Goal: Information Seeking & Learning: Learn about a topic

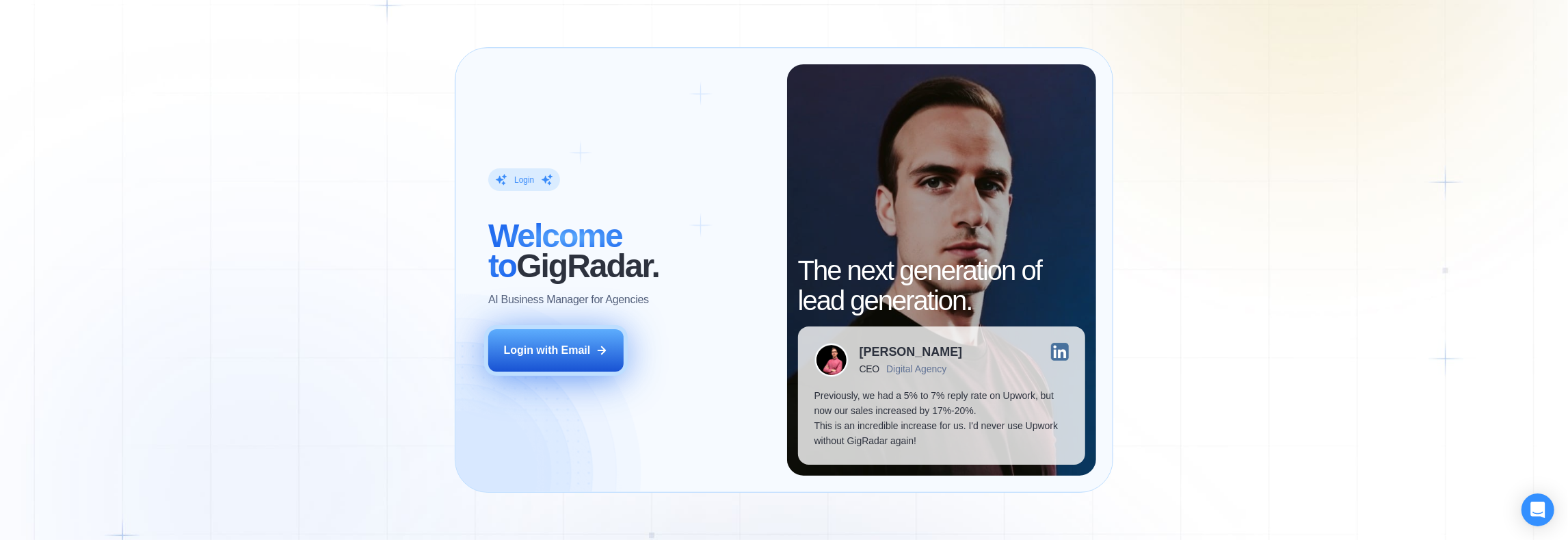
click at [552, 346] on div "Login with Email" at bounding box center [547, 350] width 87 height 15
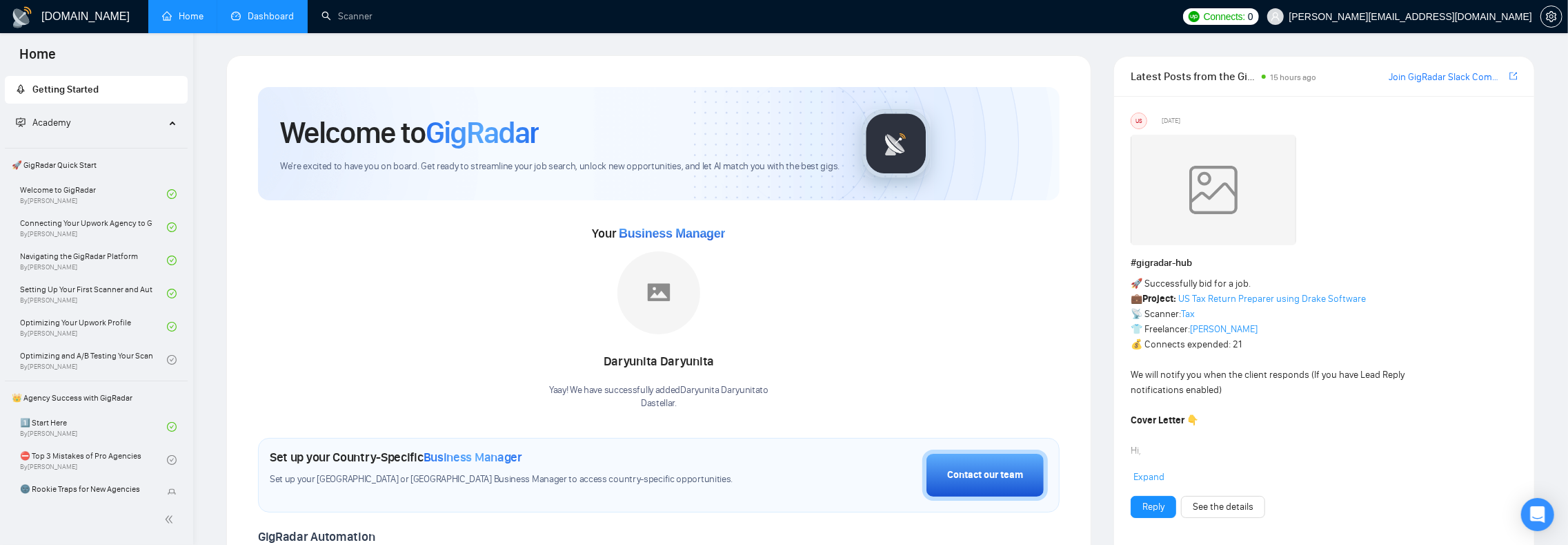
click at [261, 15] on link "Dashboard" at bounding box center [263, 17] width 63 height 12
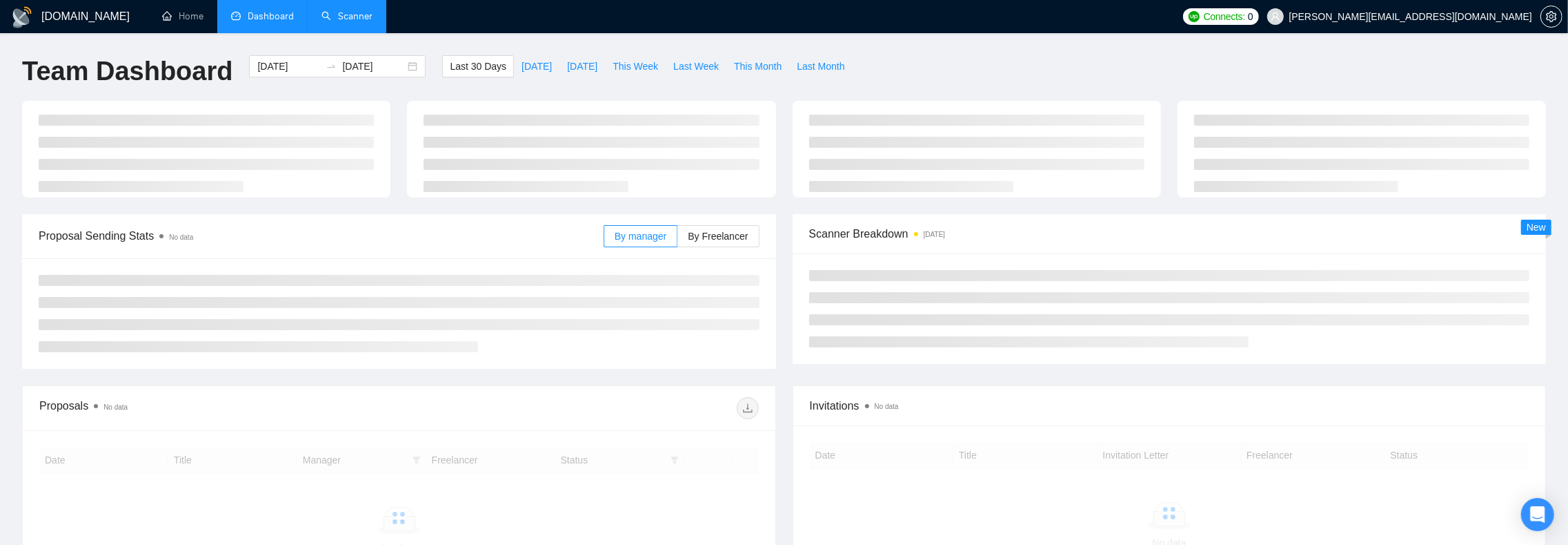
click at [352, 22] on link "Scanner" at bounding box center [347, 17] width 51 height 12
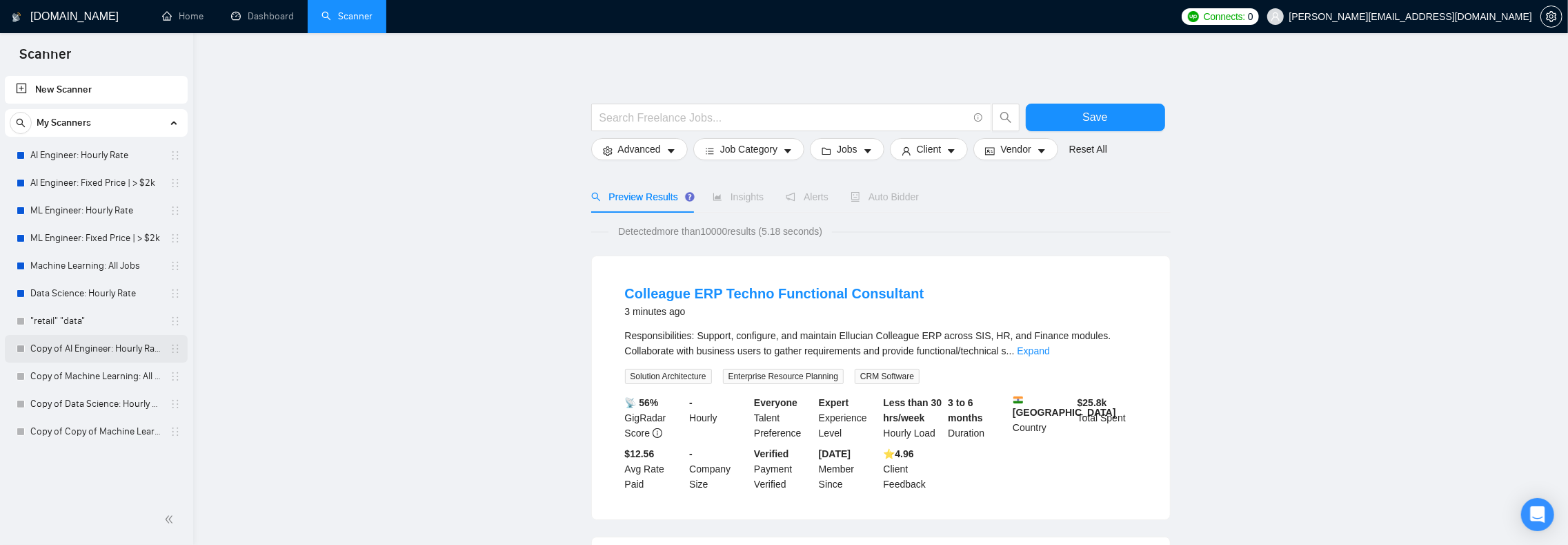
click at [108, 352] on link "Copy of AI Engineer: Hourly Rate" at bounding box center [96, 349] width 131 height 28
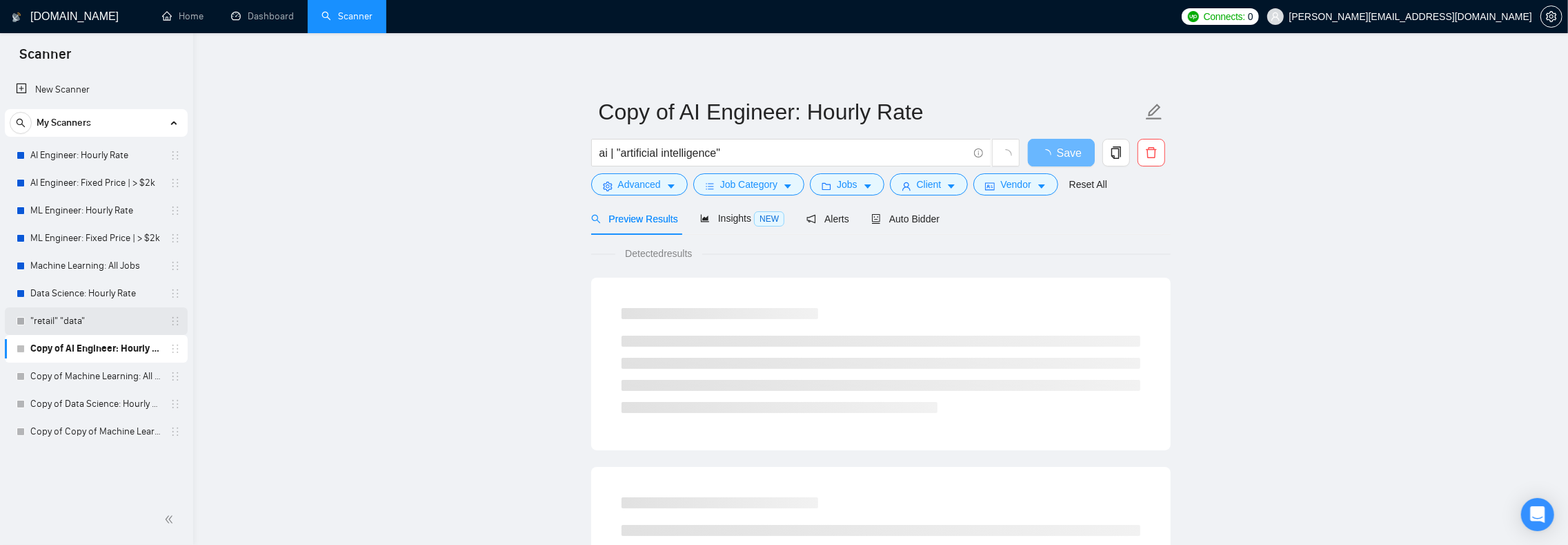
click at [104, 318] on link ""retail" "data"" at bounding box center [96, 321] width 131 height 28
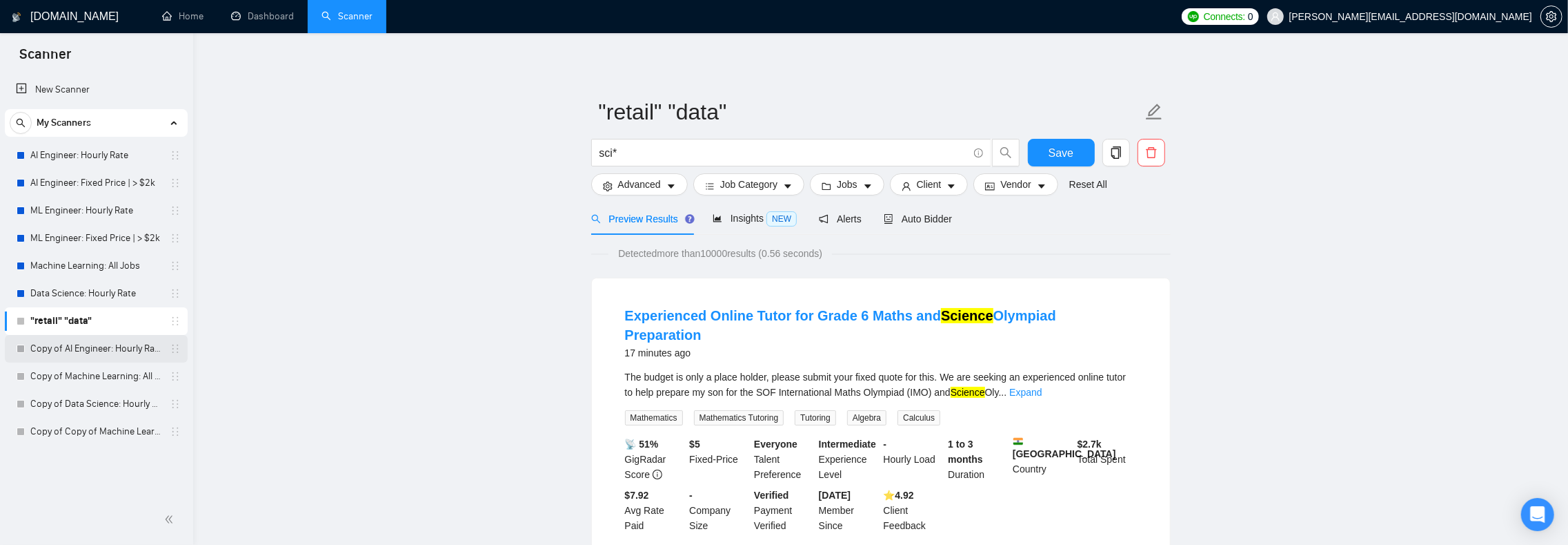
click at [105, 345] on link "Copy of AI Engineer: Hourly Rate" at bounding box center [96, 349] width 131 height 28
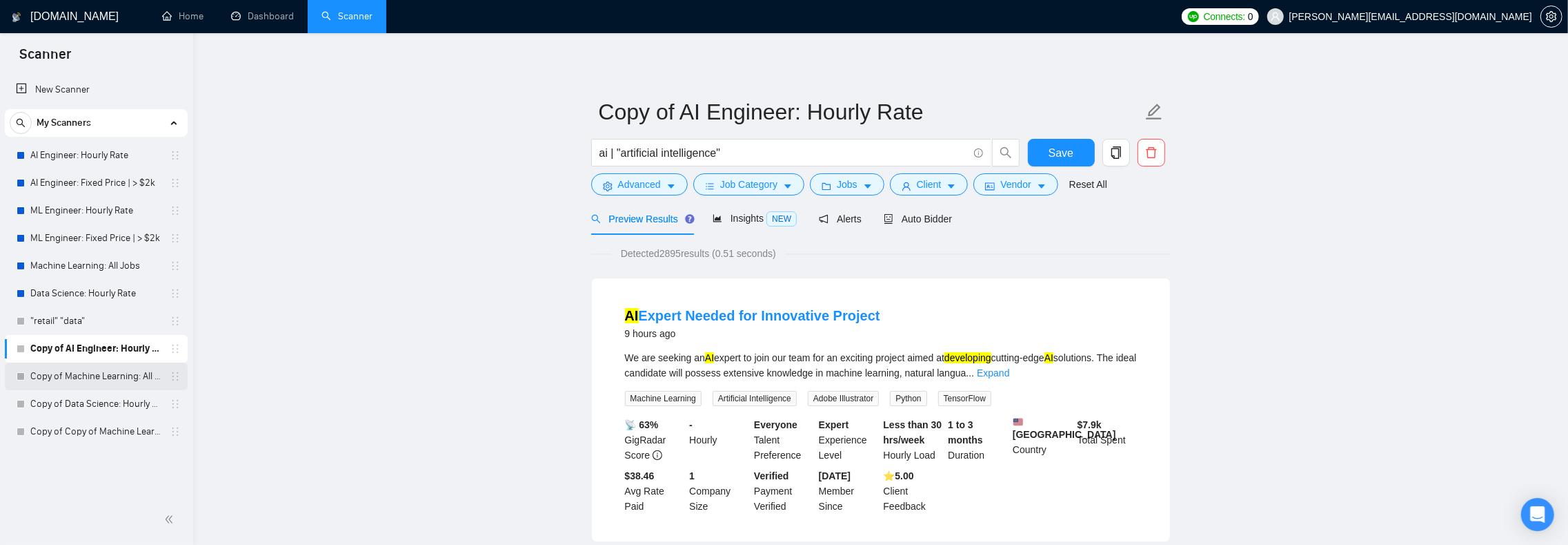
click at [61, 378] on link "Copy of Machine Learning: All Jobs" at bounding box center [96, 376] width 131 height 28
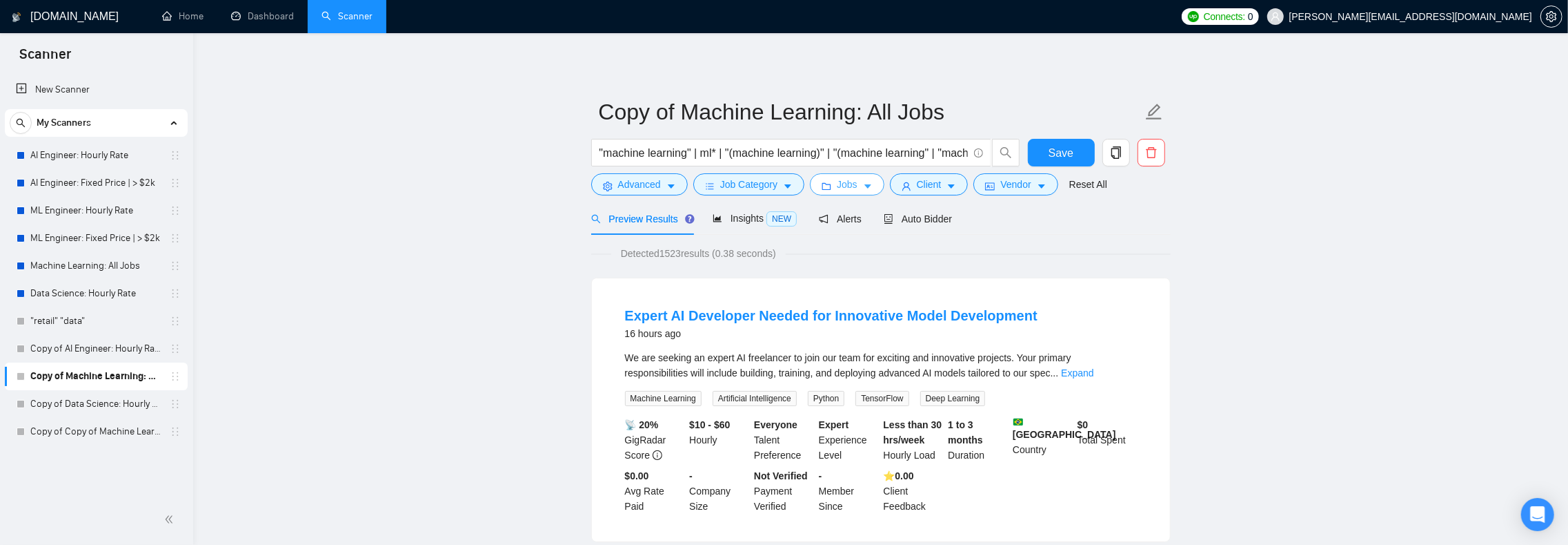
click at [850, 186] on span "Jobs" at bounding box center [847, 183] width 21 height 15
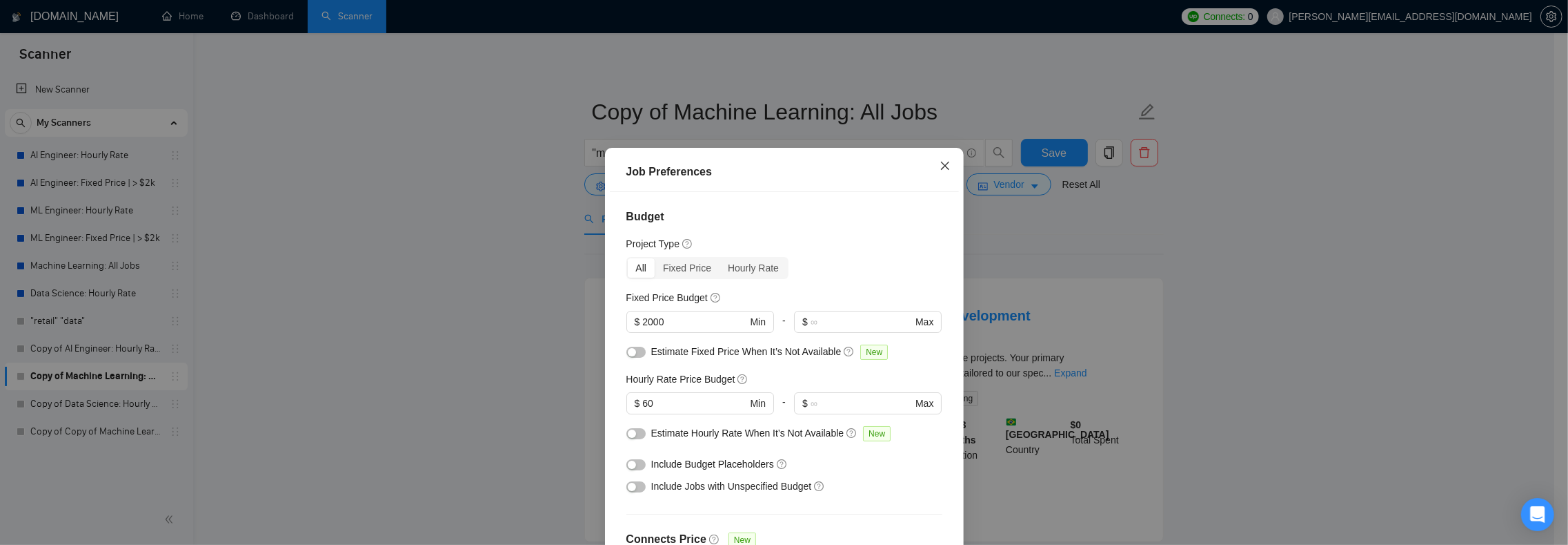
click at [944, 169] on span "Close" at bounding box center [946, 167] width 37 height 37
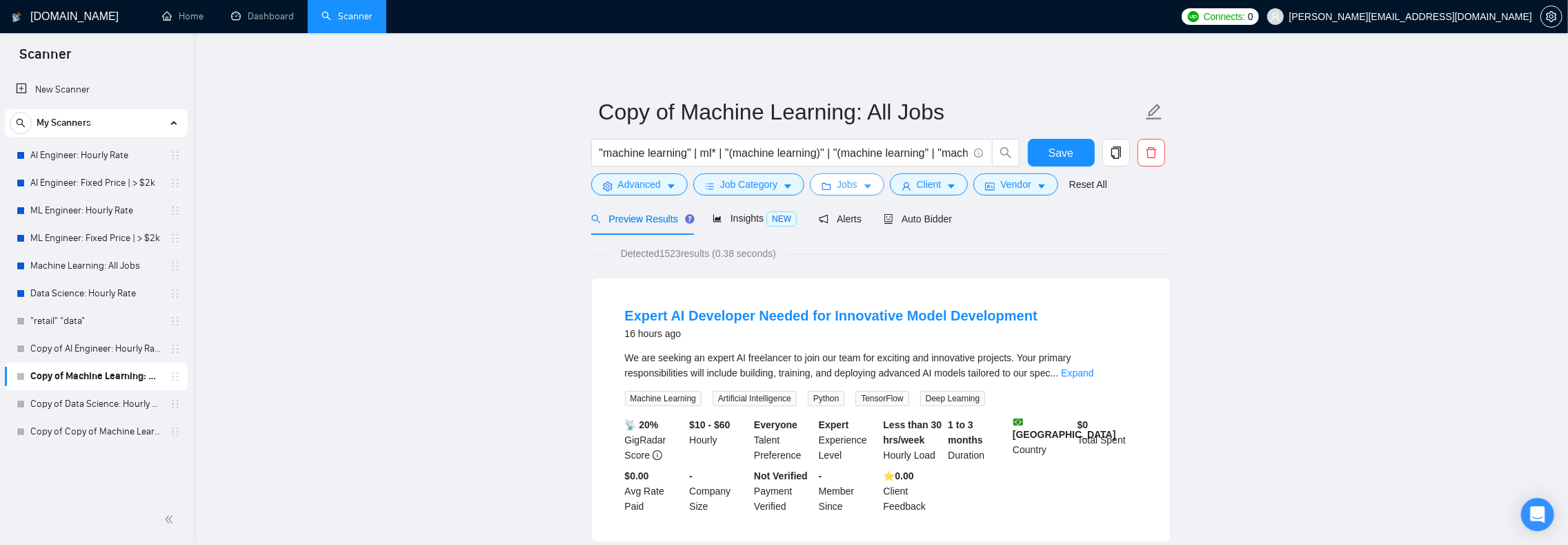
click at [858, 183] on span "Jobs" at bounding box center [847, 183] width 21 height 15
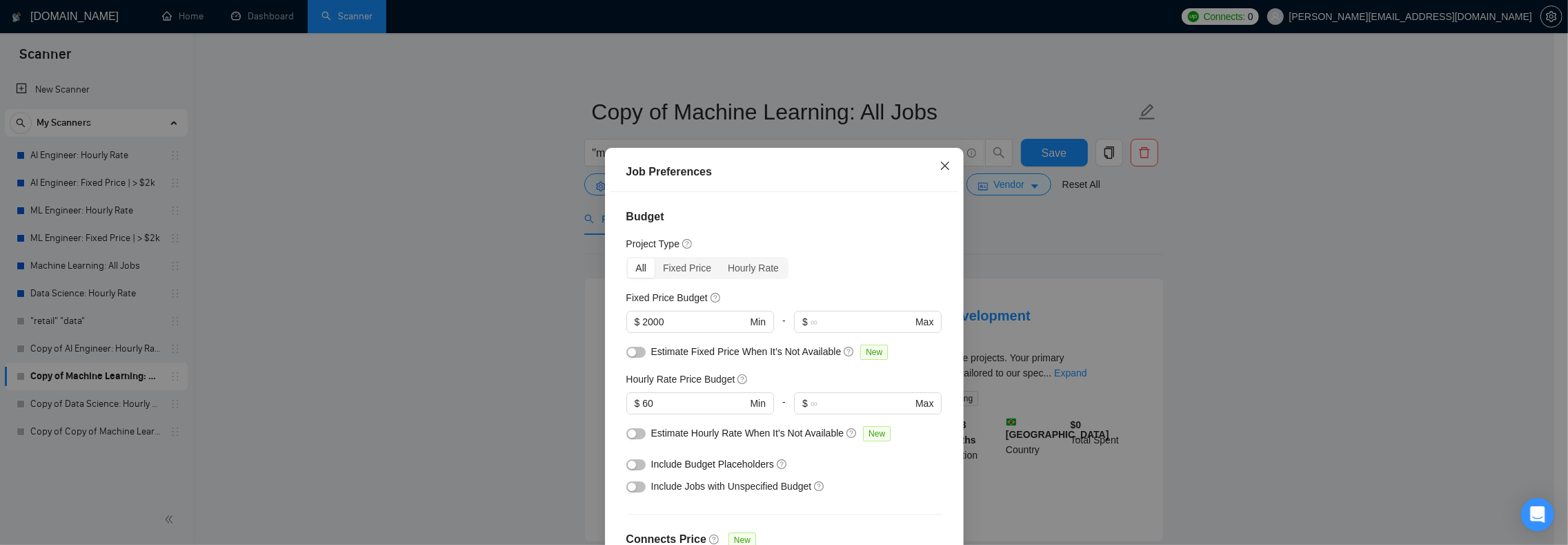
click at [940, 163] on icon "close" at bounding box center [945, 165] width 11 height 11
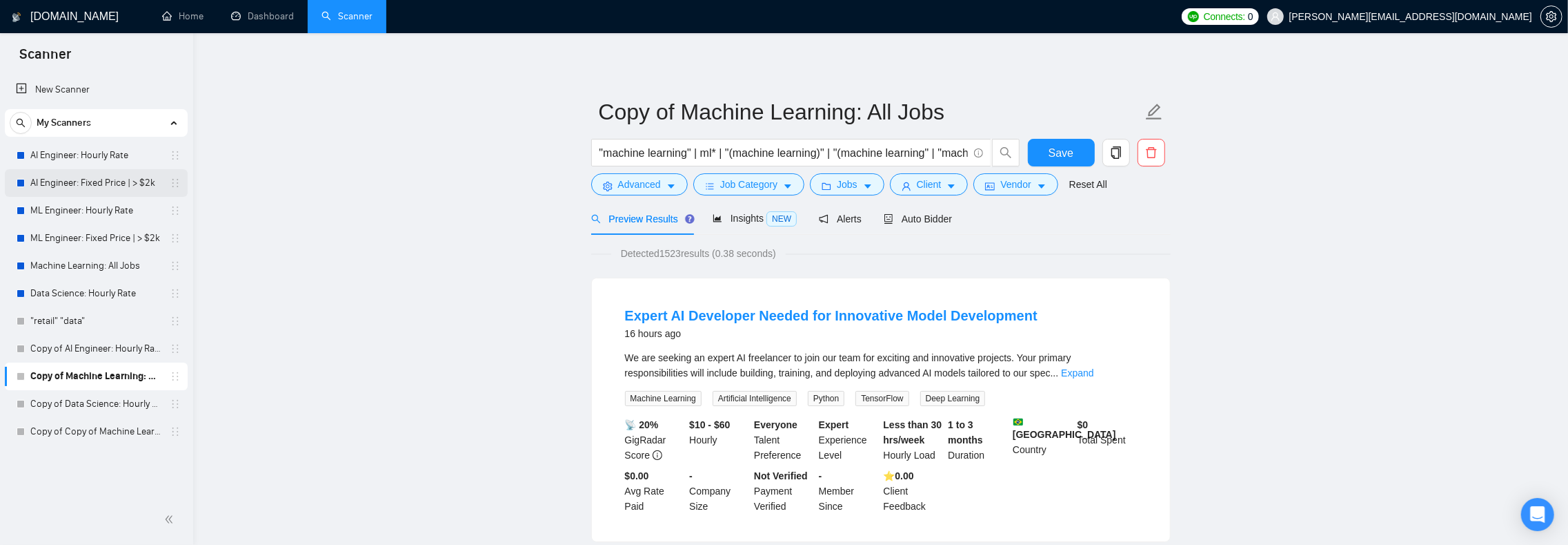
click at [84, 189] on link "AI Engineer: Fixed Price | > $2k" at bounding box center [96, 183] width 131 height 28
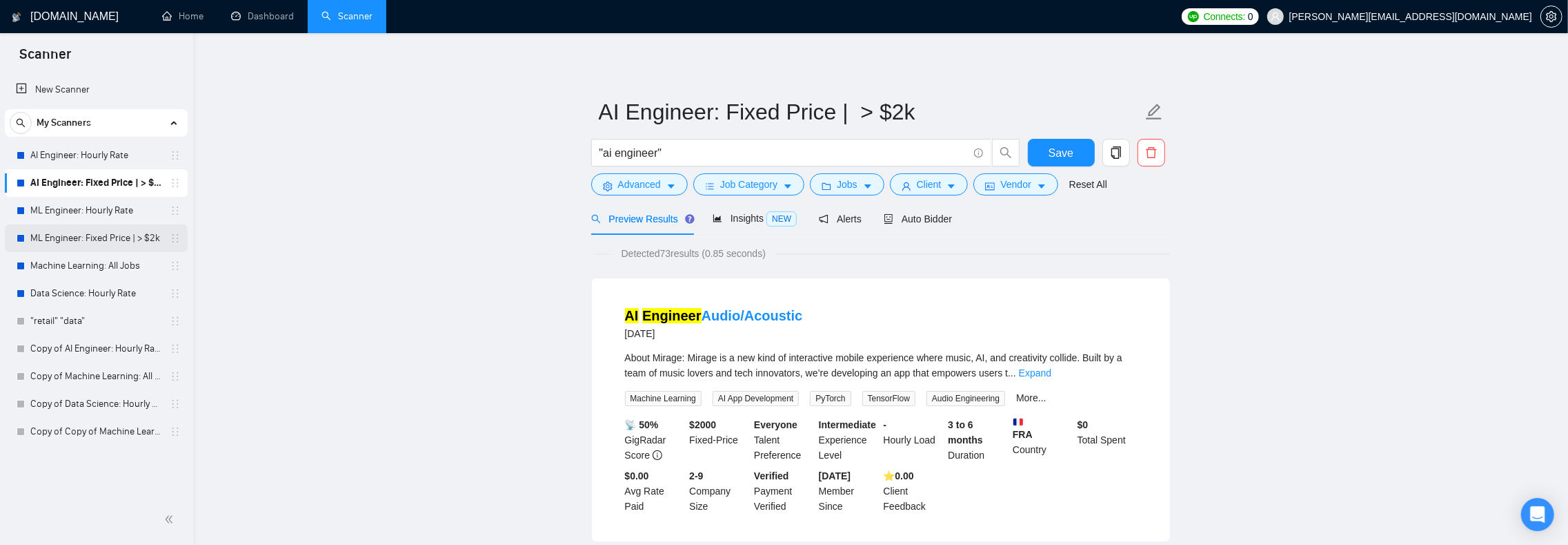
click at [89, 234] on link "ML Engineer: Fixed Price | > $2k" at bounding box center [96, 238] width 131 height 28
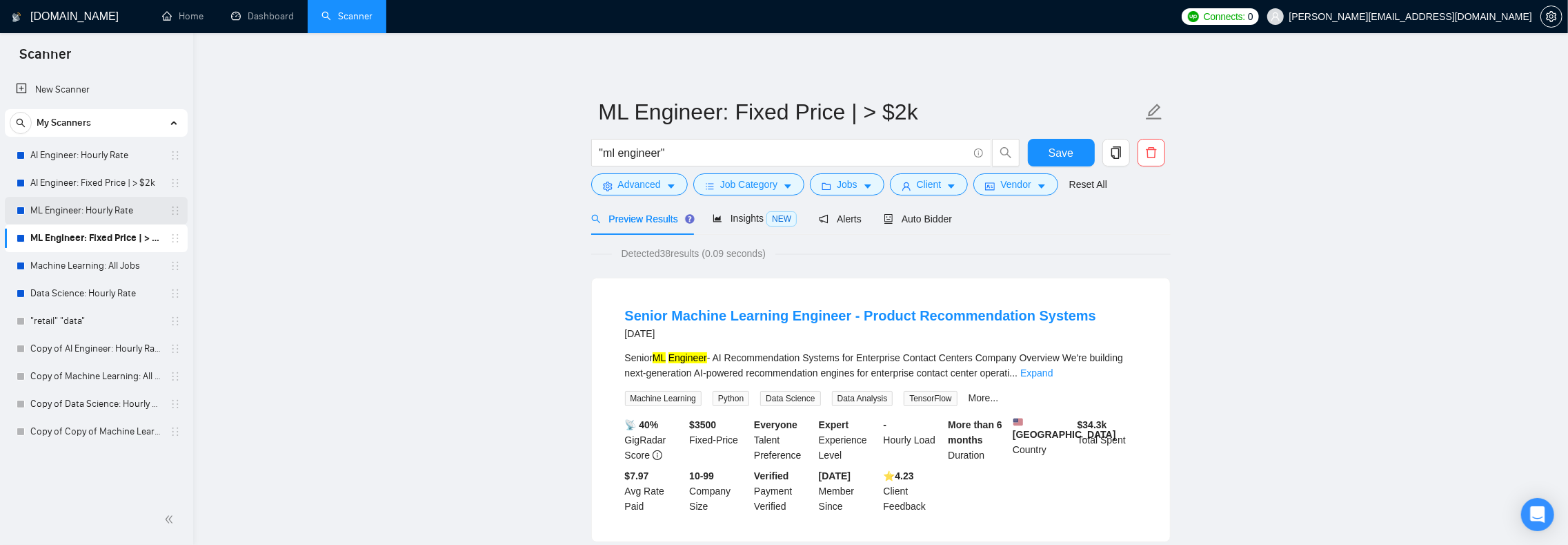
click at [83, 211] on link "ML Engineer: Hourly Rate" at bounding box center [96, 211] width 131 height 28
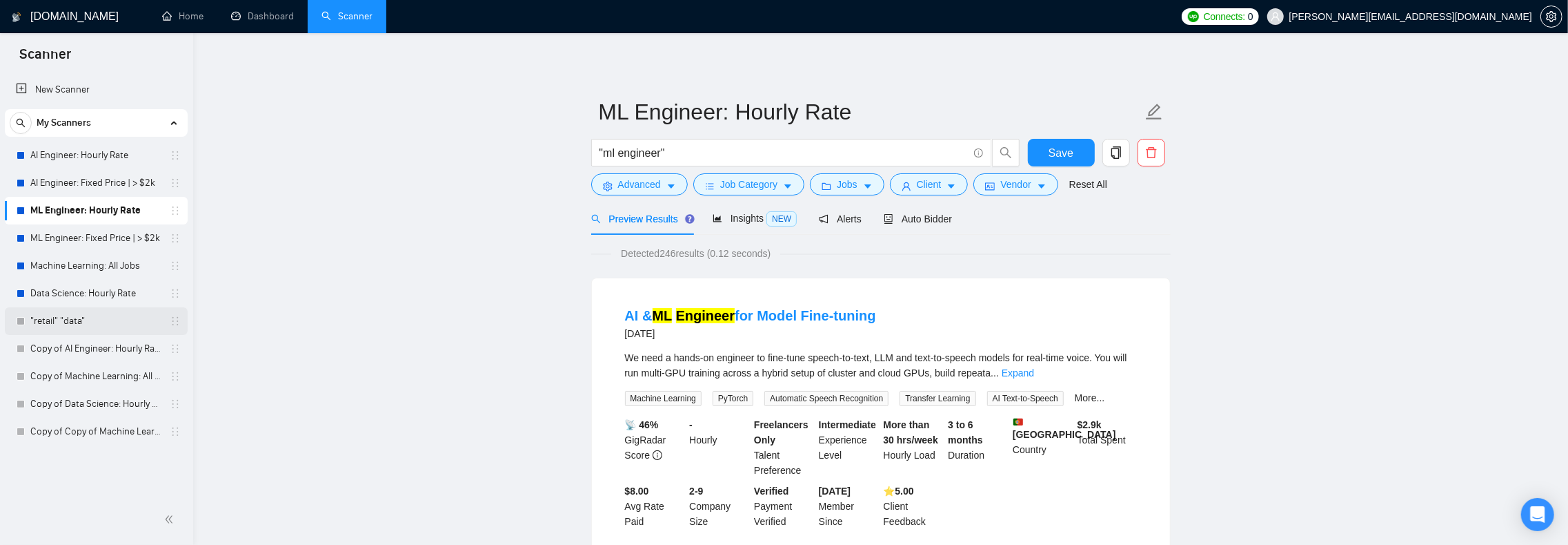
click at [65, 324] on link ""retail" "data"" at bounding box center [96, 321] width 131 height 28
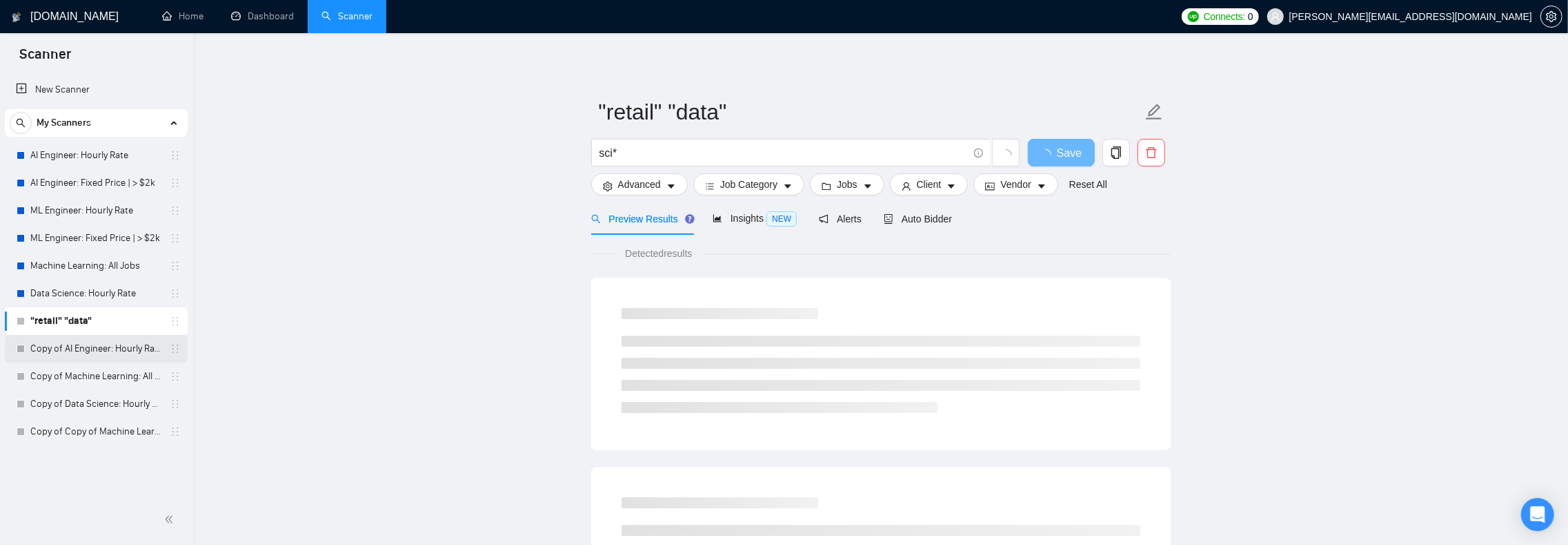
click at [68, 352] on link "Copy of AI Engineer: Hourly Rate" at bounding box center [96, 349] width 131 height 28
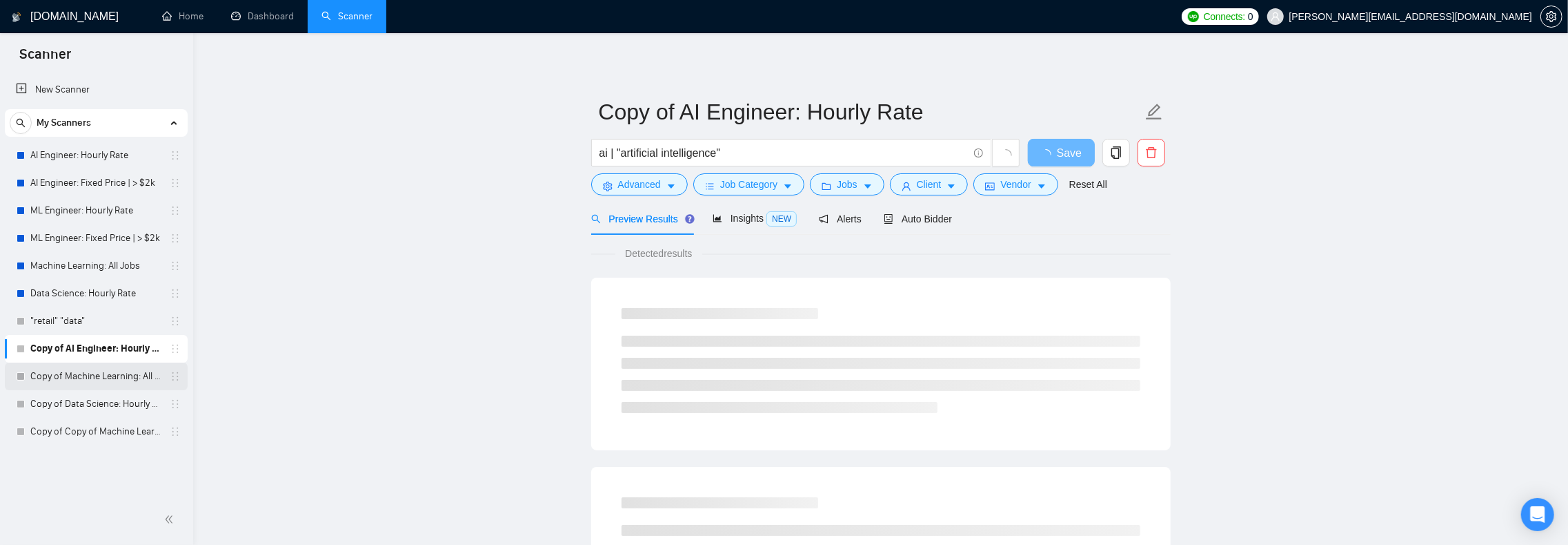
click at [75, 375] on link "Copy of Machine Learning: All Jobs" at bounding box center [96, 376] width 131 height 28
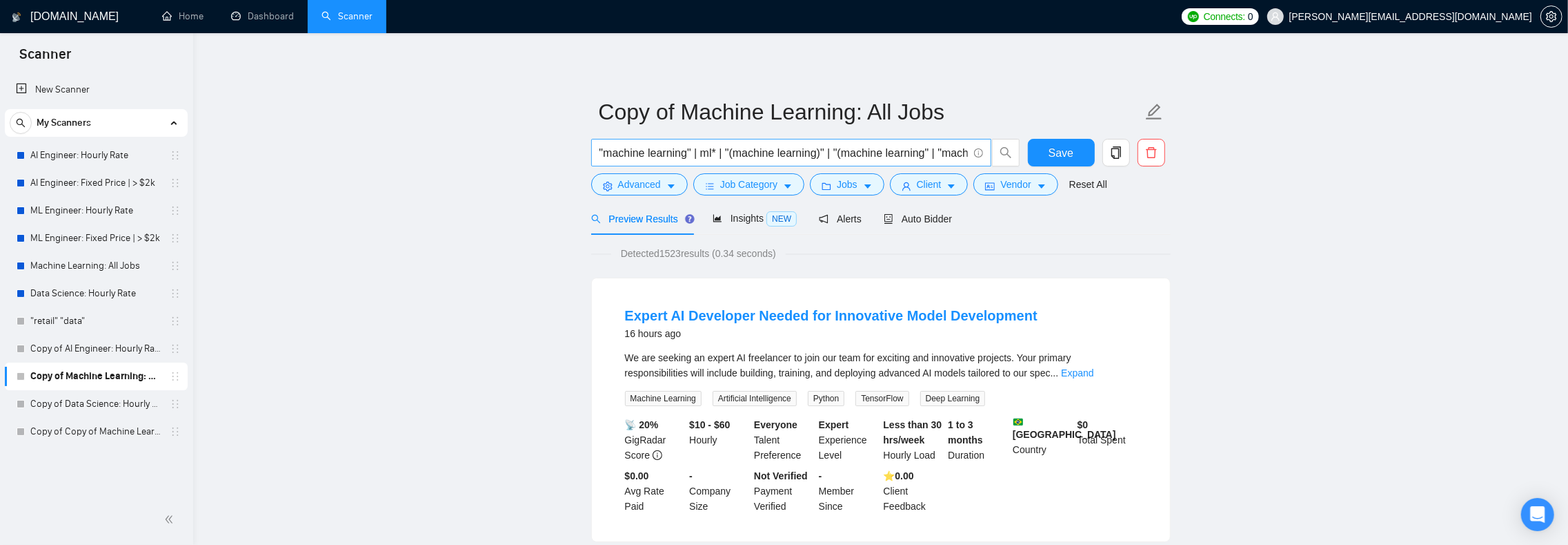
click at [759, 156] on input ""machine learning" | ml* | "(machine learning)" | "(machine learning" | "machin…" at bounding box center [784, 153] width 368 height 18
click at [84, 404] on link "Copy of Data Science: Hourly Rate" at bounding box center [96, 404] width 131 height 28
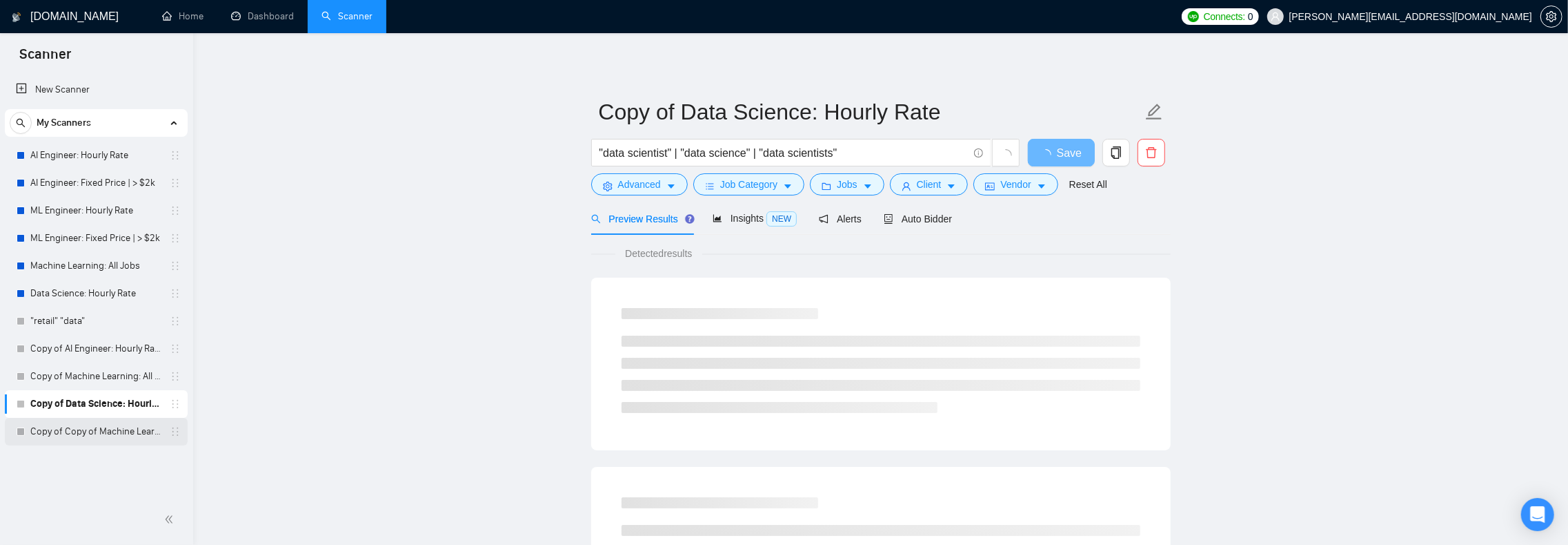
click at [69, 429] on link "Copy of Copy of Machine Learning: All Jobs" at bounding box center [96, 432] width 131 height 28
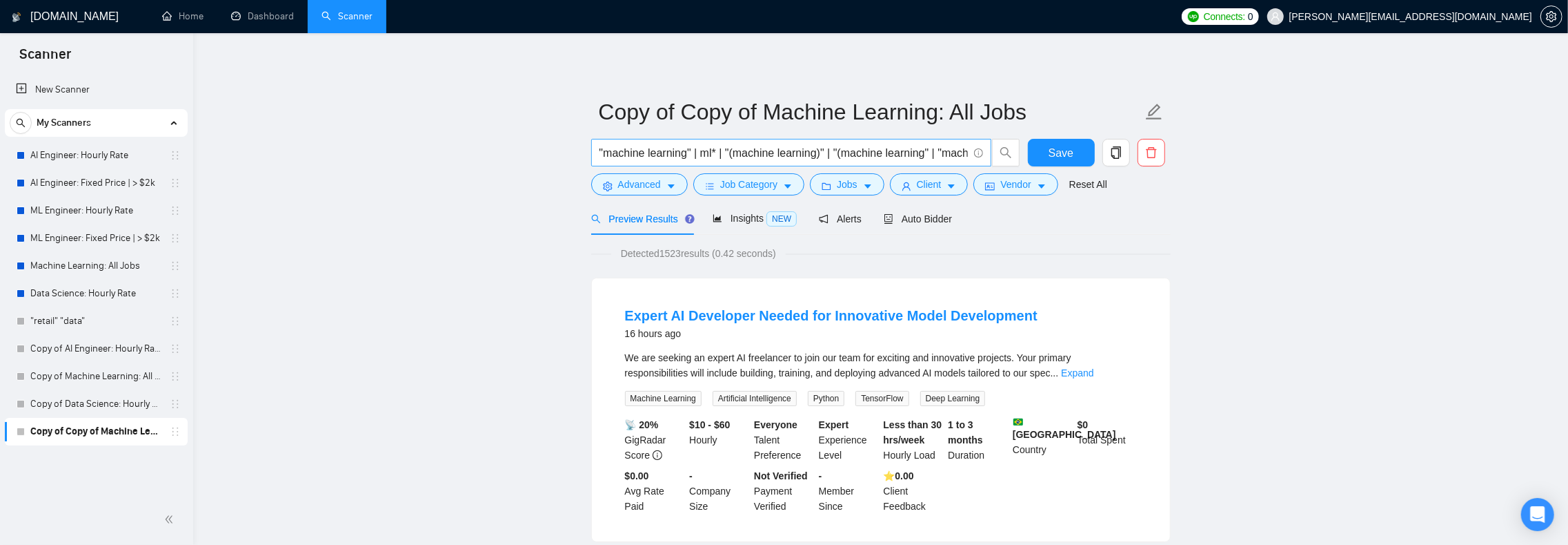
click at [751, 152] on input ""machine learning" | ml* | "(machine learning)" | "(machine learning" | "machin…" at bounding box center [784, 153] width 368 height 18
click at [80, 379] on link "Copy of Machine Learning: All Jobs" at bounding box center [96, 376] width 131 height 28
click at [68, 427] on link "Copy of Copy of Machine Learning: All Jobs" at bounding box center [96, 432] width 131 height 28
click at [668, 188] on button "Advanced" at bounding box center [639, 184] width 97 height 22
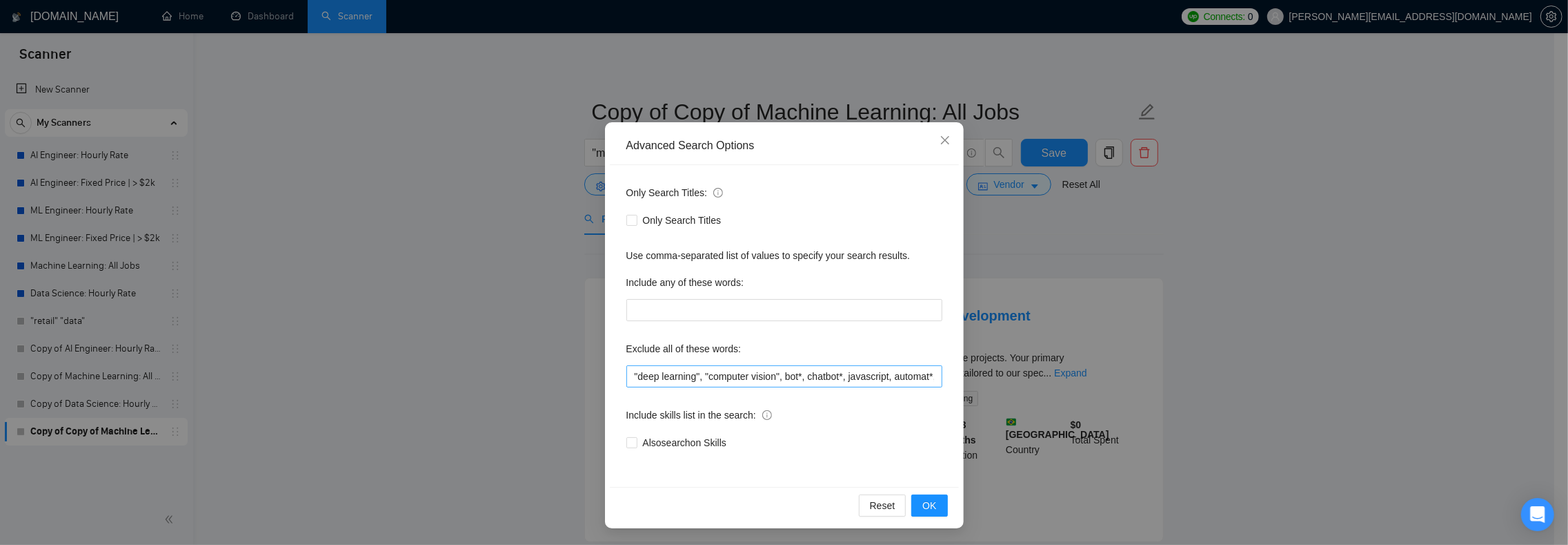
scroll to position [80, 0]
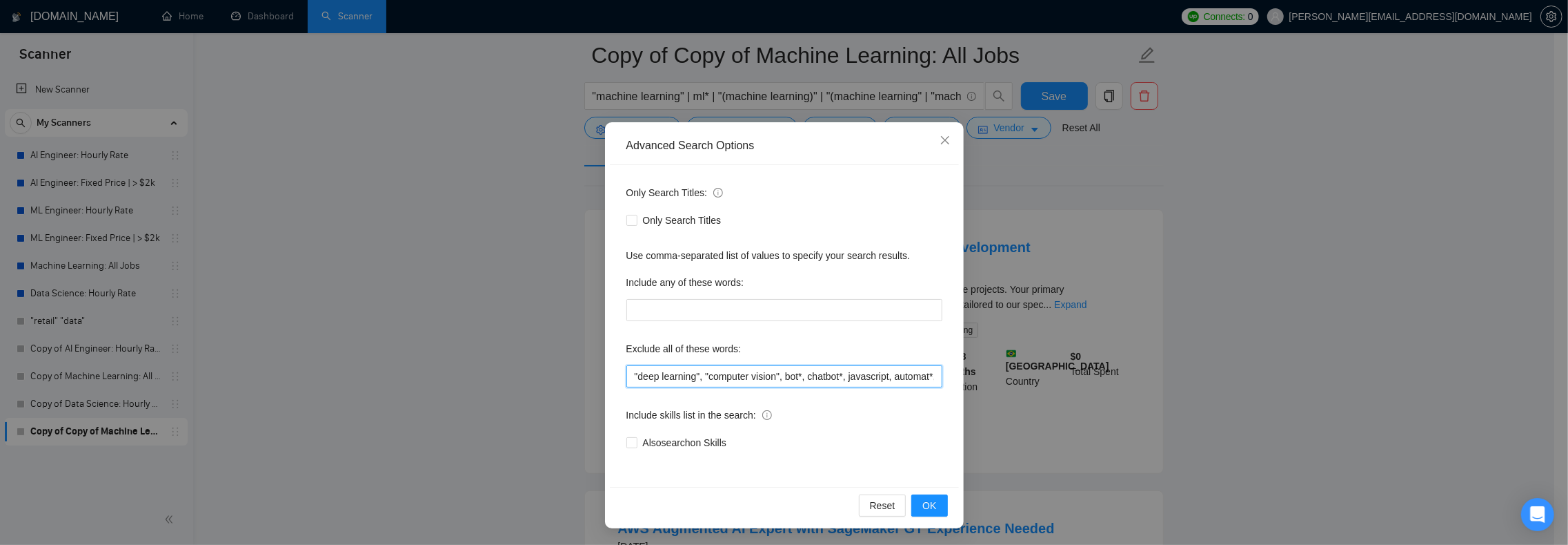
click at [729, 379] on input ""deep learning", "computer vision", bot*, chatbot*, javascript, automat*, "java…" at bounding box center [784, 376] width 316 height 22
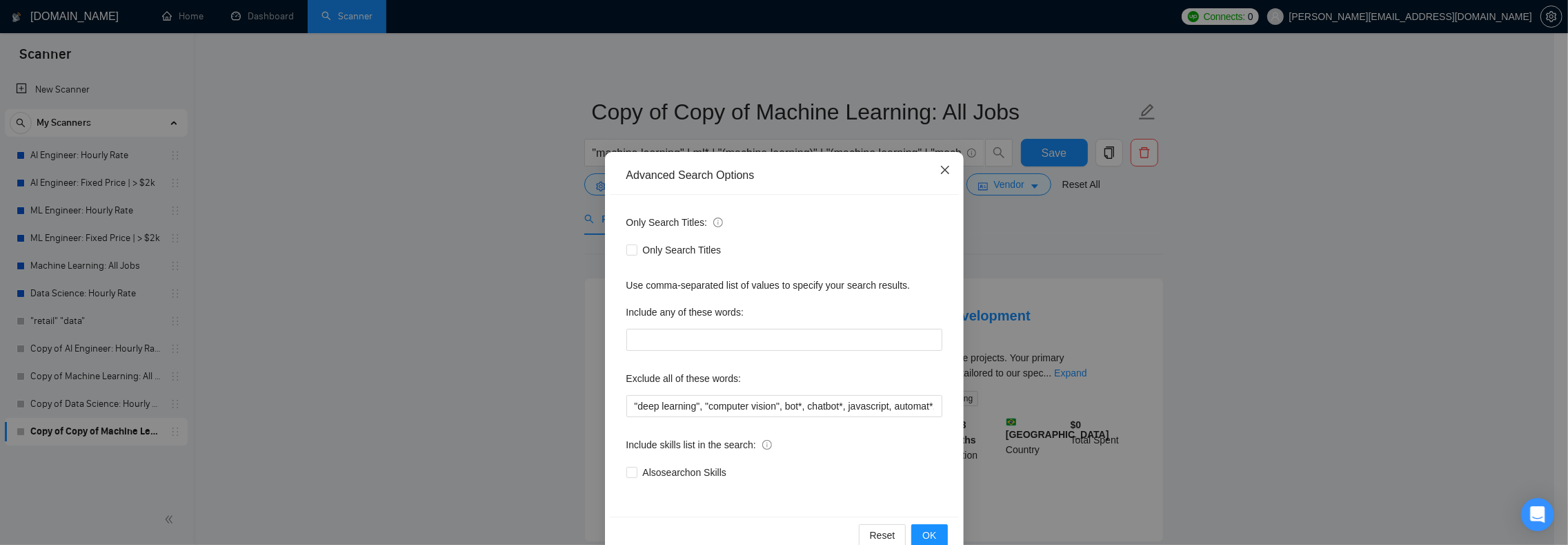
click at [944, 173] on span "Close" at bounding box center [946, 170] width 37 height 37
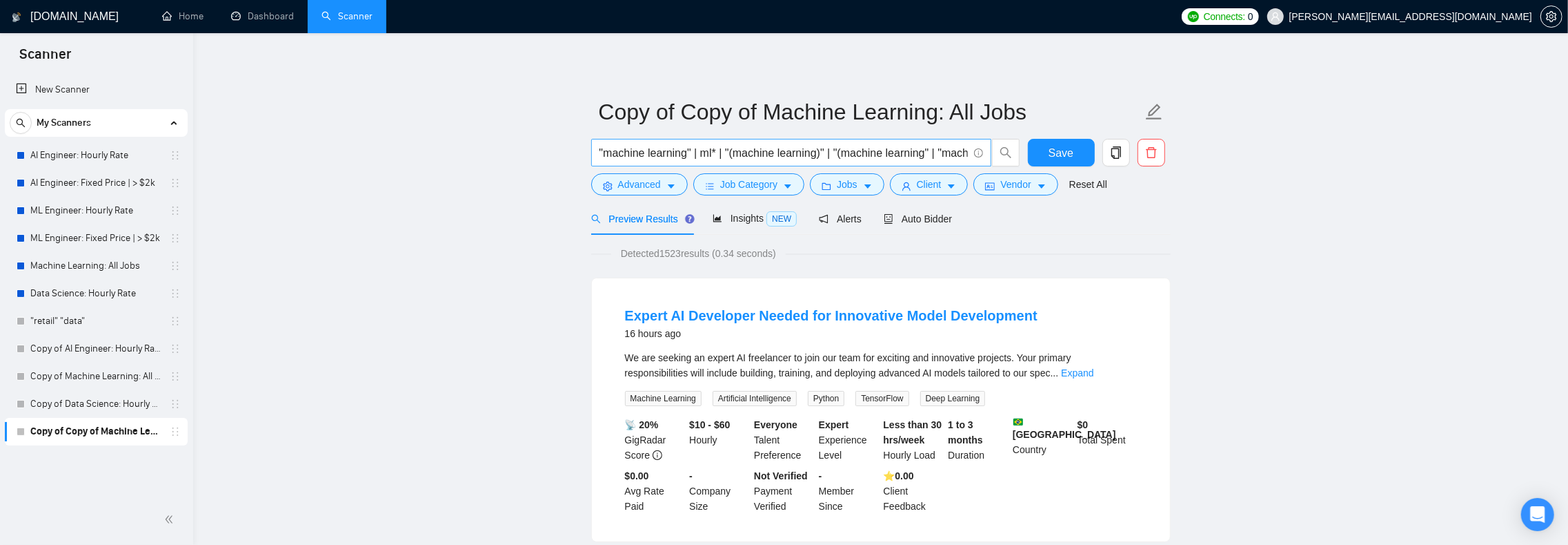
click at [761, 148] on input ""machine learning" | ml* | "(machine learning)" | "(machine learning" | "machin…" at bounding box center [784, 153] width 368 height 18
drag, startPoint x: 798, startPoint y: 156, endPoint x: 900, endPoint y: 152, distance: 102.1
click at [902, 152] on input ""machine learning" | ml* | "(machine learning)" | "(machine learning" | "machin…" at bounding box center [784, 153] width 368 height 18
click at [916, 150] on input ""machine learning" | ml* | "(machine learning)" | "(machine learning" | "machin…" at bounding box center [784, 153] width 368 height 18
paste input "(machine* learning"
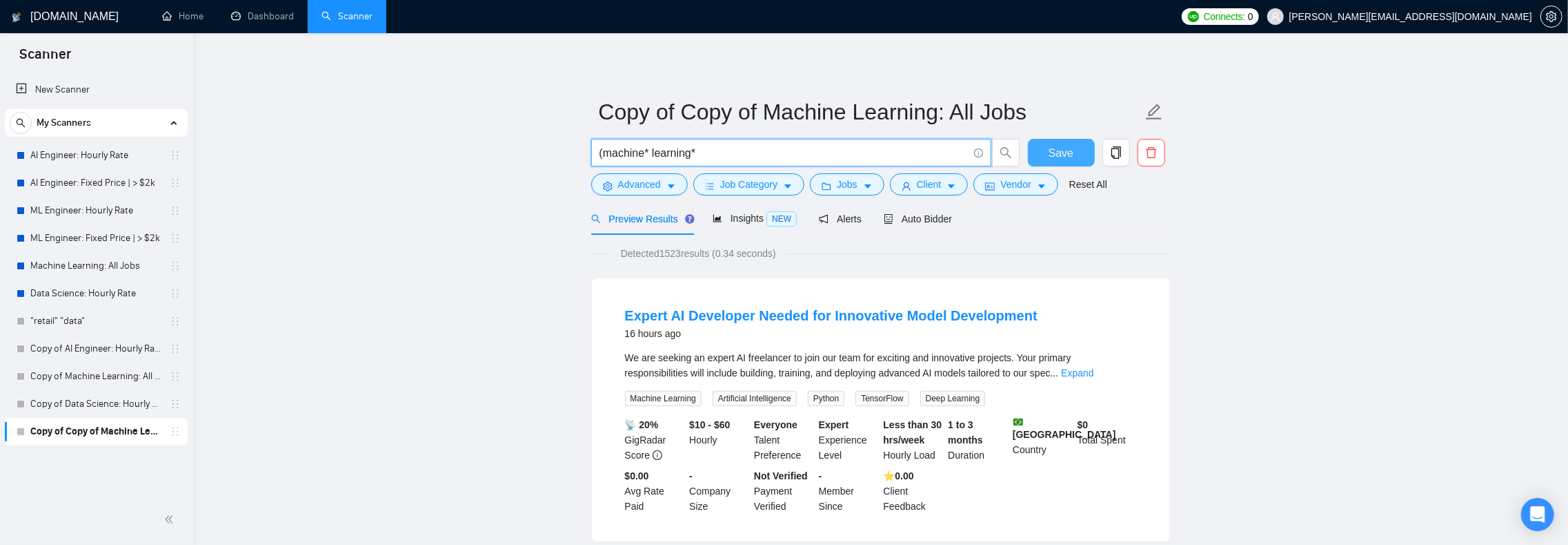
click at [1041, 152] on button "Save" at bounding box center [1062, 153] width 67 height 28
click at [1093, 372] on link "Expand" at bounding box center [1077, 373] width 33 height 11
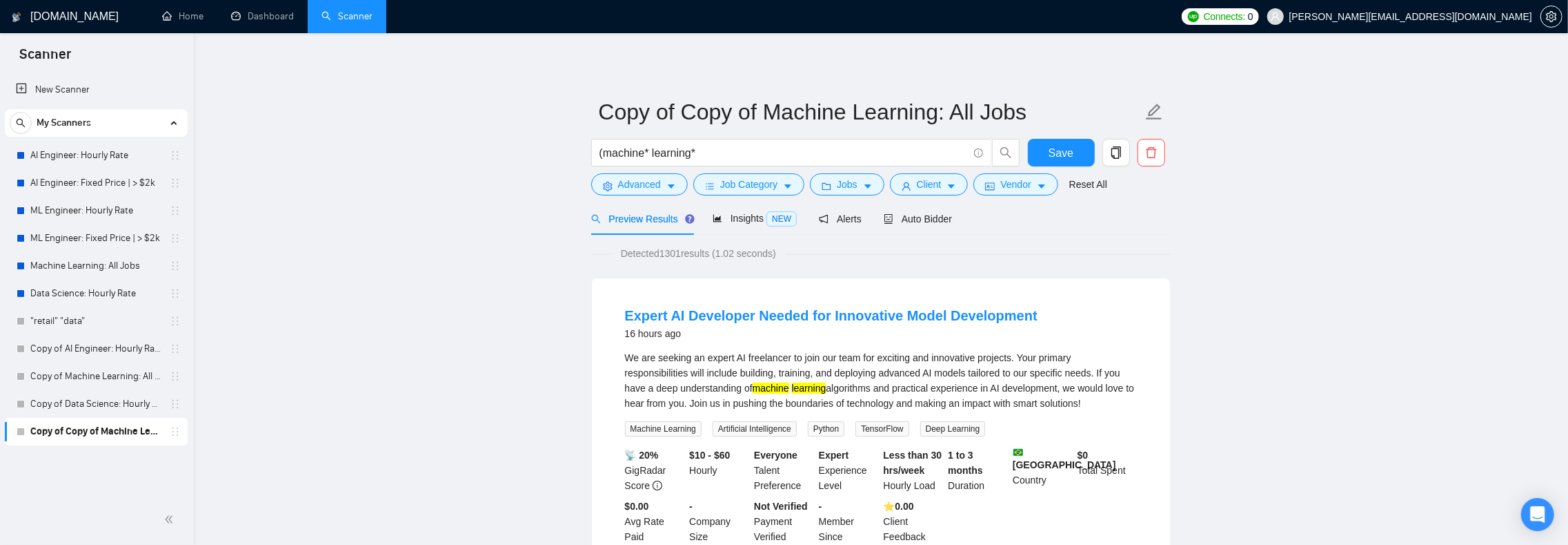
click at [671, 135] on form "Copy of Copy of Machine Learning: All Jobs (machine* learning* Save Advanced Jo…" at bounding box center [881, 146] width 579 height 112
click at [678, 153] on input "(machine* learning*" at bounding box center [784, 153] width 368 height 18
click at [882, 153] on input ""machine learning" | ml* | "(machine learning)" | "(machine learning" | "machin…" at bounding box center [784, 153] width 368 height 18
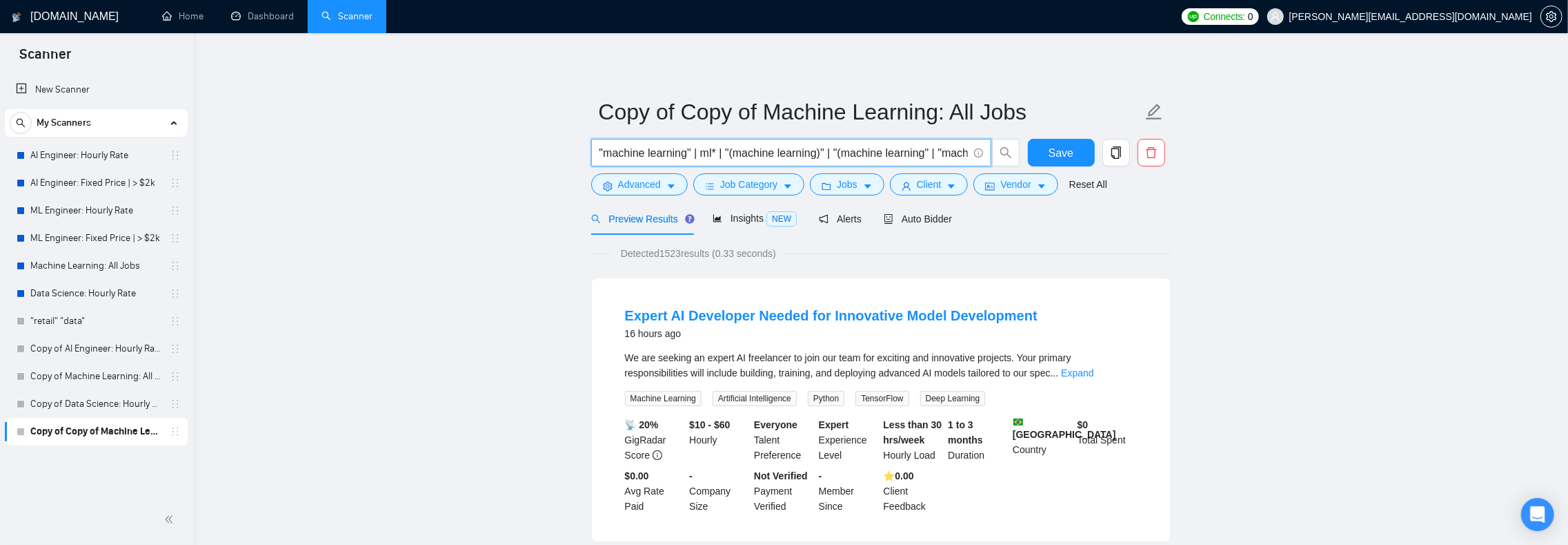
paste input "text"
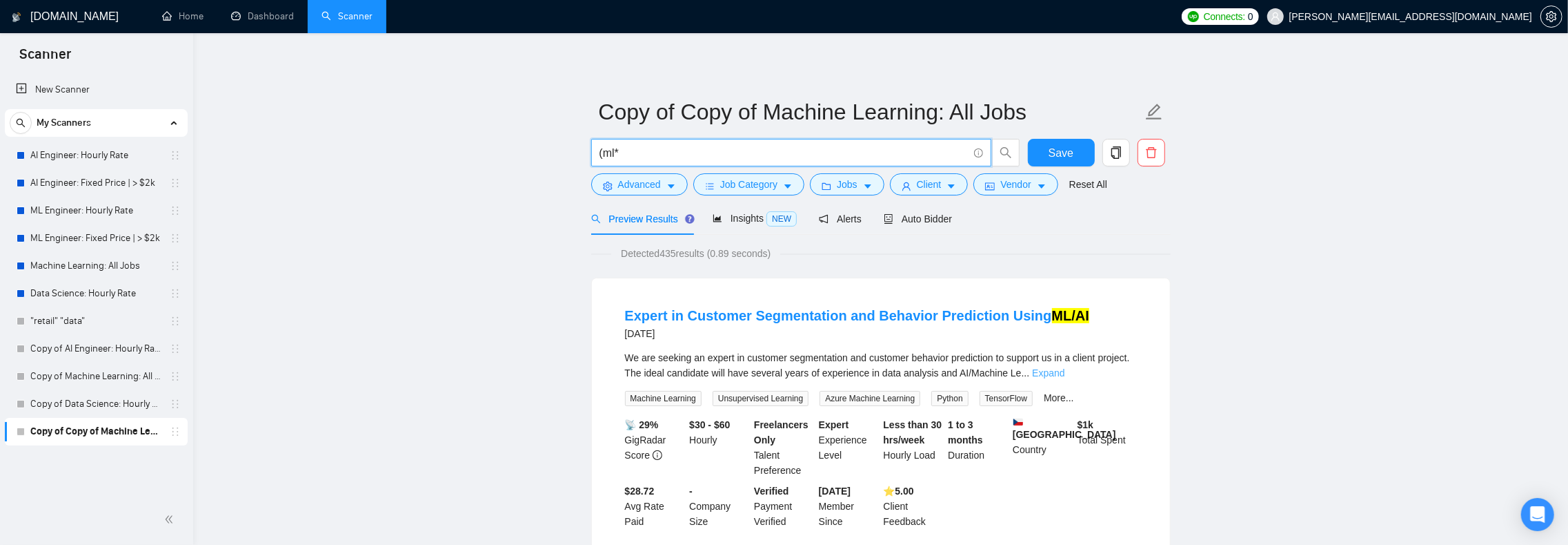
click at [1065, 370] on link "Expand" at bounding box center [1048, 373] width 33 height 11
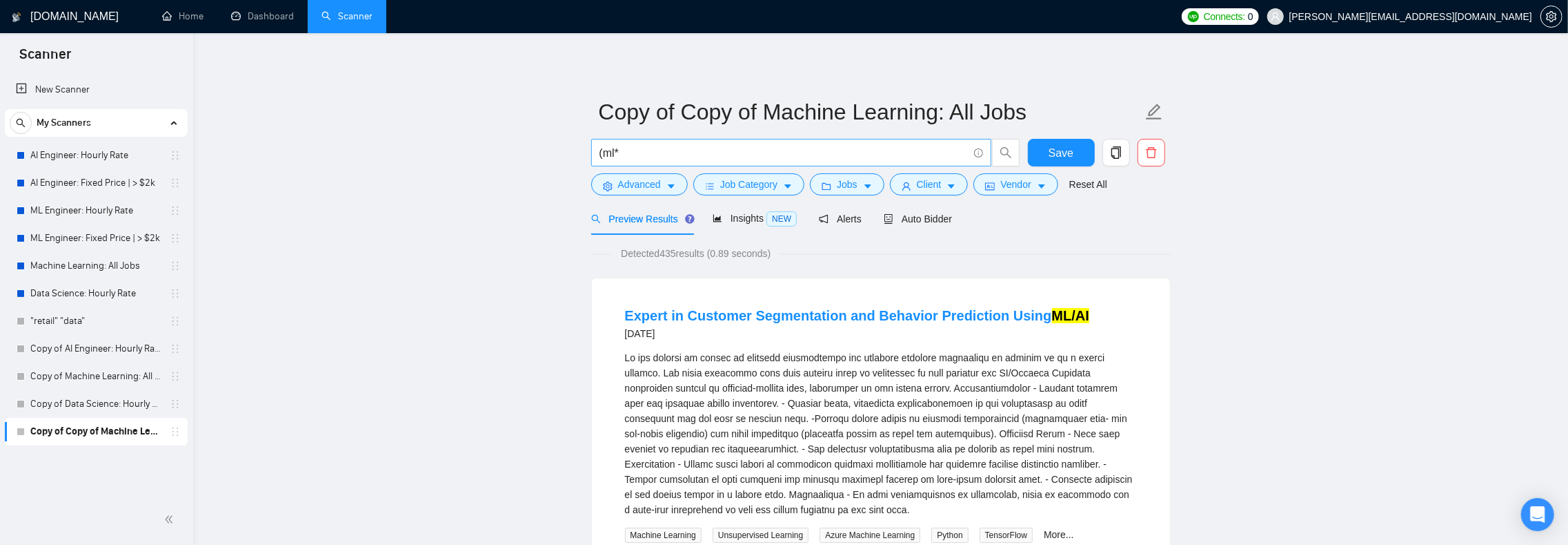
click at [730, 151] on input "(ml*" at bounding box center [784, 153] width 368 height 18
type input ""machine learning" | ml* | "(machine learning)" | "(machine learning" | "machin…"
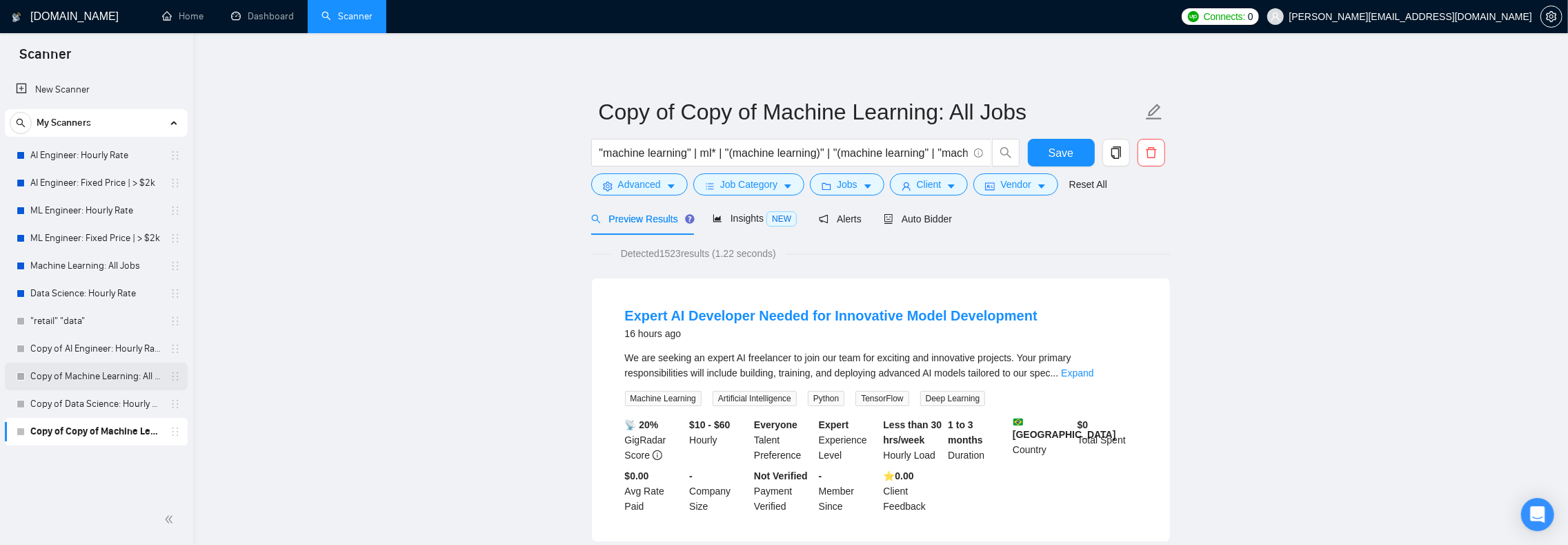
click at [90, 378] on link "Copy of Machine Learning: All Jobs" at bounding box center [96, 376] width 131 height 28
click at [69, 375] on link "Copy of Machine Learning: All Jobs" at bounding box center [96, 376] width 131 height 28
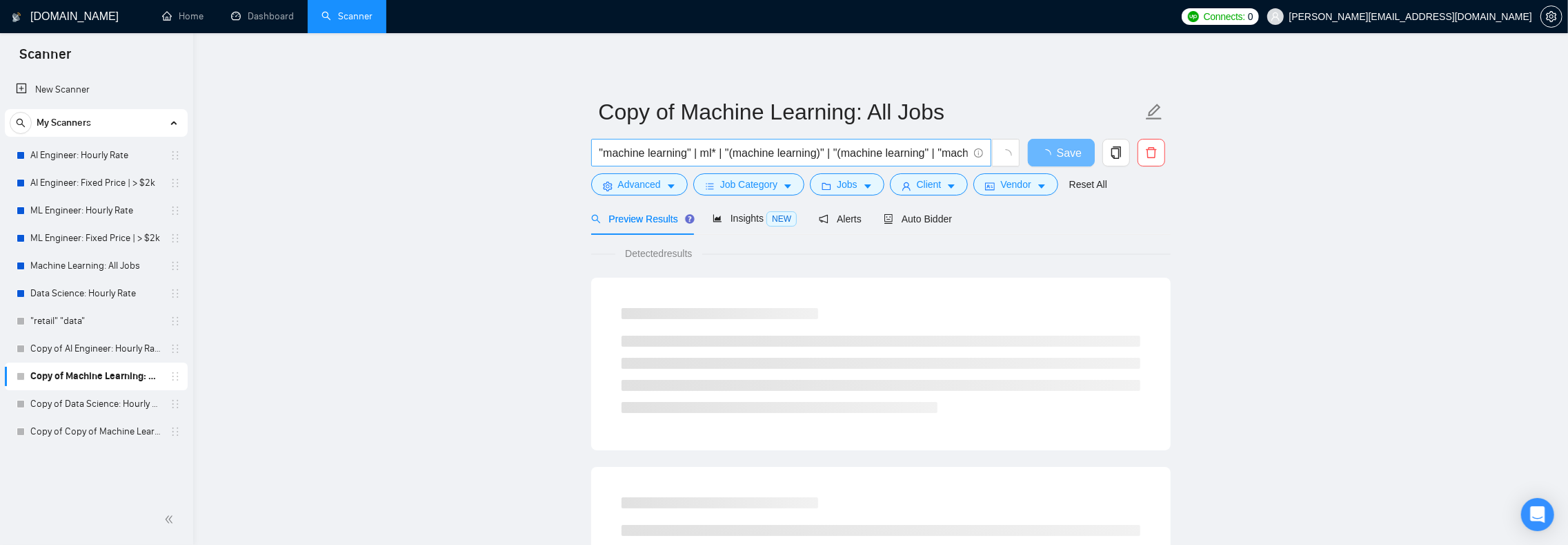
click at [756, 155] on input ""machine learning" | ml* | "(machine learning)" | "(machine learning" | "machin…" at bounding box center [784, 153] width 368 height 18
click at [756, 156] on input ""machine learning" | ml* | "(machine learning)" | "(machine learning" | "machin…" at bounding box center [784, 153] width 368 height 18
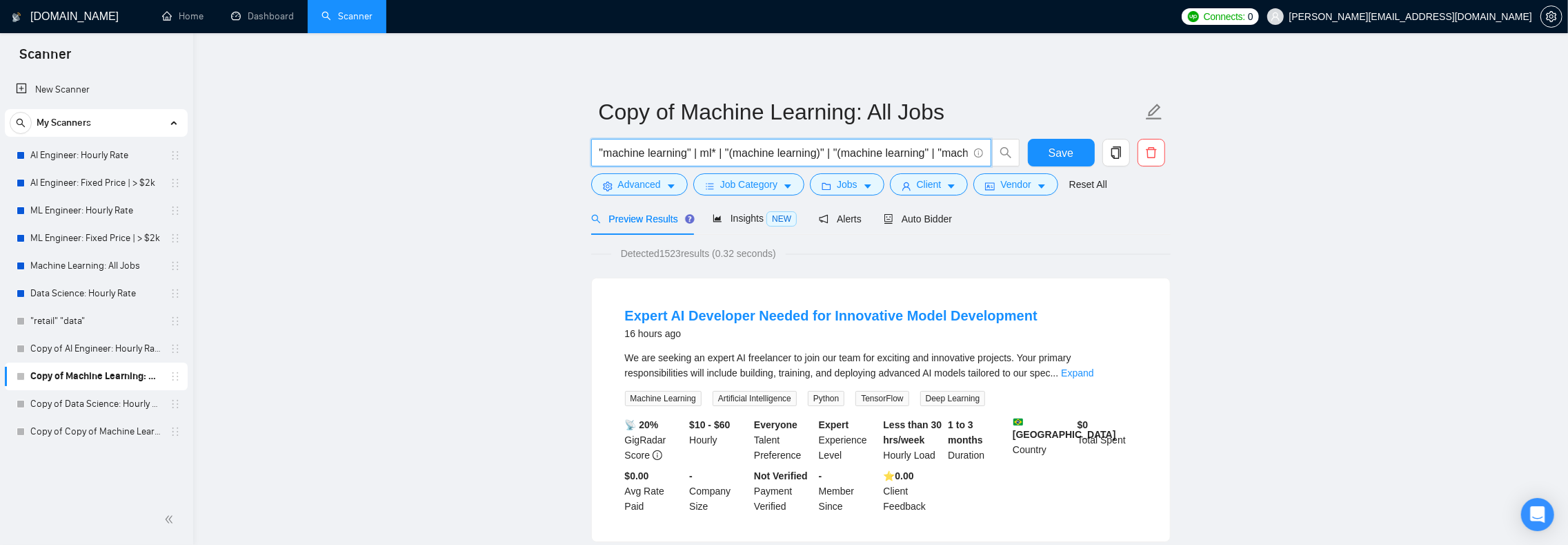
click at [789, 156] on input ""machine learning" | ml* | "(machine learning)" | "(machine learning" | "machin…" at bounding box center [784, 153] width 368 height 18
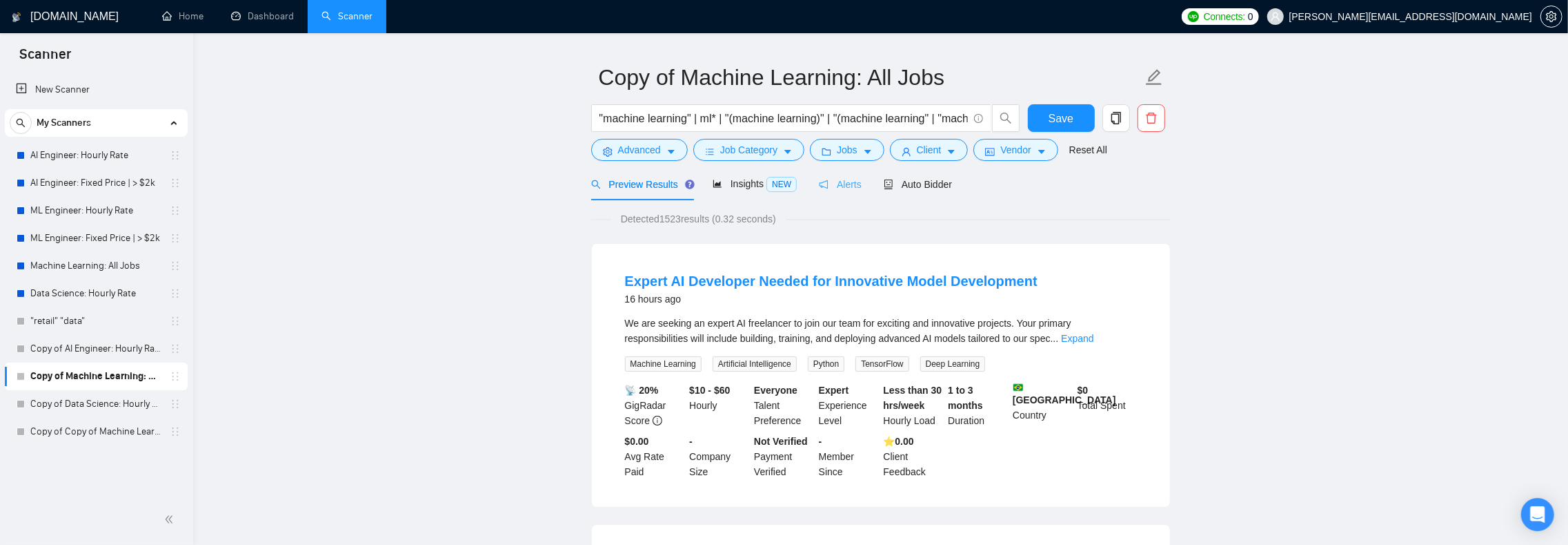
click at [837, 192] on div "Alerts" at bounding box center [839, 183] width 42 height 33
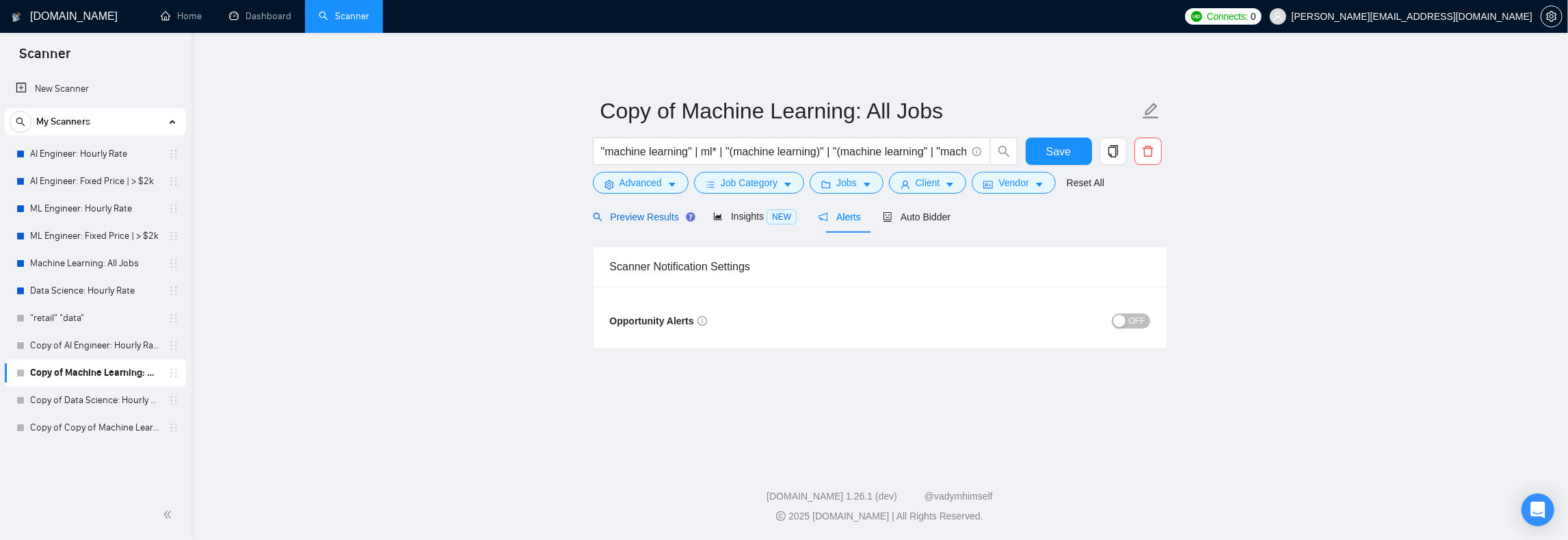
click at [621, 223] on span "Preview Results" at bounding box center [641, 216] width 99 height 11
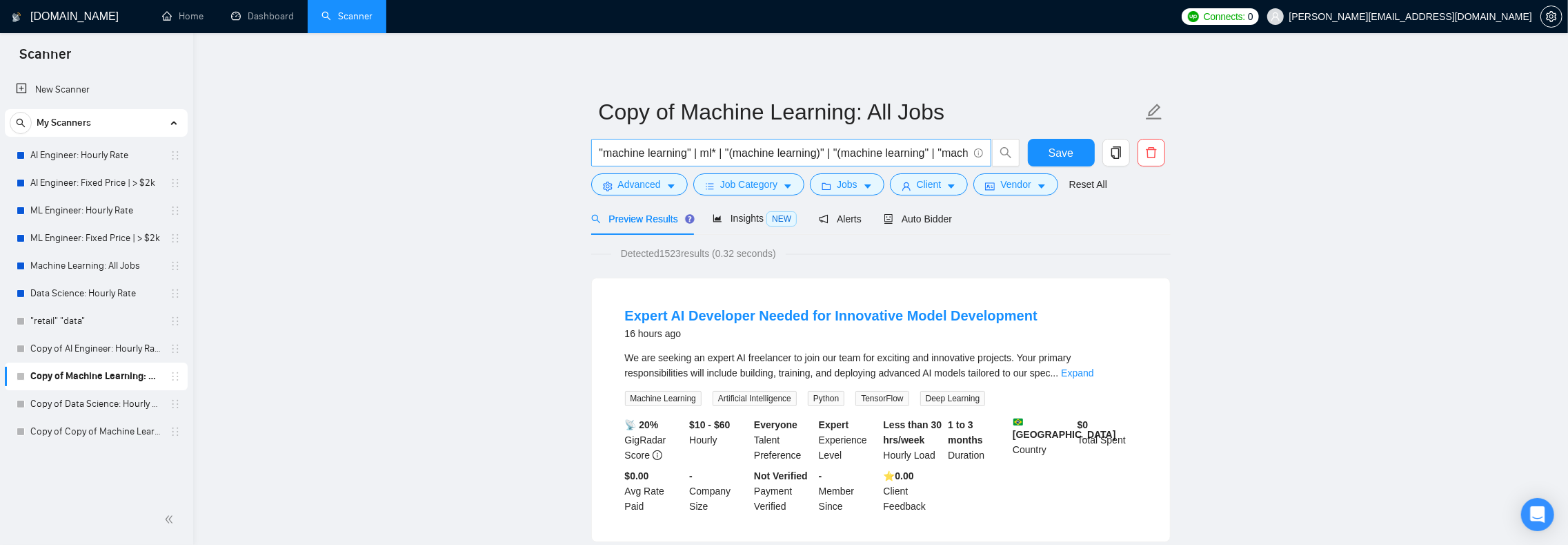
drag, startPoint x: 757, startPoint y: 153, endPoint x: 768, endPoint y: 153, distance: 11.0
click at [759, 152] on input ""machine learning" | ml* | "(machine learning)" | "(machine learning" | "machin…" at bounding box center [784, 153] width 368 height 18
click at [977, 153] on icon "info-circle" at bounding box center [978, 153] width 9 height 9
click at [676, 188] on icon "caret-down" at bounding box center [672, 186] width 10 height 10
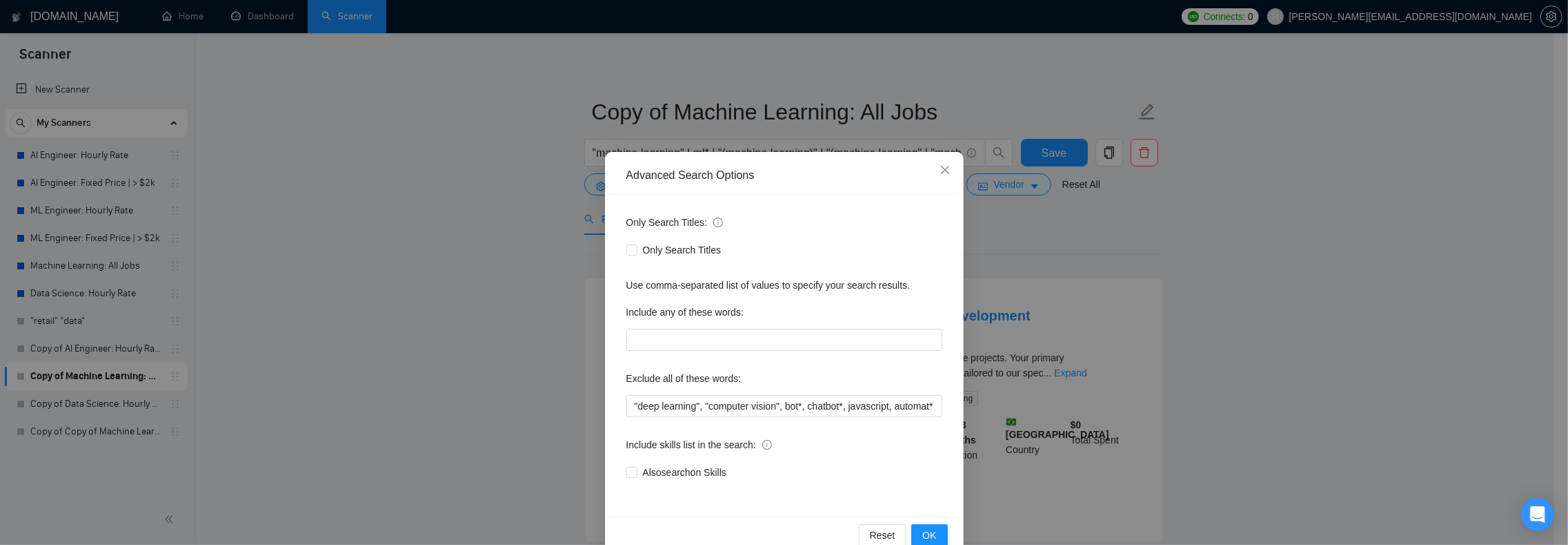
drag, startPoint x: 937, startPoint y: 165, endPoint x: 729, endPoint y: 155, distance: 208.2
click at [940, 165] on icon "close" at bounding box center [945, 170] width 11 height 11
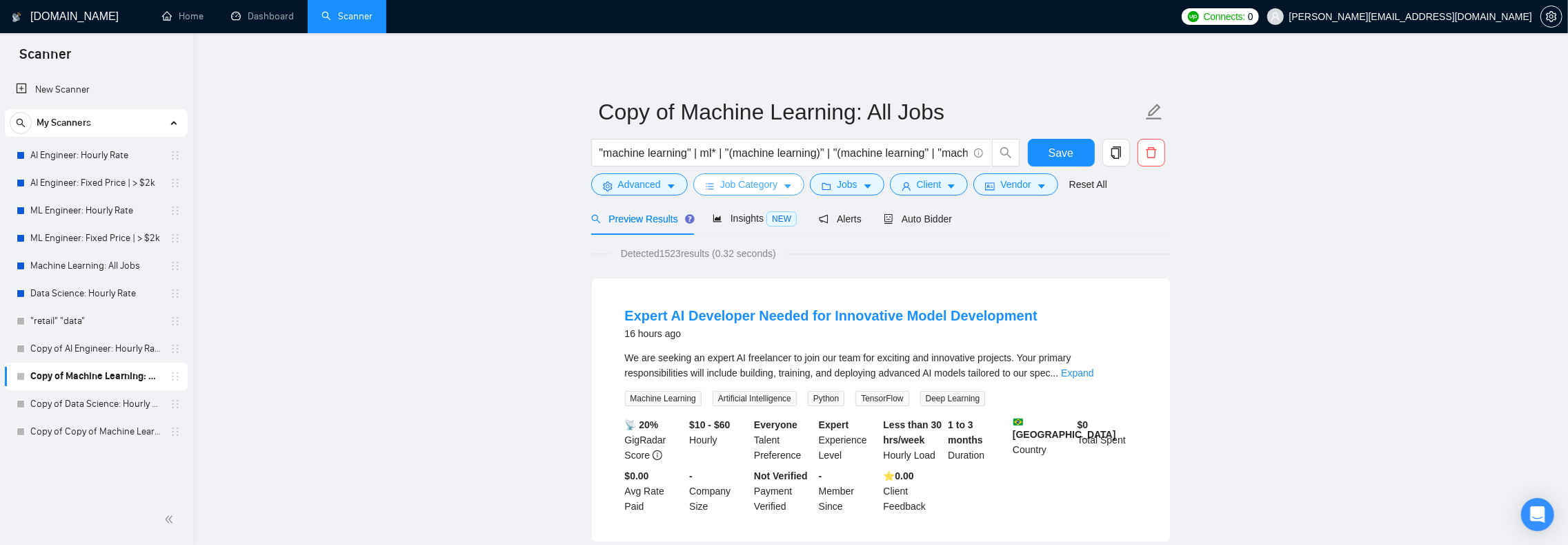
click at [738, 188] on span "Job Category" at bounding box center [749, 183] width 57 height 15
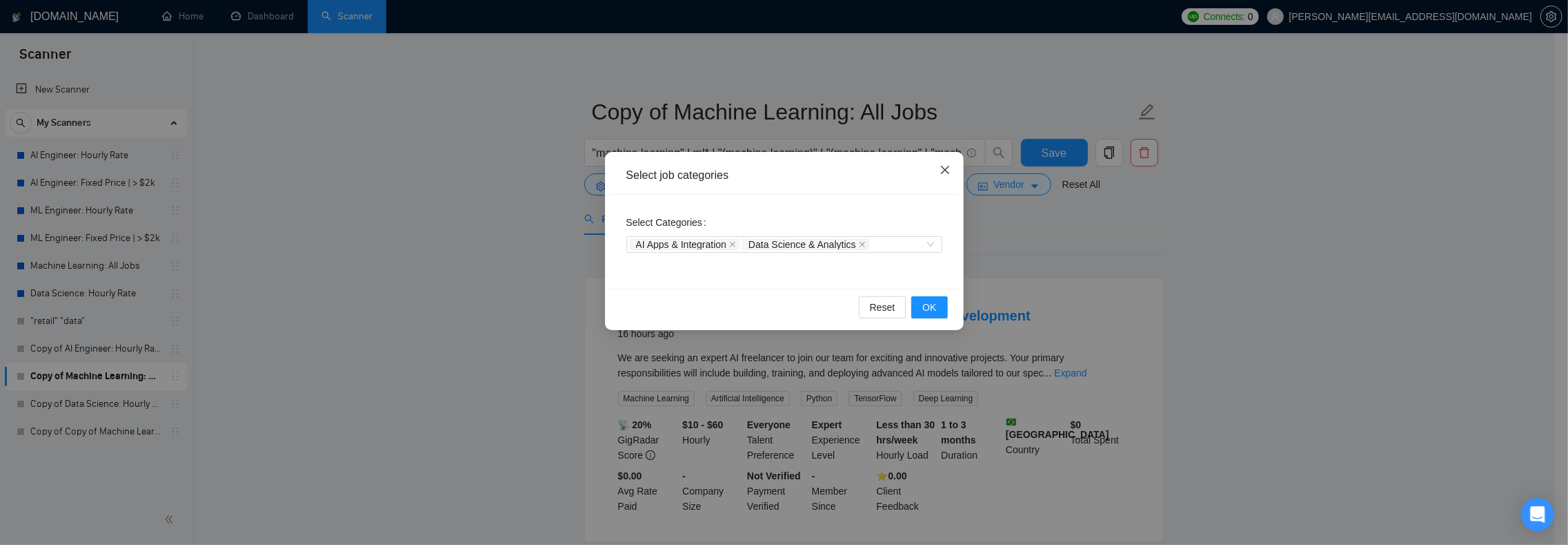
click at [946, 171] on icon "close" at bounding box center [945, 170] width 11 height 11
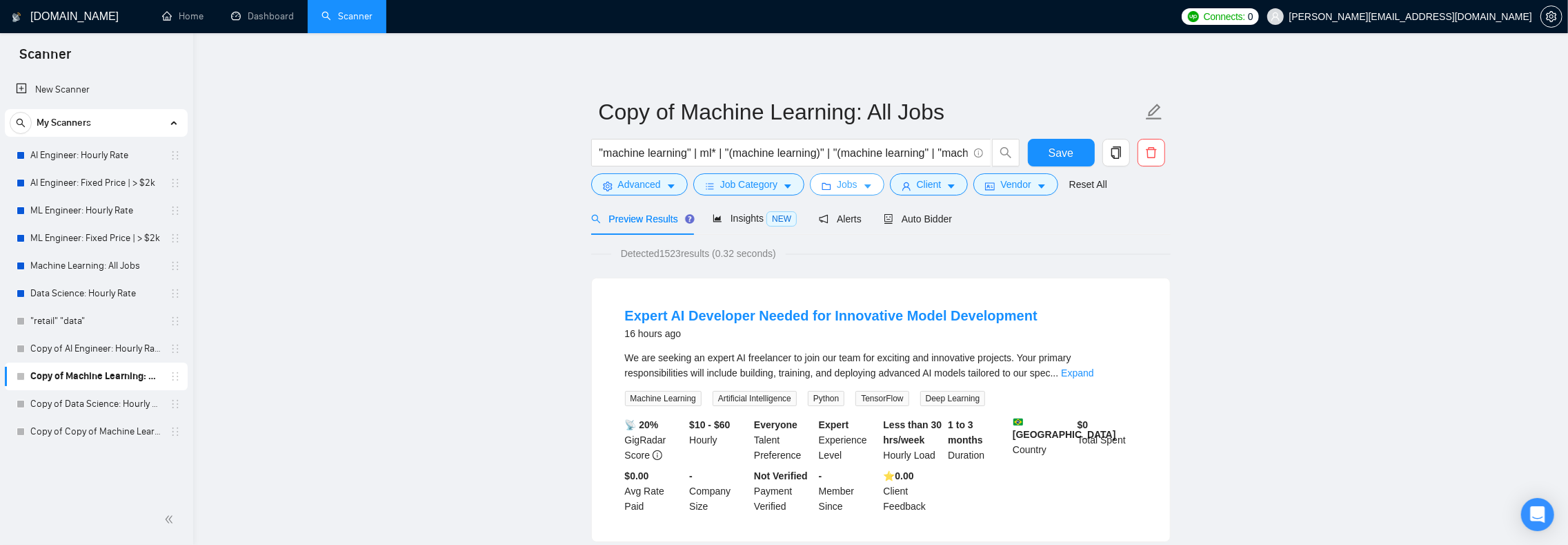
click at [858, 186] on span "Jobs" at bounding box center [847, 183] width 21 height 15
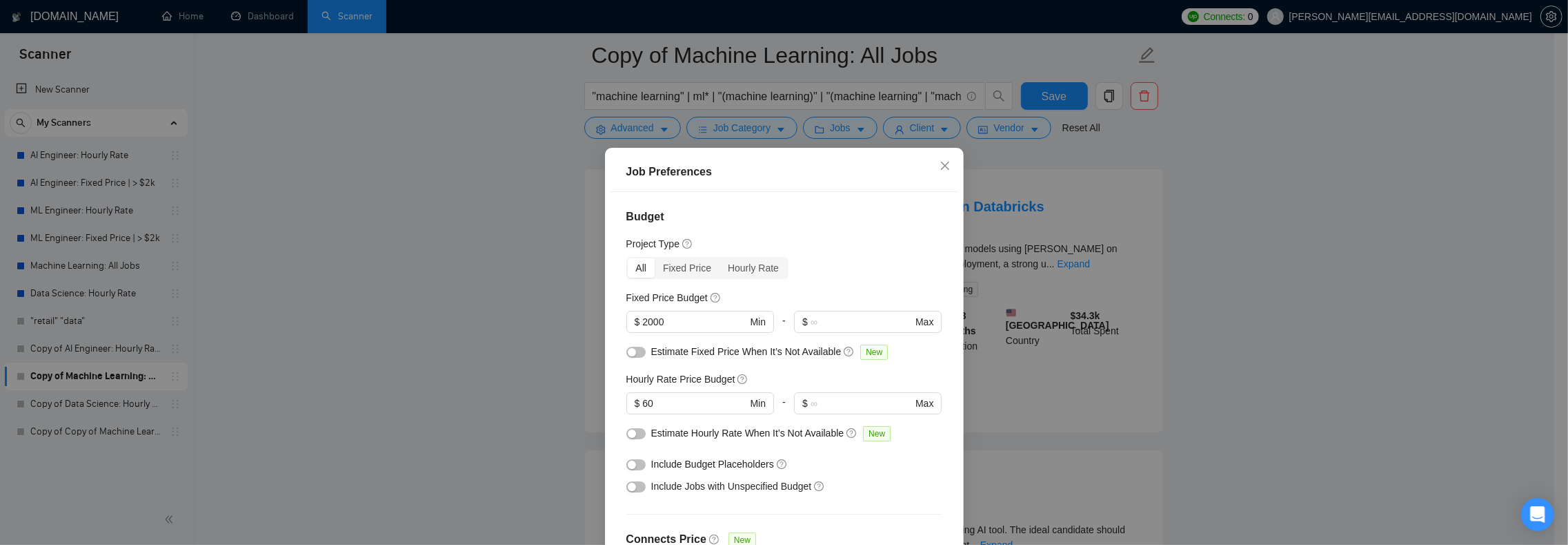
scroll to position [103, 0]
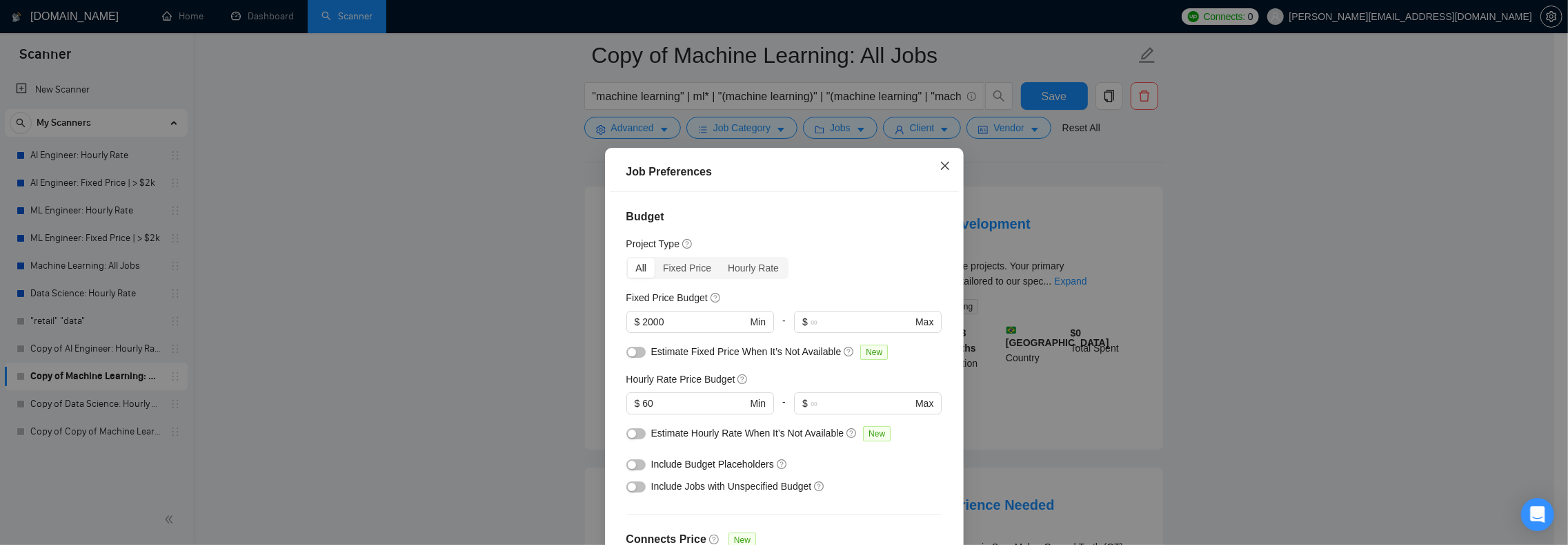
click at [940, 167] on icon "close" at bounding box center [945, 165] width 11 height 11
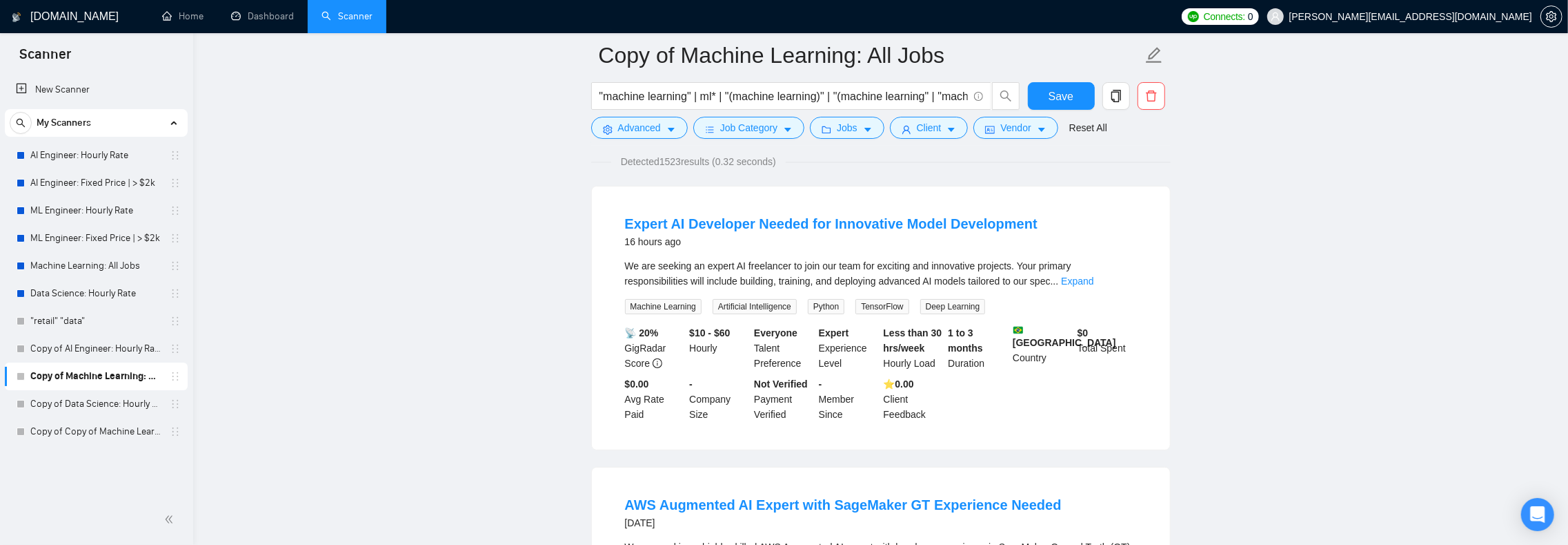
scroll to position [0, 0]
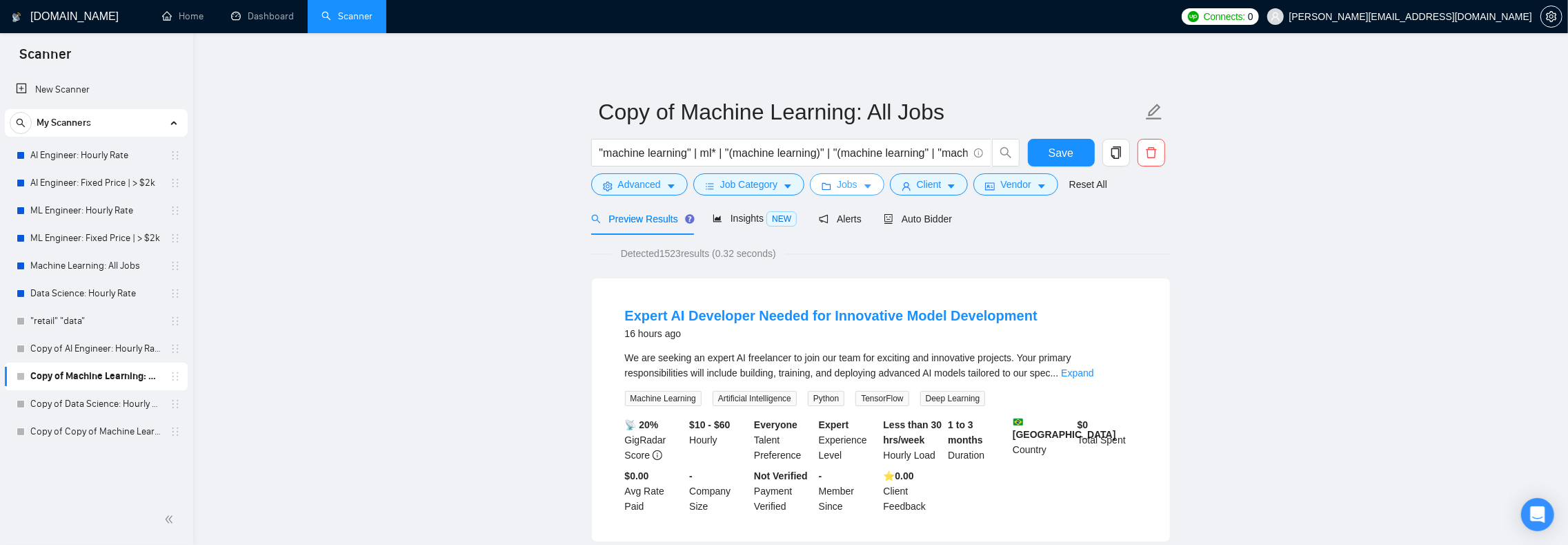
click at [873, 183] on icon "caret-down" at bounding box center [868, 186] width 10 height 10
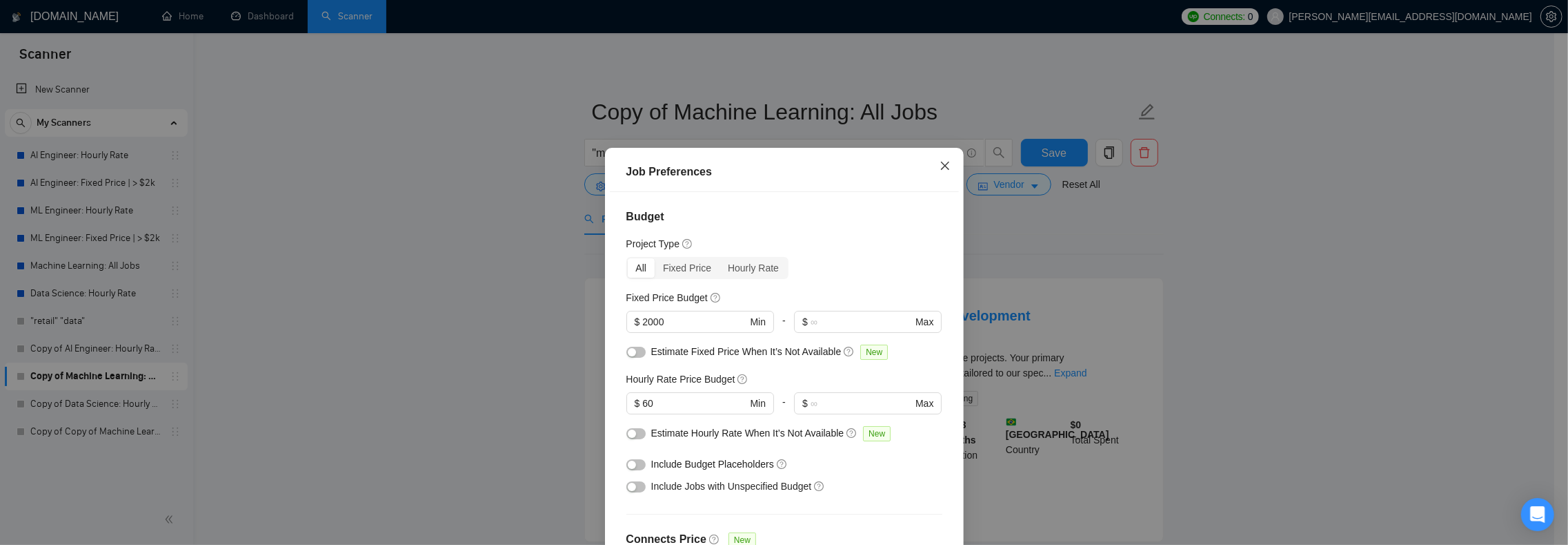
click at [940, 169] on icon "close" at bounding box center [945, 165] width 11 height 11
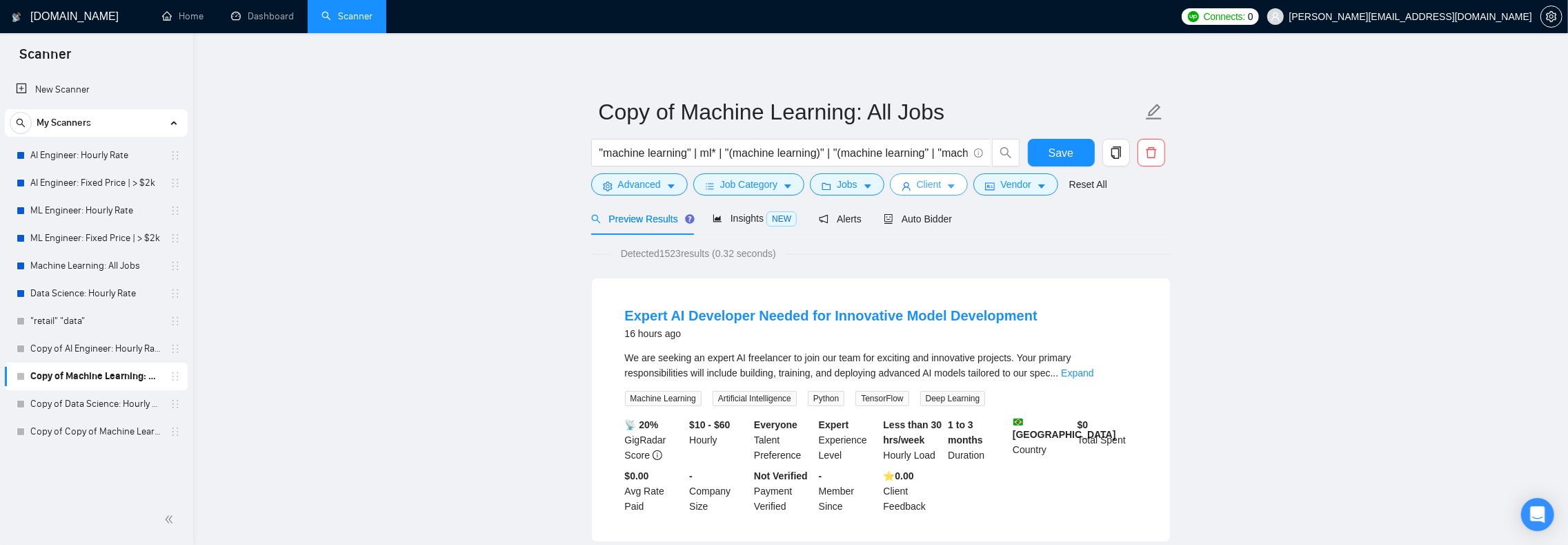
click at [954, 185] on button "Client" at bounding box center [929, 184] width 79 height 22
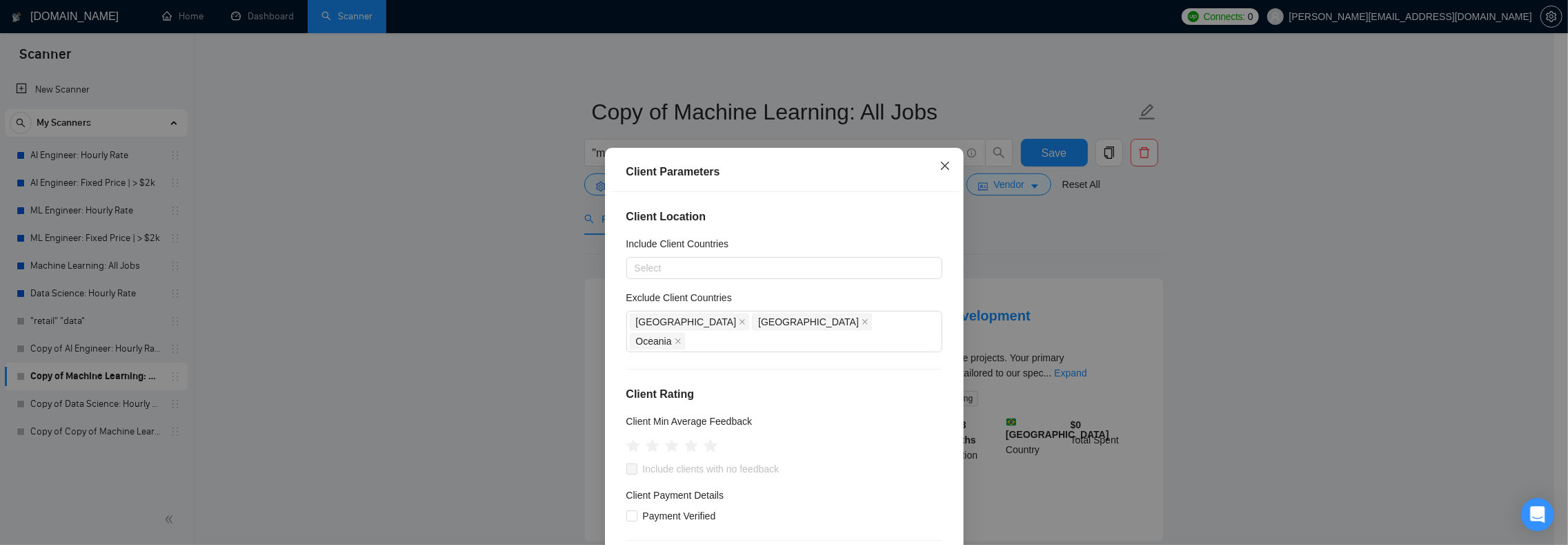
drag, startPoint x: 940, startPoint y: 158, endPoint x: 940, endPoint y: 166, distance: 8.0
click at [940, 159] on span "Close" at bounding box center [946, 167] width 37 height 37
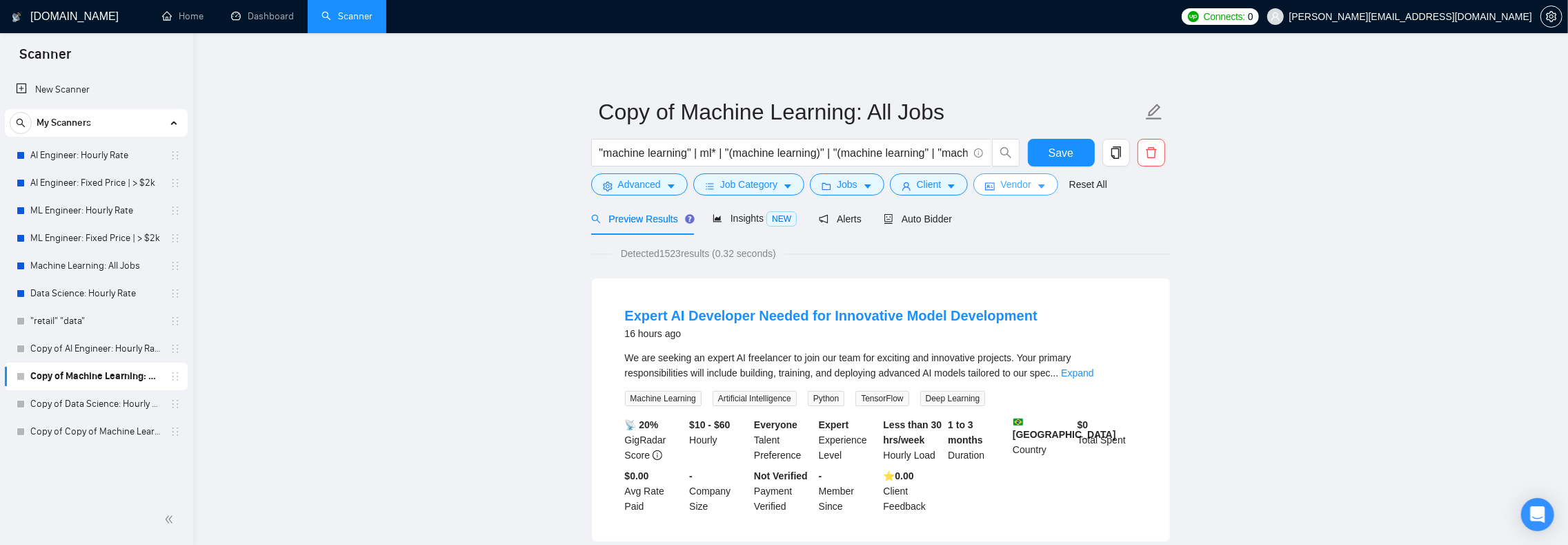
click at [1046, 188] on icon "caret-down" at bounding box center [1042, 186] width 10 height 10
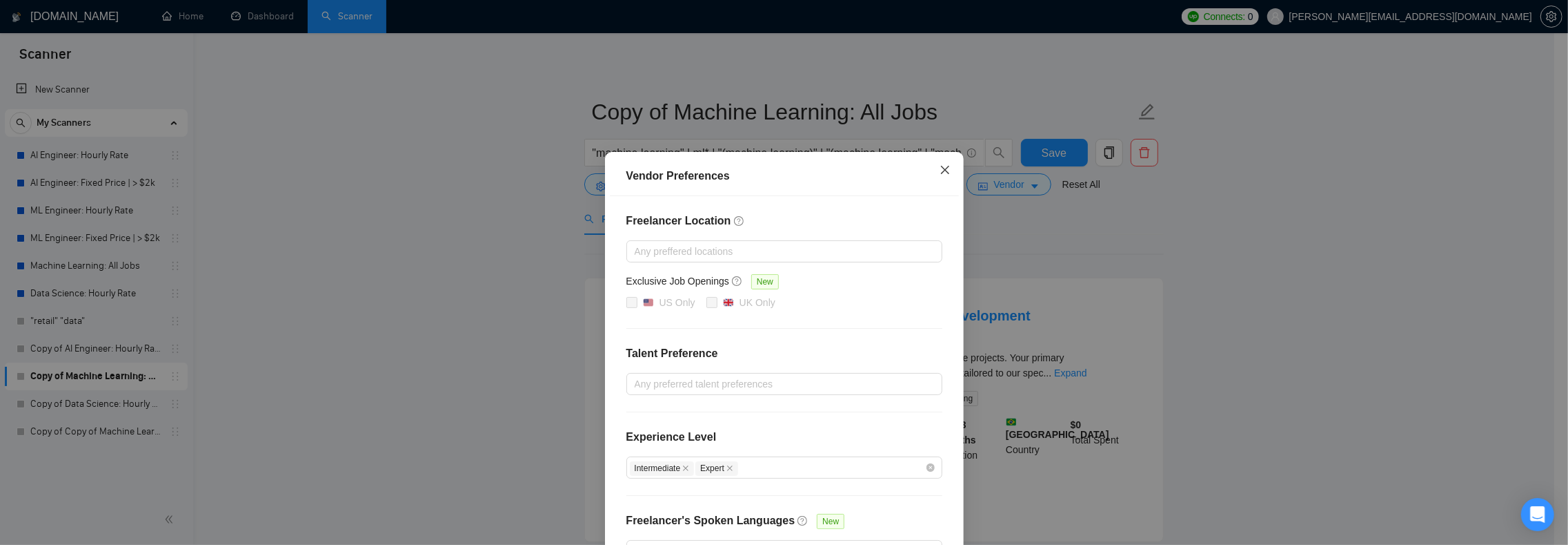
click at [940, 170] on icon "close" at bounding box center [945, 170] width 11 height 11
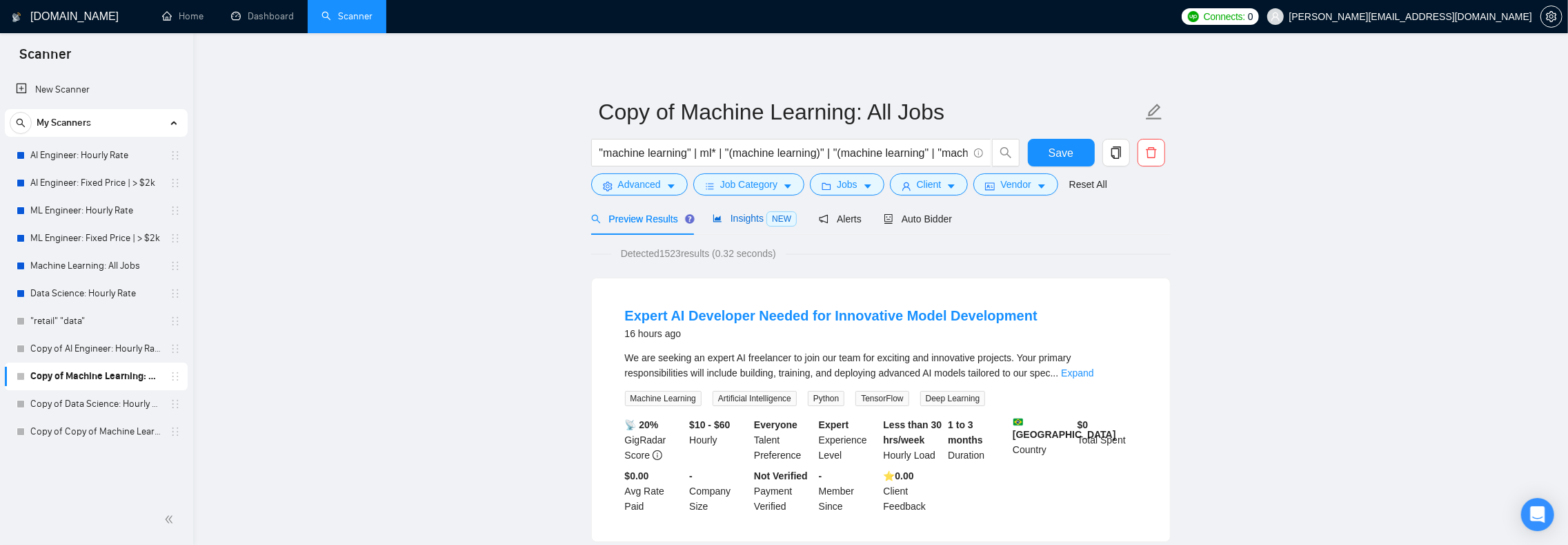
click at [751, 218] on span "Insights NEW" at bounding box center [754, 218] width 84 height 11
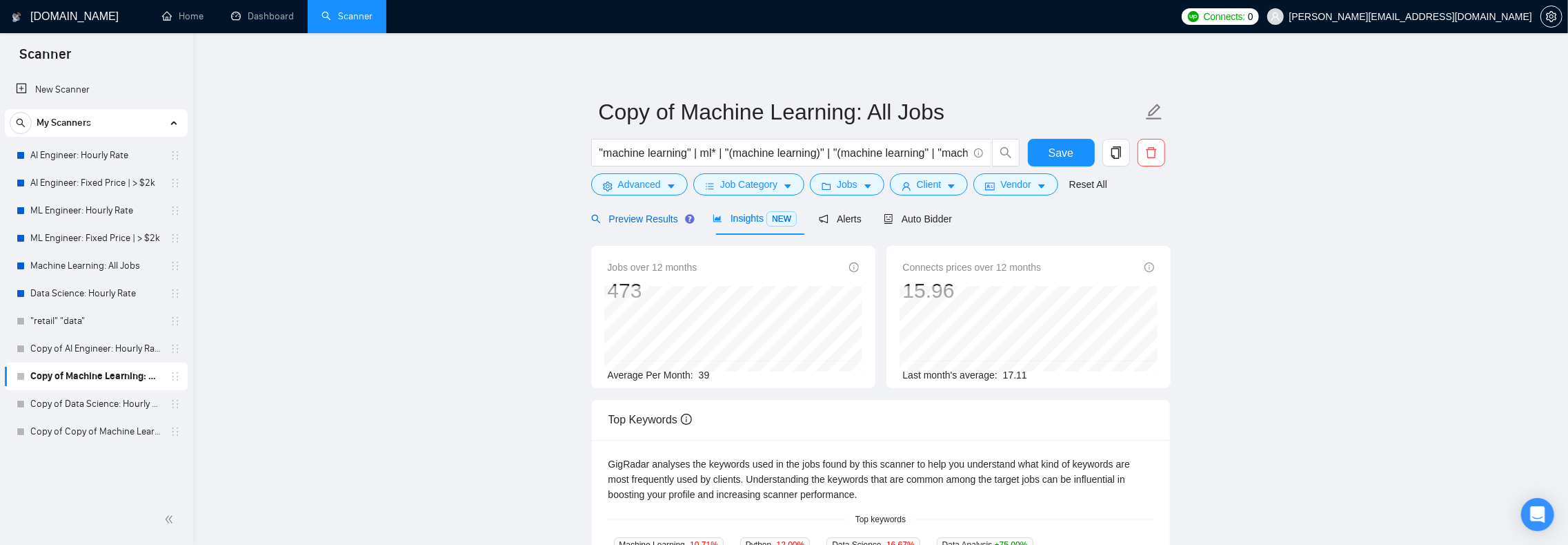
click at [629, 225] on span "Preview Results" at bounding box center [640, 218] width 99 height 11
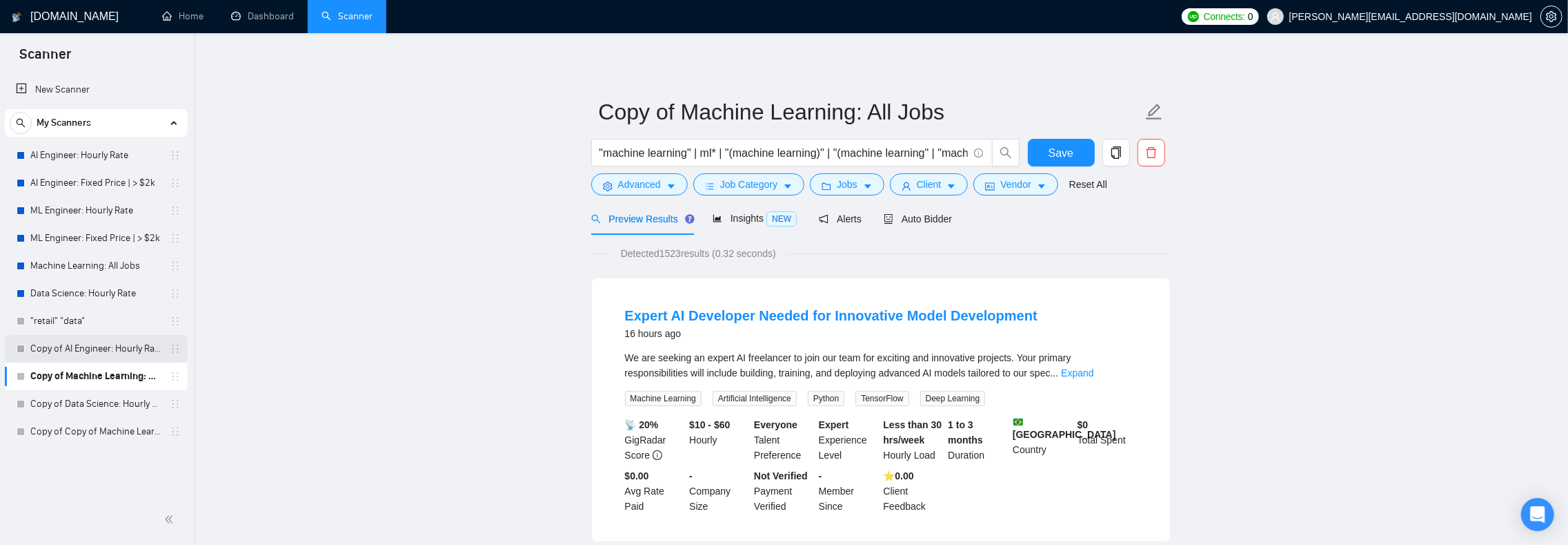
click at [75, 341] on link "Copy of AI Engineer: Hourly Rate" at bounding box center [96, 349] width 131 height 28
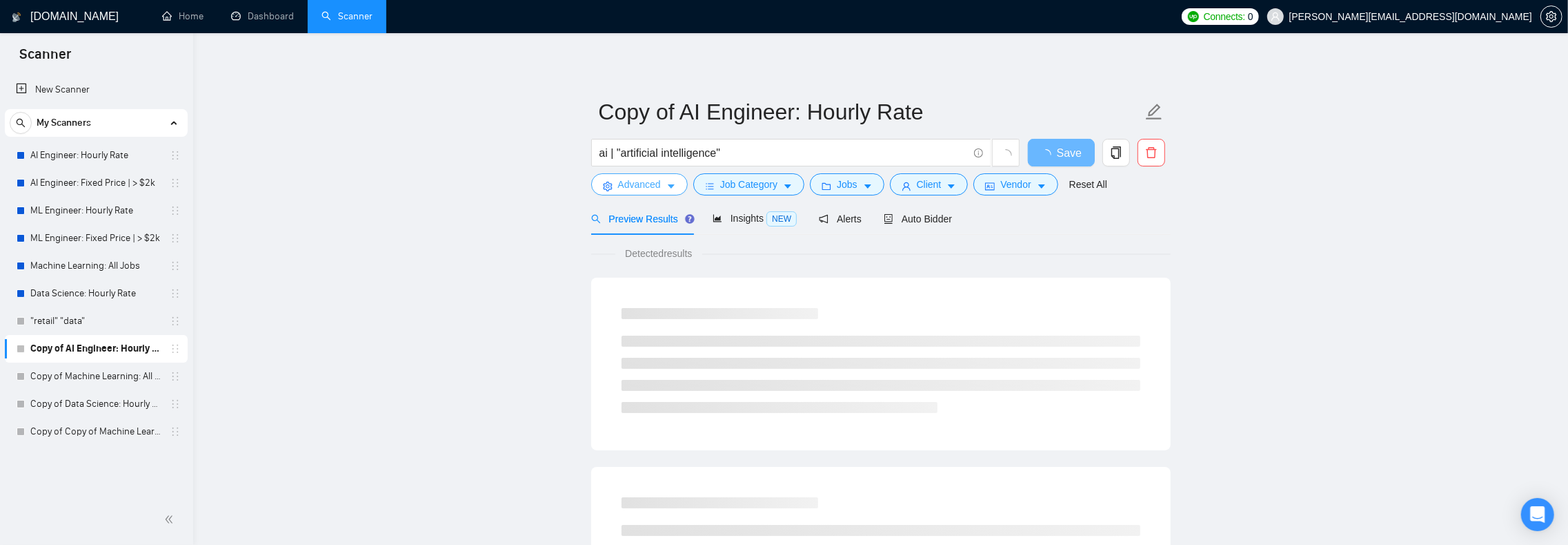
click at [661, 186] on span "Advanced" at bounding box center [639, 183] width 42 height 15
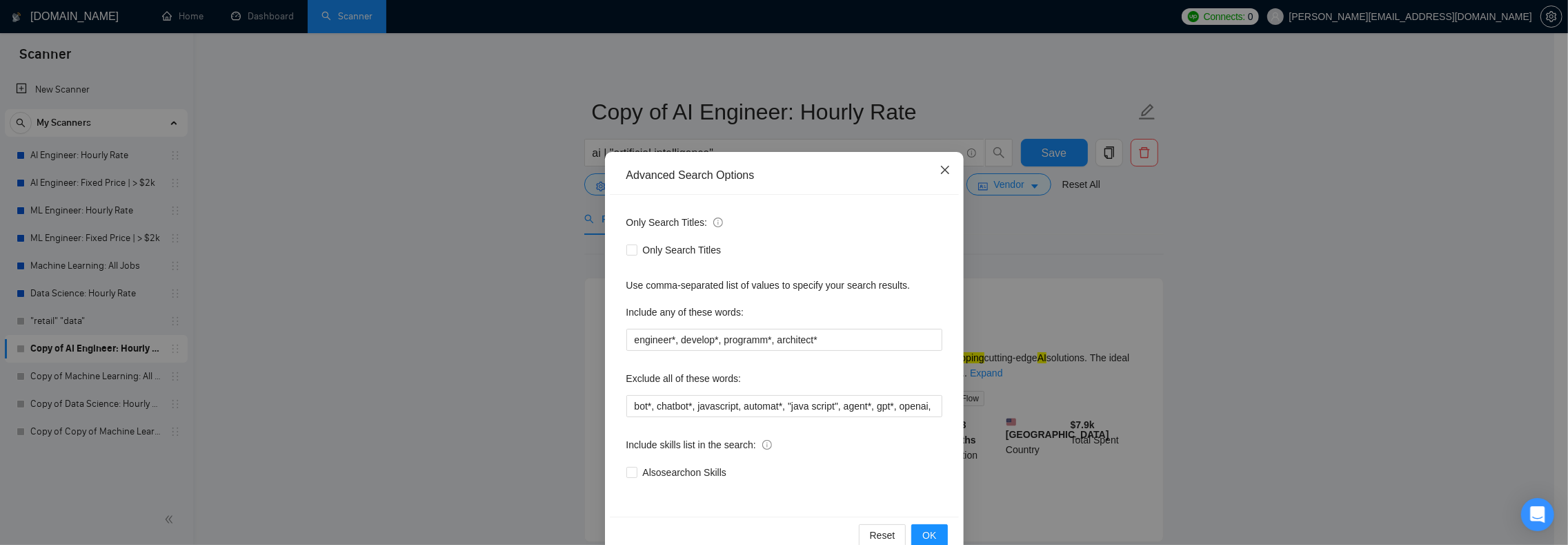
click at [940, 169] on icon "close" at bounding box center [945, 170] width 11 height 11
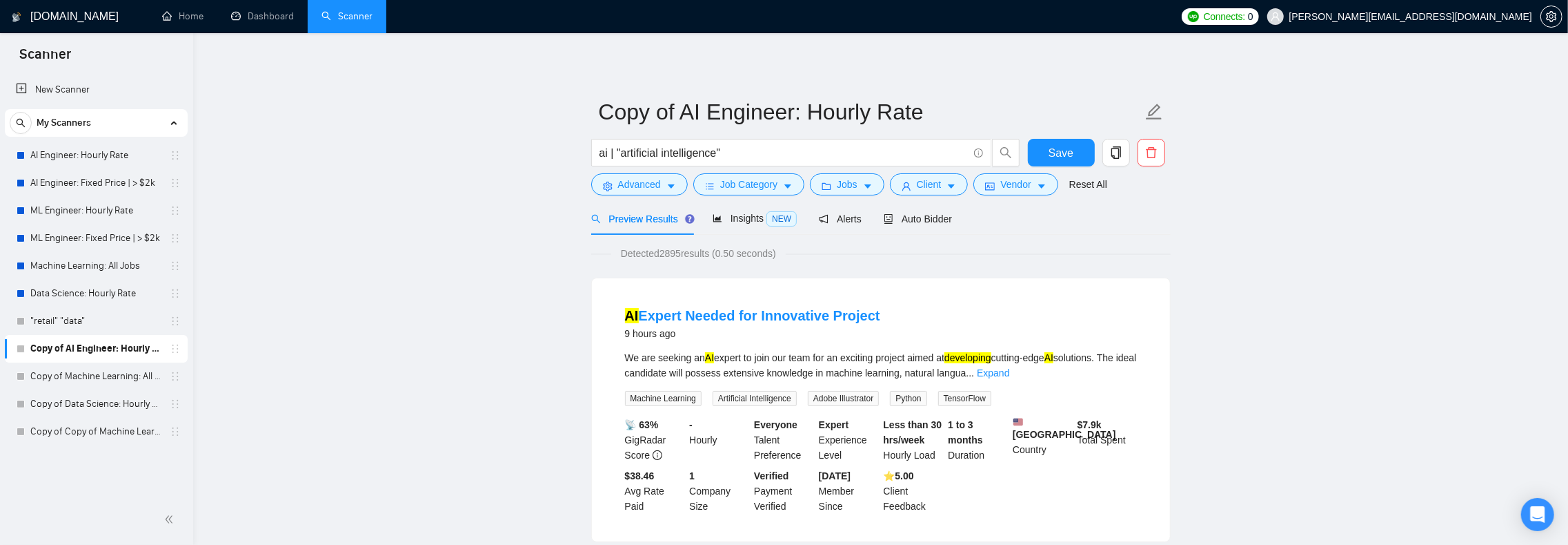
scroll to position [152, 0]
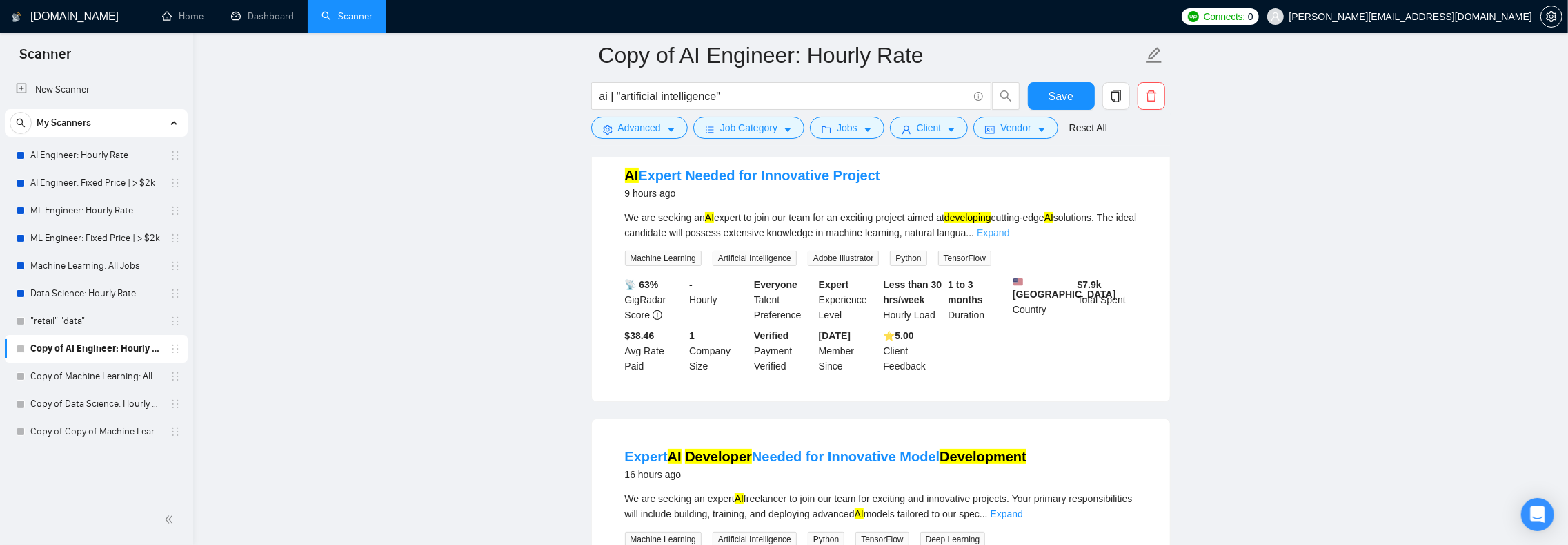
click at [1010, 233] on link "Expand" at bounding box center [993, 232] width 33 height 11
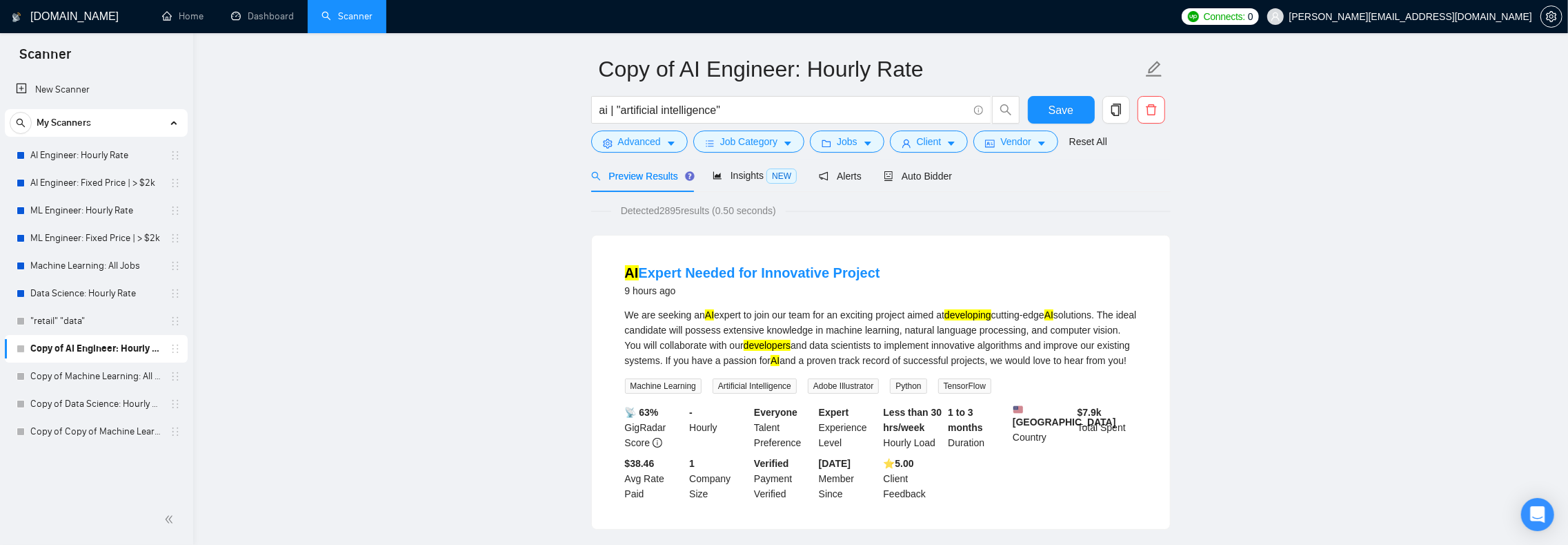
scroll to position [0, 0]
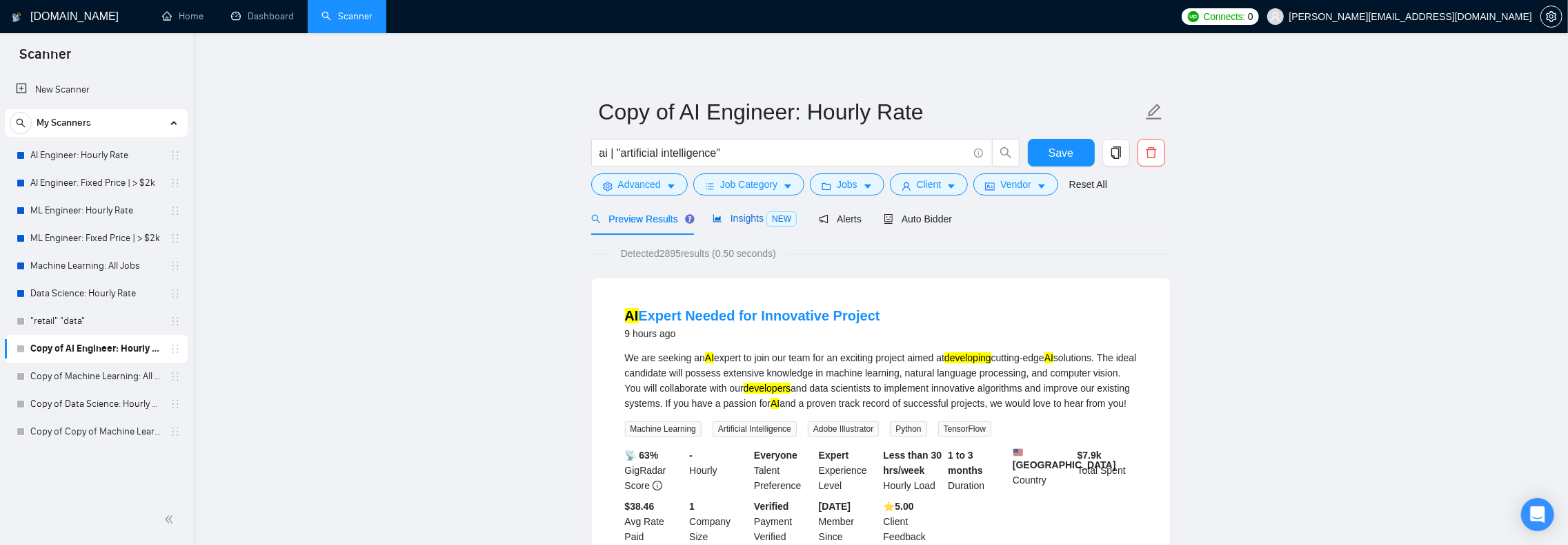
click at [754, 218] on span "Insights NEW" at bounding box center [754, 218] width 84 height 11
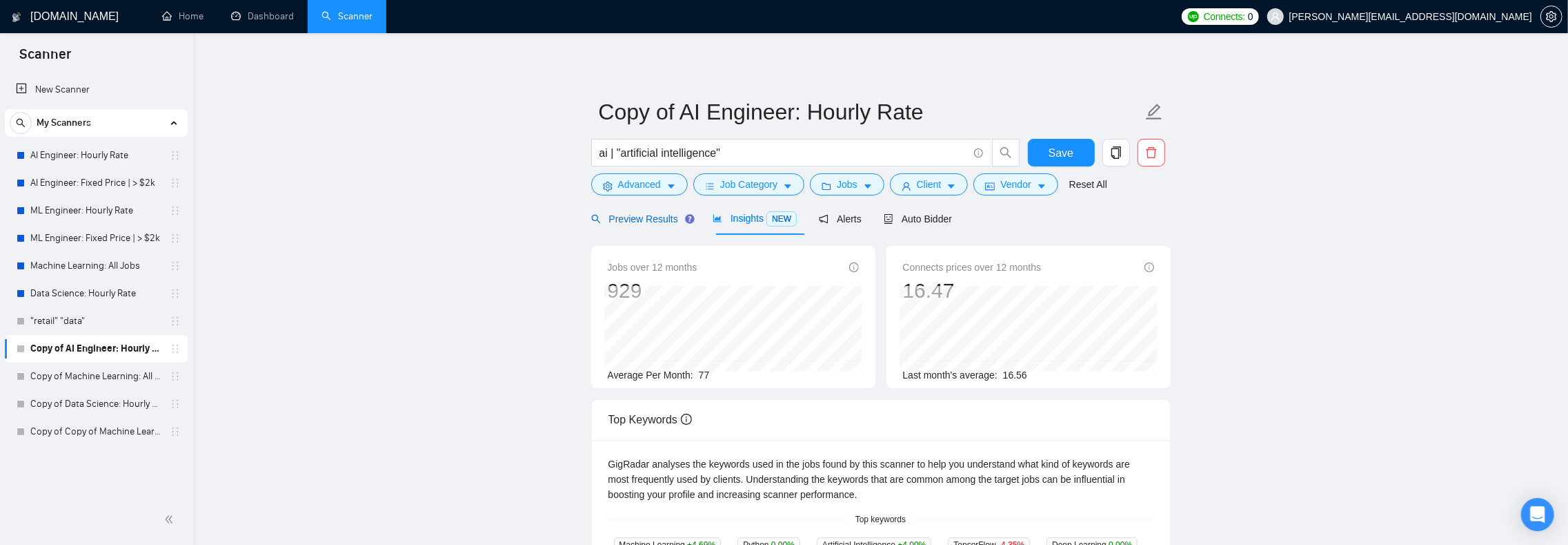
click at [629, 221] on span "Preview Results" at bounding box center [640, 218] width 99 height 11
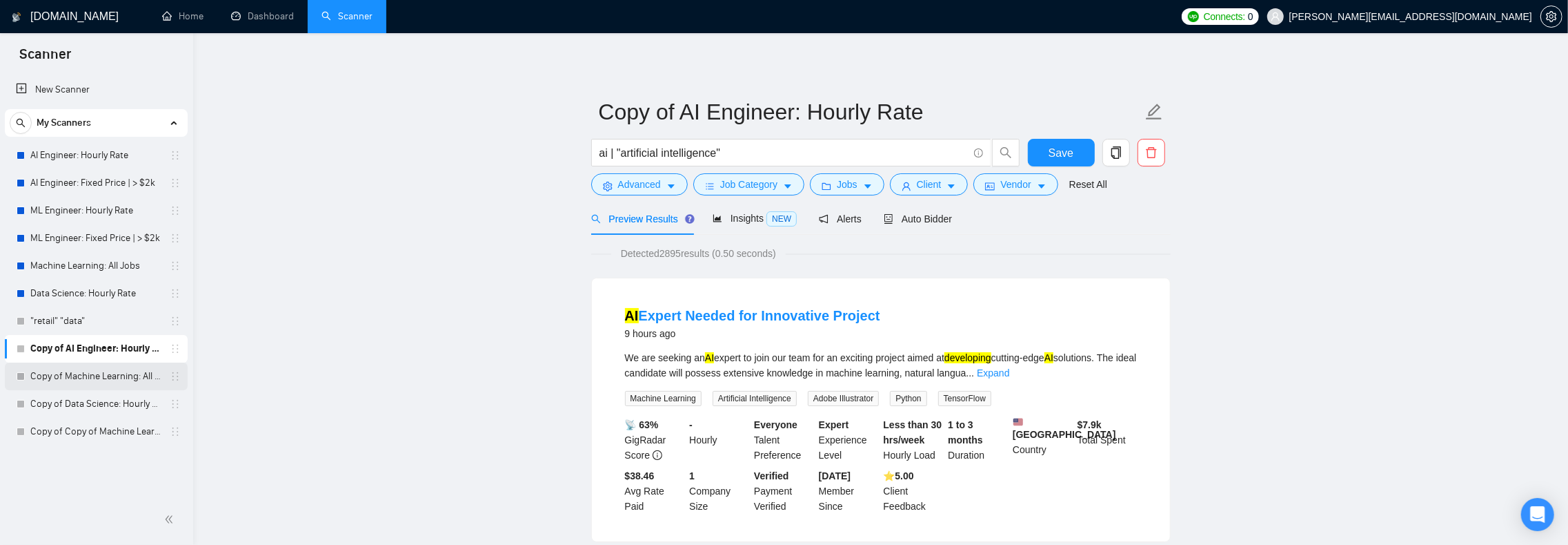
click at [110, 373] on link "Copy of Machine Learning: All Jobs" at bounding box center [96, 376] width 131 height 28
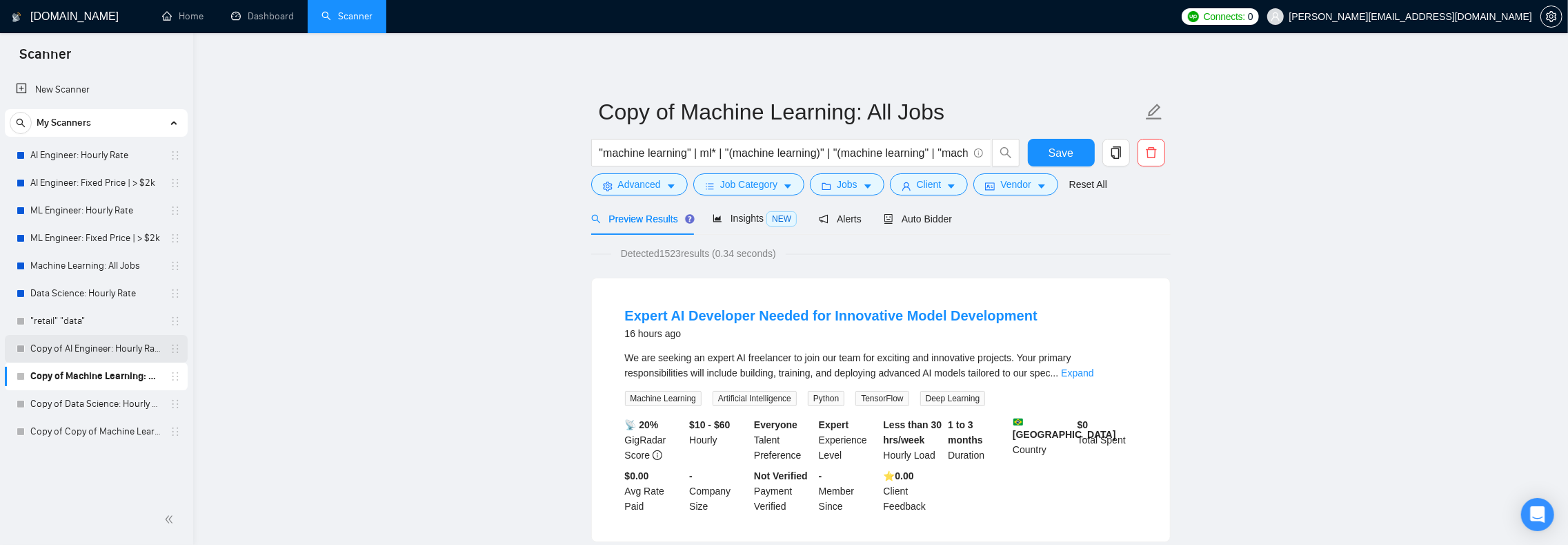
click at [118, 352] on link "Copy of AI Engineer: Hourly Rate" at bounding box center [96, 349] width 131 height 28
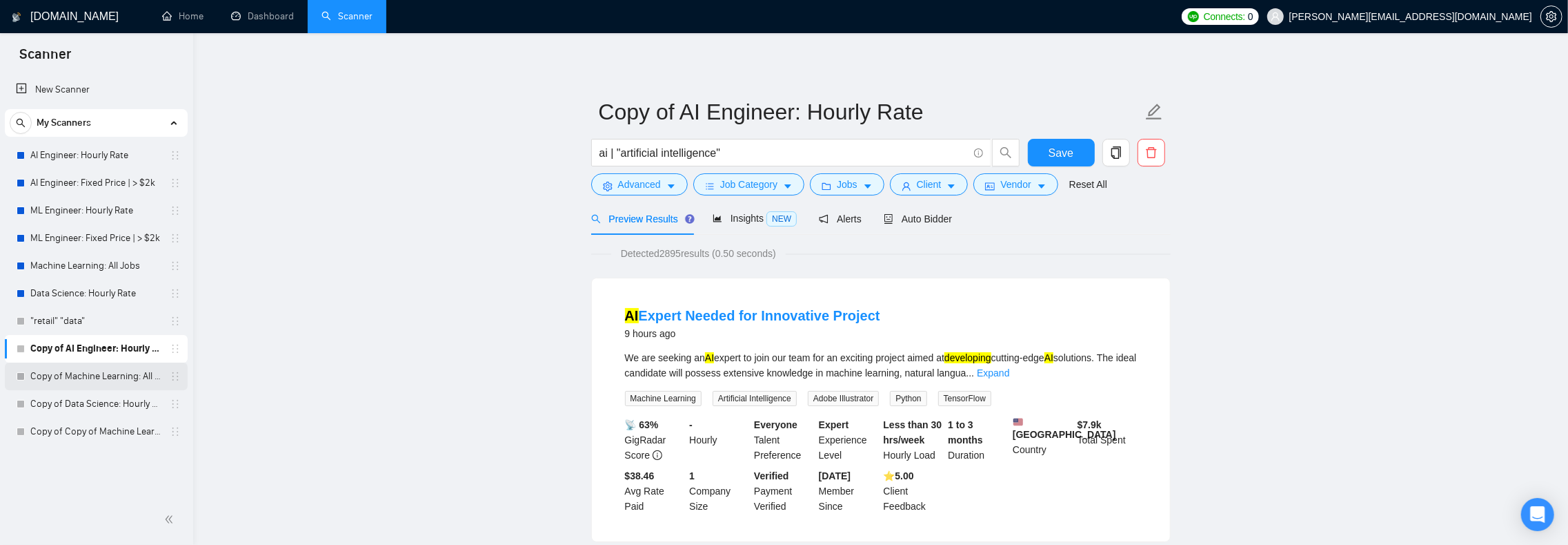
click at [66, 383] on link "Copy of Machine Learning: All Jobs" at bounding box center [96, 376] width 131 height 28
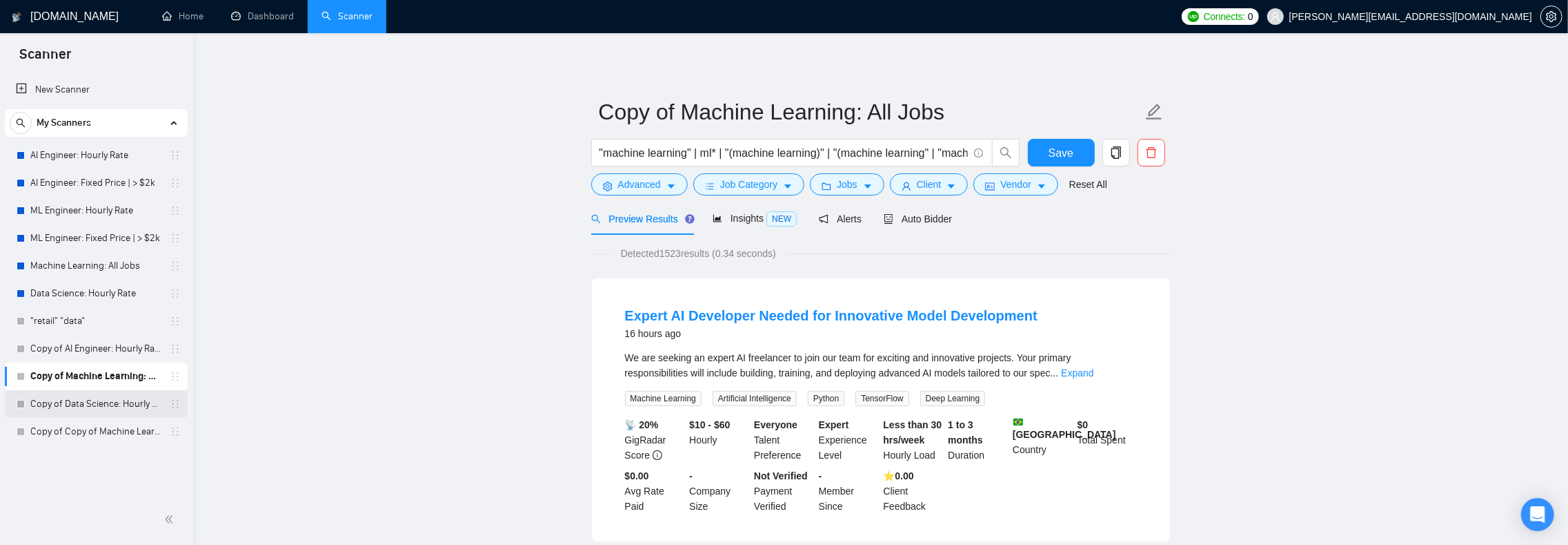
click at [78, 395] on link "Copy of Data Science: Hourly Rate" at bounding box center [96, 404] width 131 height 28
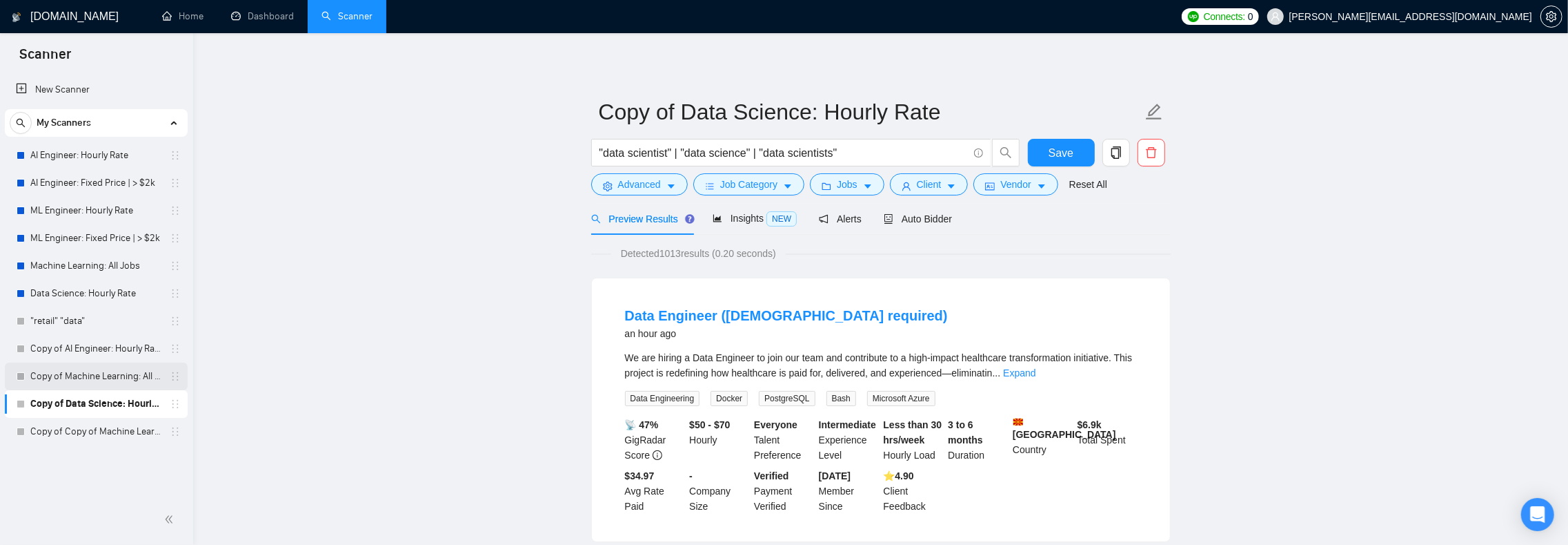
click at [81, 373] on link "Copy of Machine Learning: All Jobs" at bounding box center [96, 376] width 131 height 28
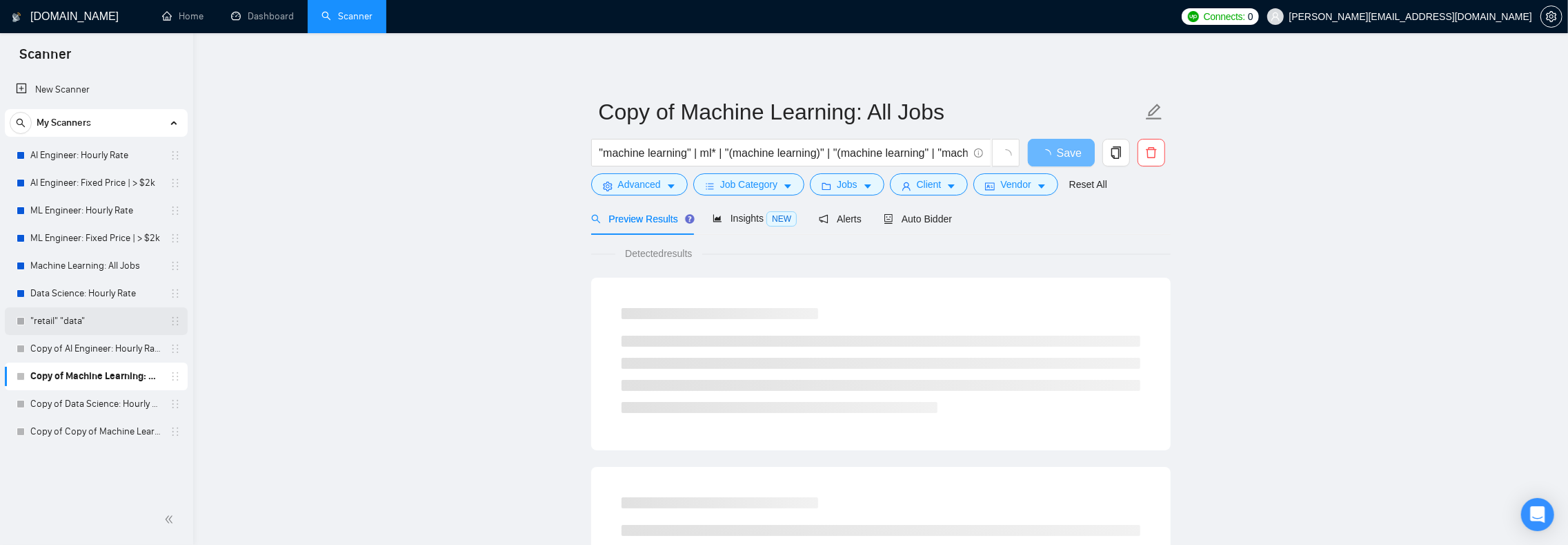
click at [91, 318] on link ""retail" "data"" at bounding box center [96, 321] width 131 height 28
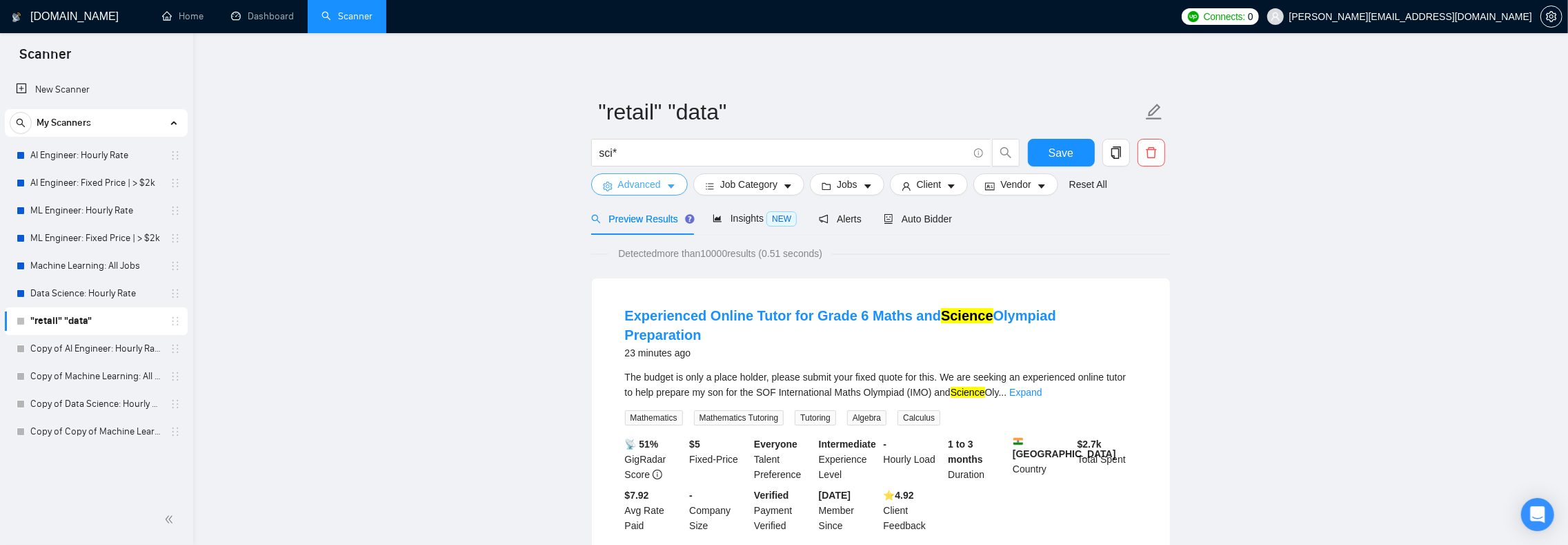
click at [636, 181] on span "Advanced" at bounding box center [639, 183] width 42 height 15
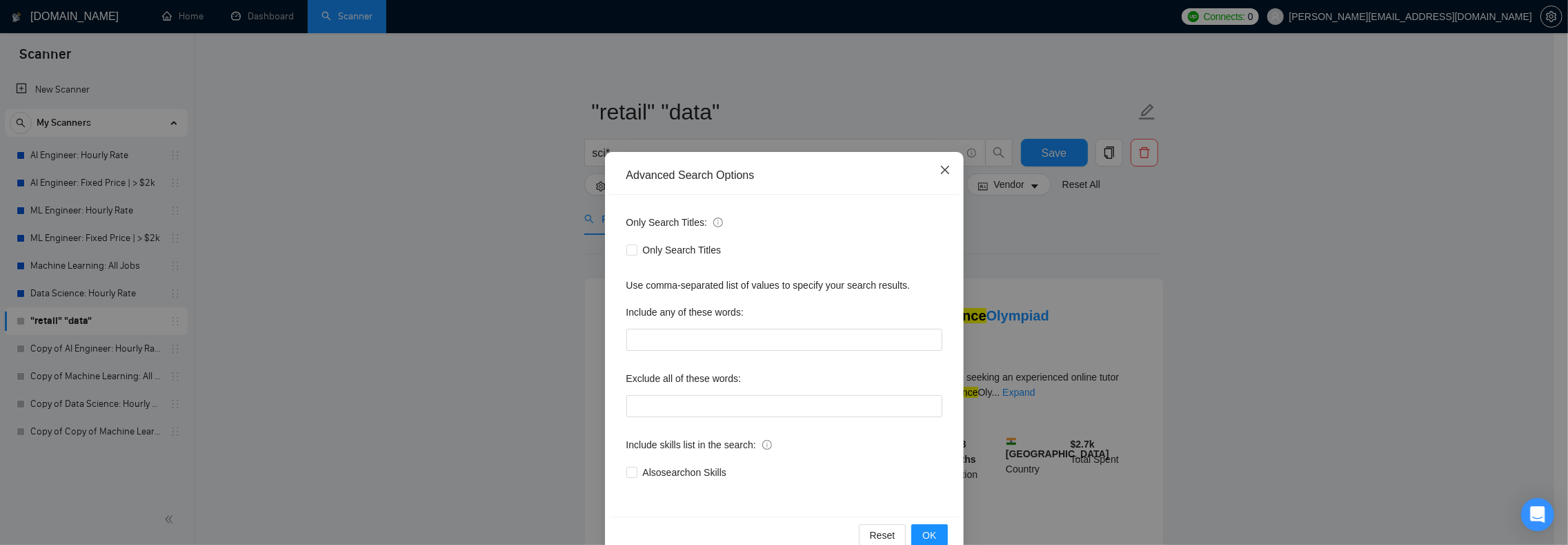
click at [940, 170] on icon "close" at bounding box center [945, 170] width 11 height 11
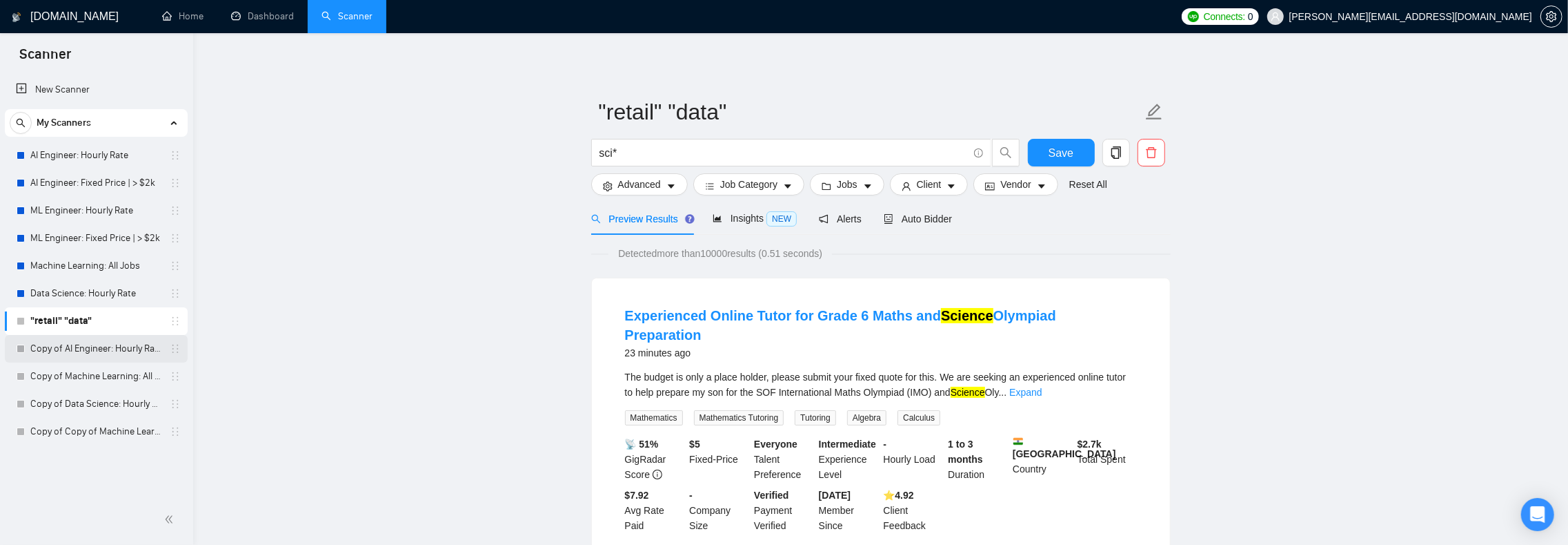
click at [56, 348] on link "Copy of AI Engineer: Hourly Rate" at bounding box center [96, 349] width 131 height 28
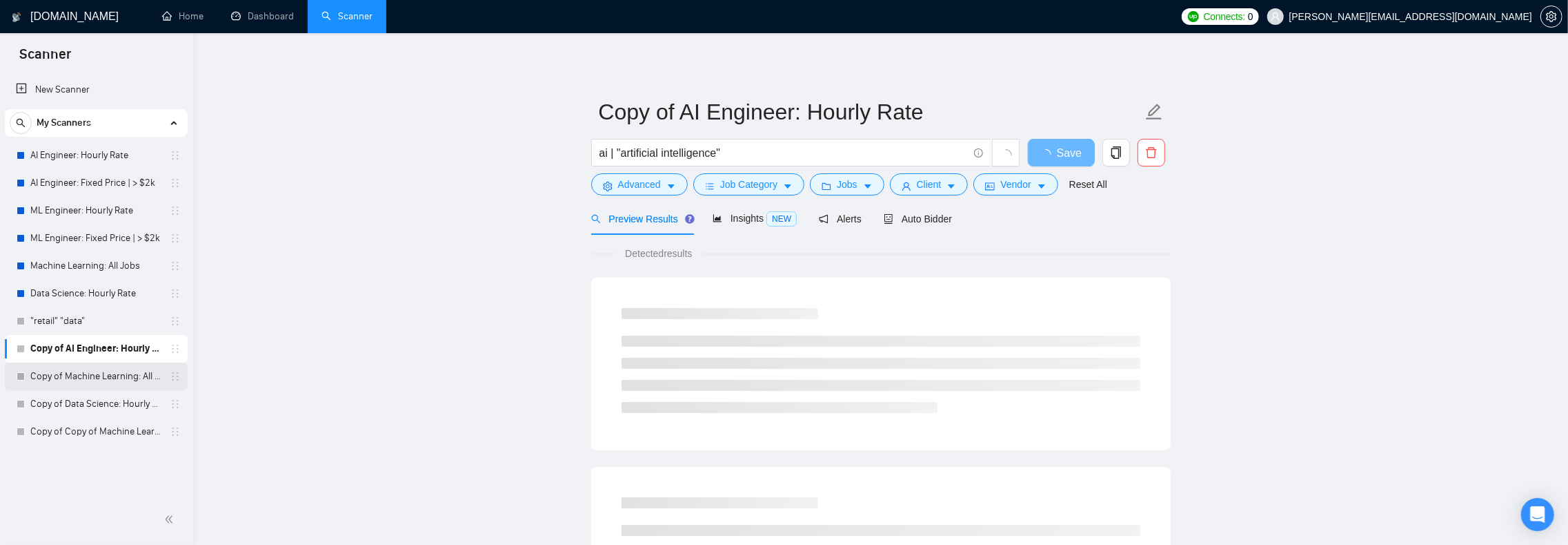
click at [54, 368] on link "Copy of Machine Learning: All Jobs" at bounding box center [96, 376] width 131 height 28
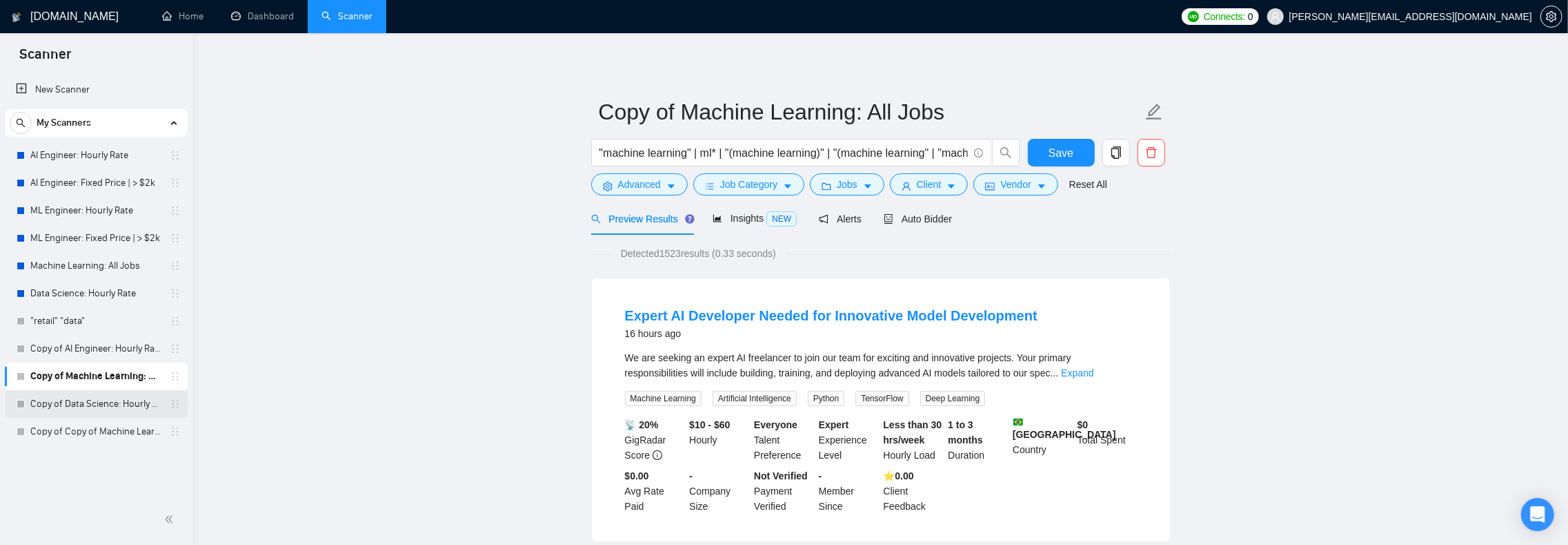
click at [96, 398] on link "Copy of Data Science: Hourly Rate" at bounding box center [96, 404] width 131 height 28
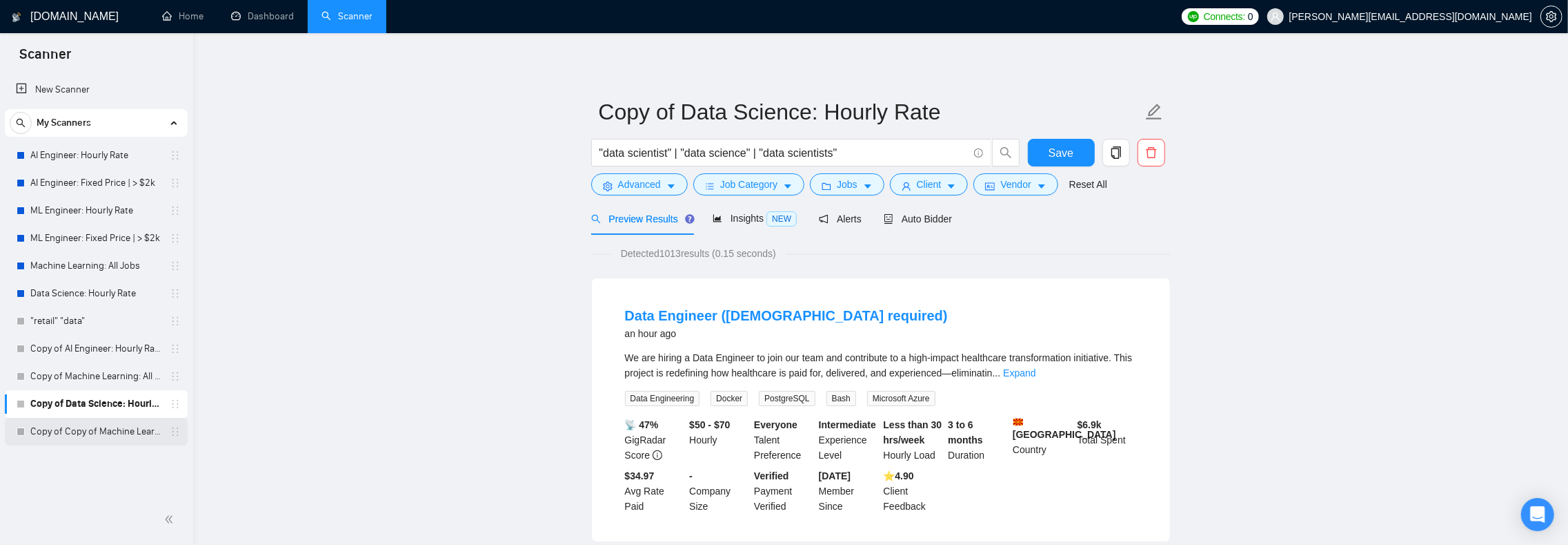
click at [83, 427] on link "Copy of Copy of Machine Learning: All Jobs" at bounding box center [96, 432] width 131 height 28
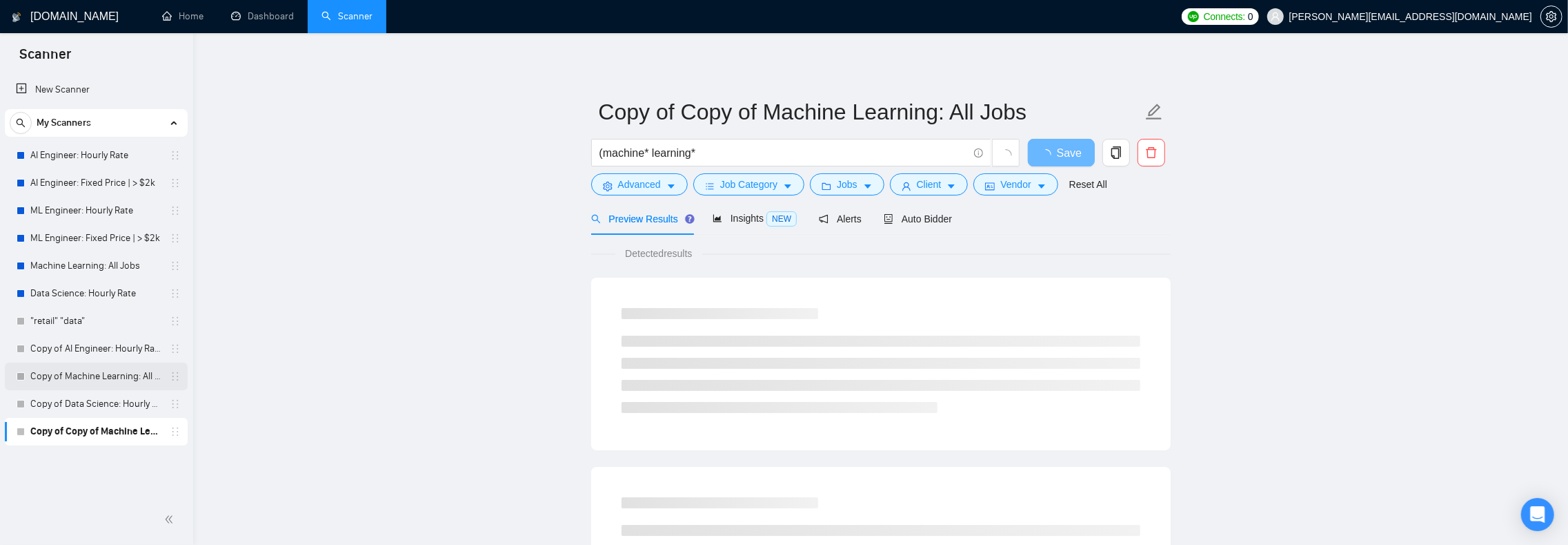
click at [96, 374] on link "Copy of Machine Learning: All Jobs" at bounding box center [96, 376] width 131 height 28
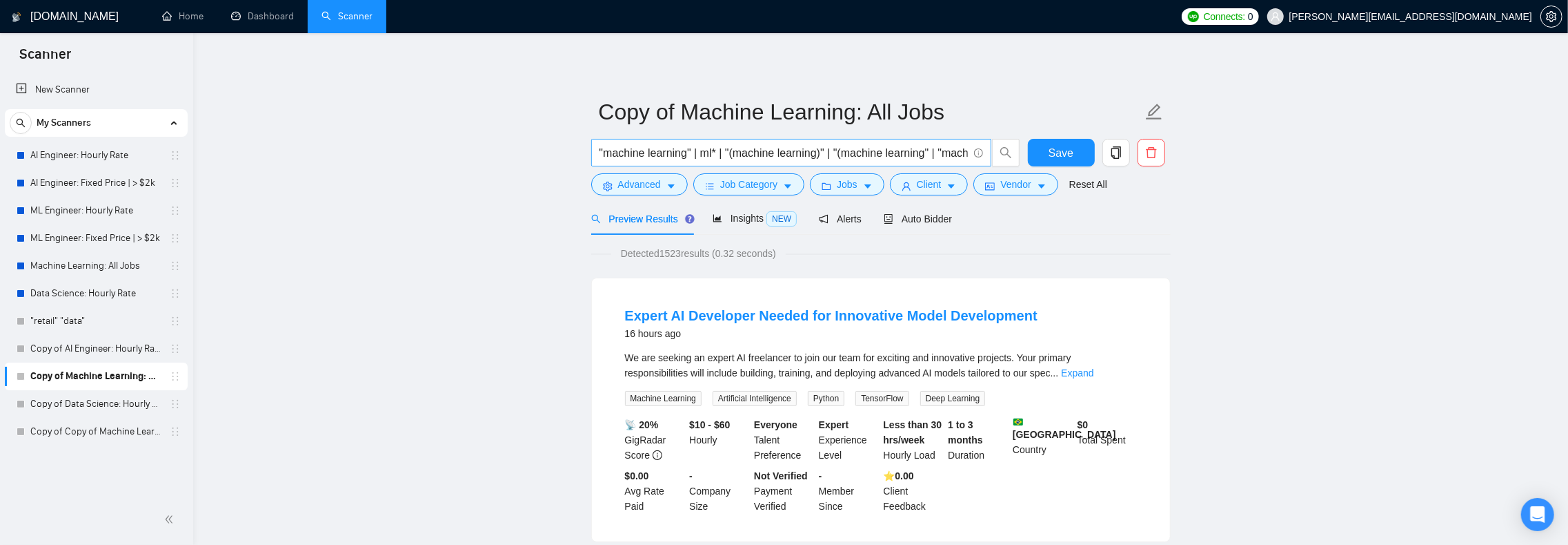
click at [743, 150] on input ""machine learning" | ml* | "(machine learning)" | "(machine learning" | "machin…" at bounding box center [784, 153] width 368 height 18
click at [785, 158] on input ""machine learning" | ml* | "(machine learning)" | "(machine learning" | "machin…" at bounding box center [784, 153] width 368 height 18
click at [655, 175] on button "Advanced" at bounding box center [639, 184] width 97 height 22
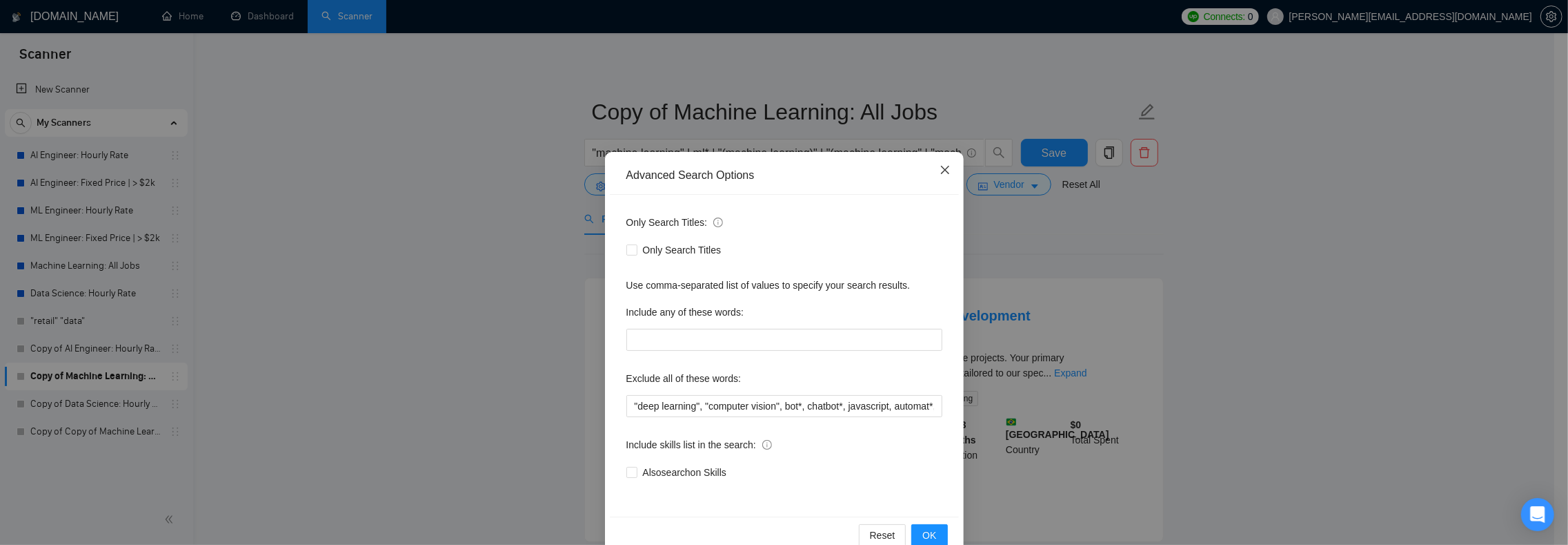
click at [941, 169] on icon "close" at bounding box center [945, 170] width 8 height 8
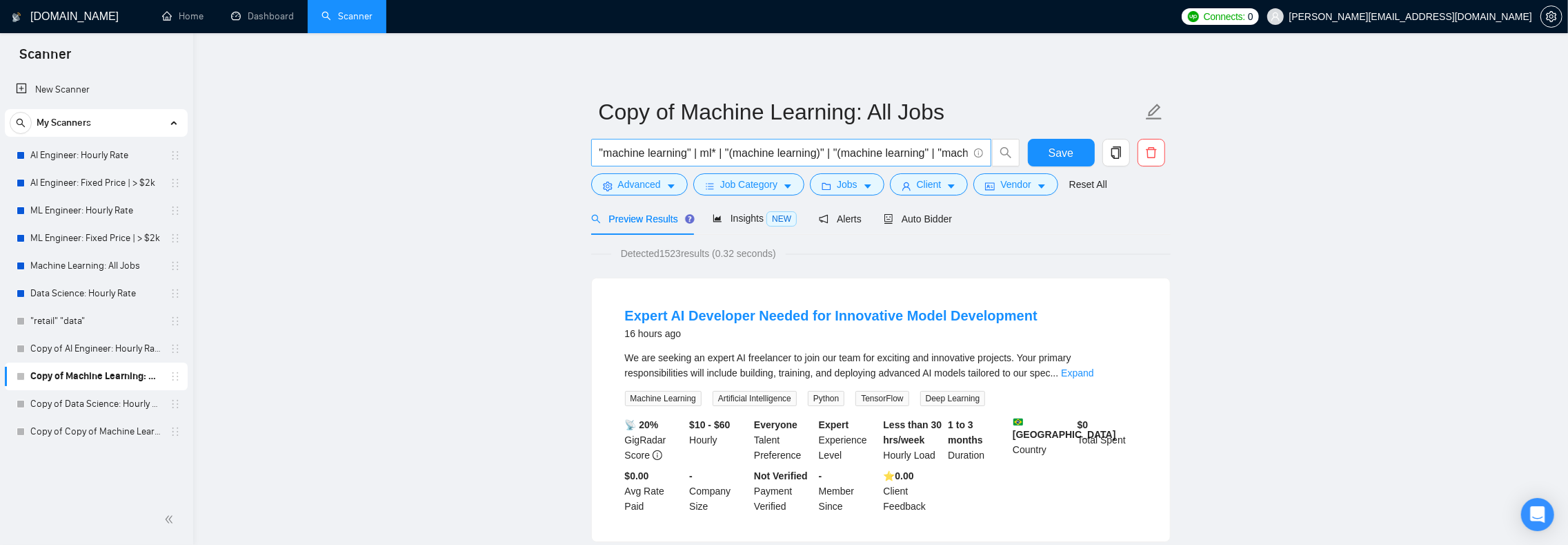
click at [758, 153] on input ""machine learning" | ml* | "(machine learning)" | "(machine learning" | "machin…" at bounding box center [784, 153] width 368 height 18
click at [669, 183] on icon "caret-down" at bounding box center [672, 186] width 10 height 10
click at [826, 156] on input ""machine learning" | ml* | "(machine learning)" | "(machine learning" | "machin…" at bounding box center [784, 153] width 368 height 18
click at [1151, 111] on icon "edit" at bounding box center [1154, 111] width 18 height 18
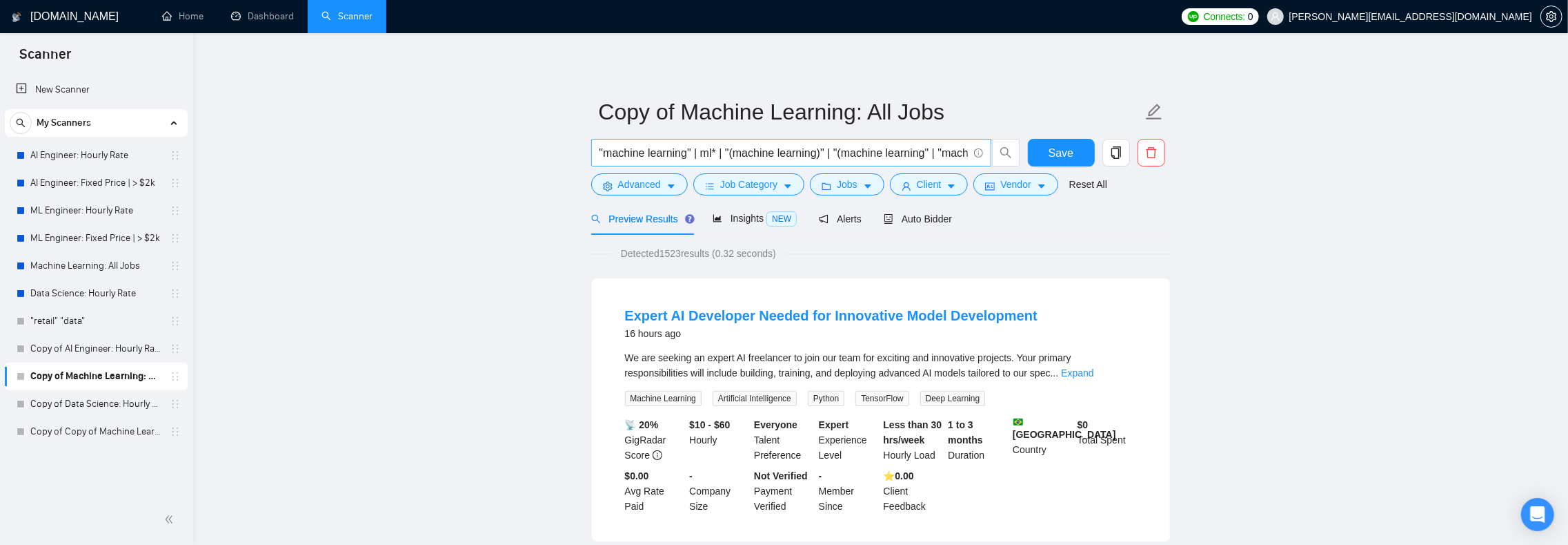
click at [786, 153] on input ""machine learning" | ml* | "(machine learning)" | "(machine learning" | "machin…" at bounding box center [784, 153] width 368 height 18
click at [665, 182] on button "Advanced" at bounding box center [639, 184] width 97 height 22
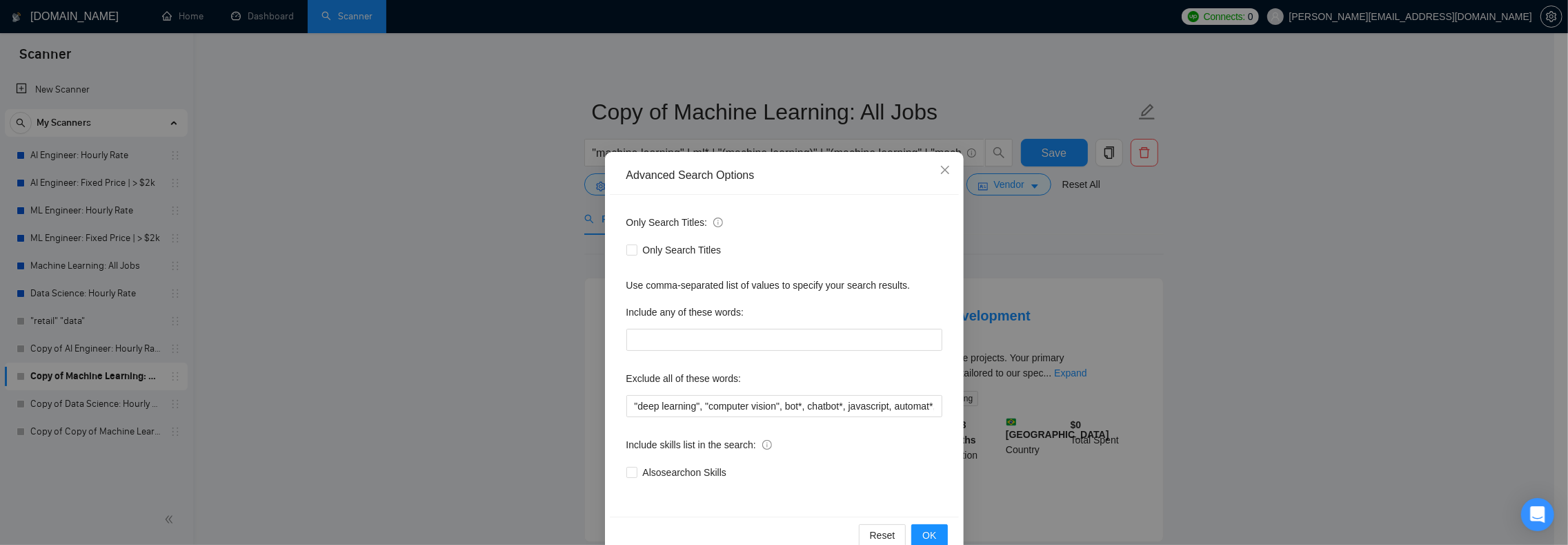
scroll to position [31, 0]
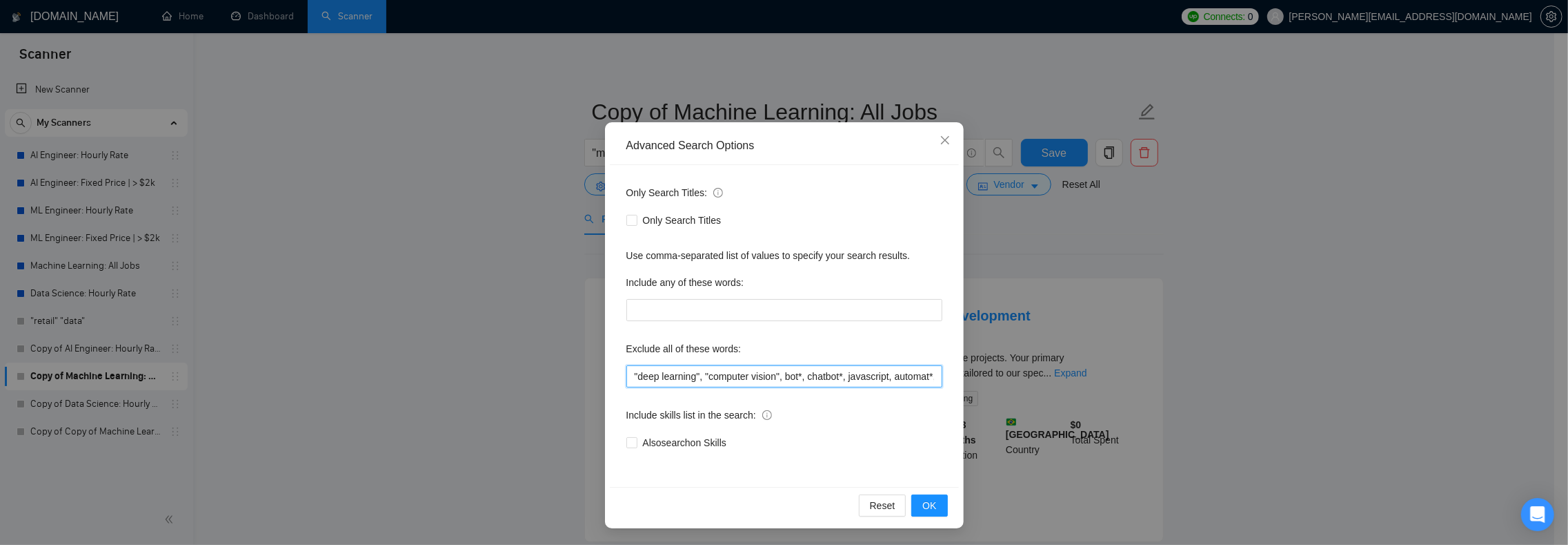
click at [691, 376] on input ""deep learning", "computer vision", bot*, chatbot*, javascript, automat*, "java…" at bounding box center [784, 376] width 316 height 22
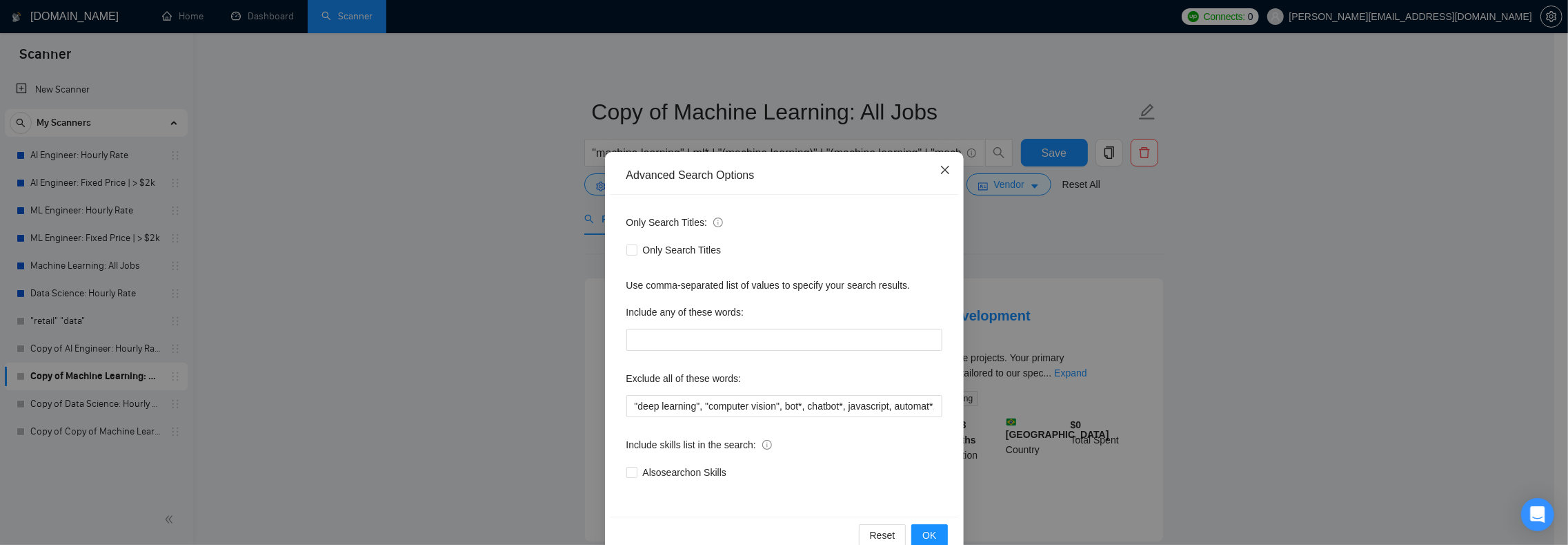
click at [947, 163] on span "Close" at bounding box center [946, 170] width 37 height 37
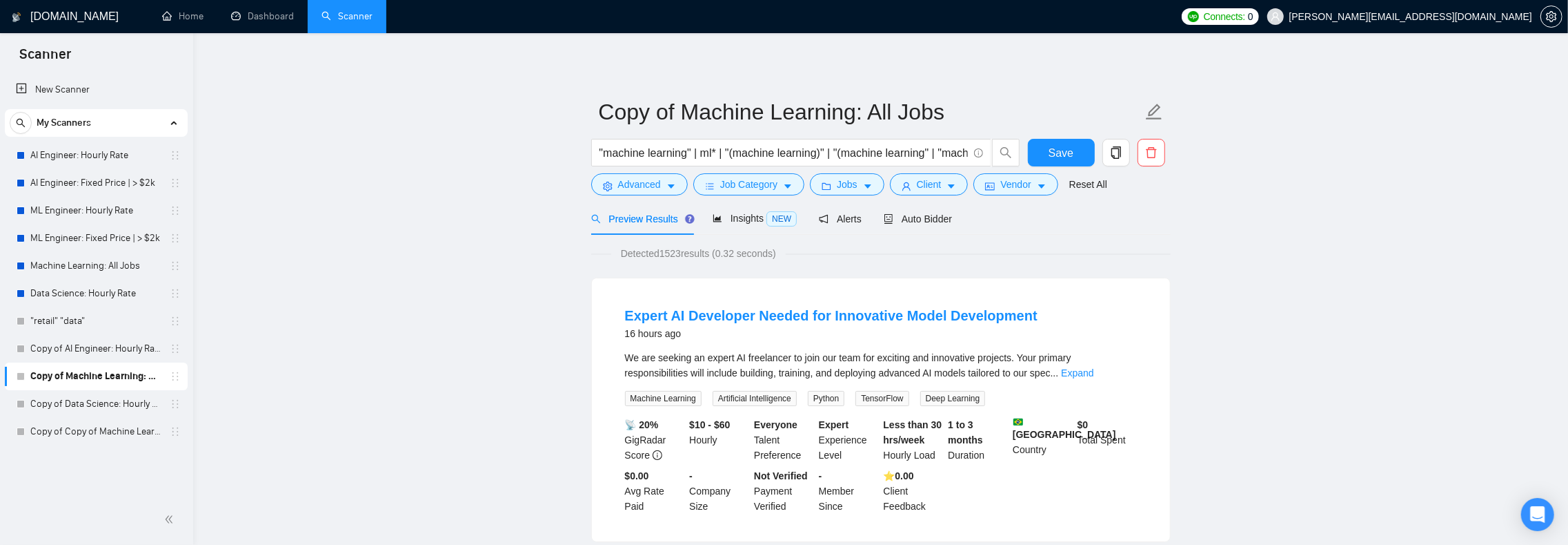
click at [651, 153] on input ""machine learning" | ml* | "(machine learning)" | "(machine learning" | "machin…" at bounding box center [784, 153] width 368 height 18
click at [657, 153] on input ""machine learning" | ml* | "(machine learning)" | "(machine learning" | "machin…" at bounding box center [784, 153] width 368 height 18
click at [643, 153] on input ""machine learning" | ml* | "(machine learning)" | "(machine learning" | "machin…" at bounding box center [784, 153] width 368 height 18
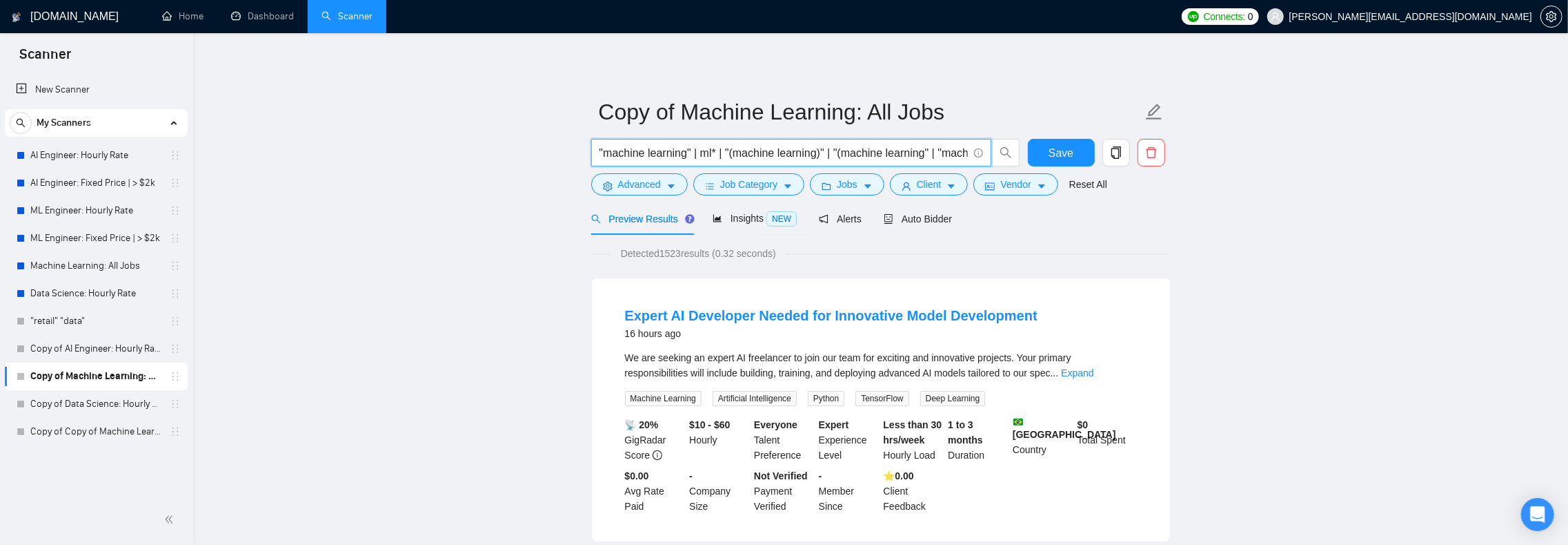
click at [638, 153] on input ""machine learning" | ml* | "(machine learning)" | "(machine learning" | "machin…" at bounding box center [784, 153] width 368 height 18
click at [639, 153] on input ""machine learning" | ml* | "(machine learning)" | "(machine learning" | "machin…" at bounding box center [784, 153] width 368 height 18
click at [648, 156] on input ""machine learning" | ml* | "(machine learning)" | "(machine learning" | "machin…" at bounding box center [784, 153] width 368 height 18
click at [632, 156] on input ""machine learning" | ml* | "(machine learning)" | "(machine learning" | "machin…" at bounding box center [784, 153] width 368 height 18
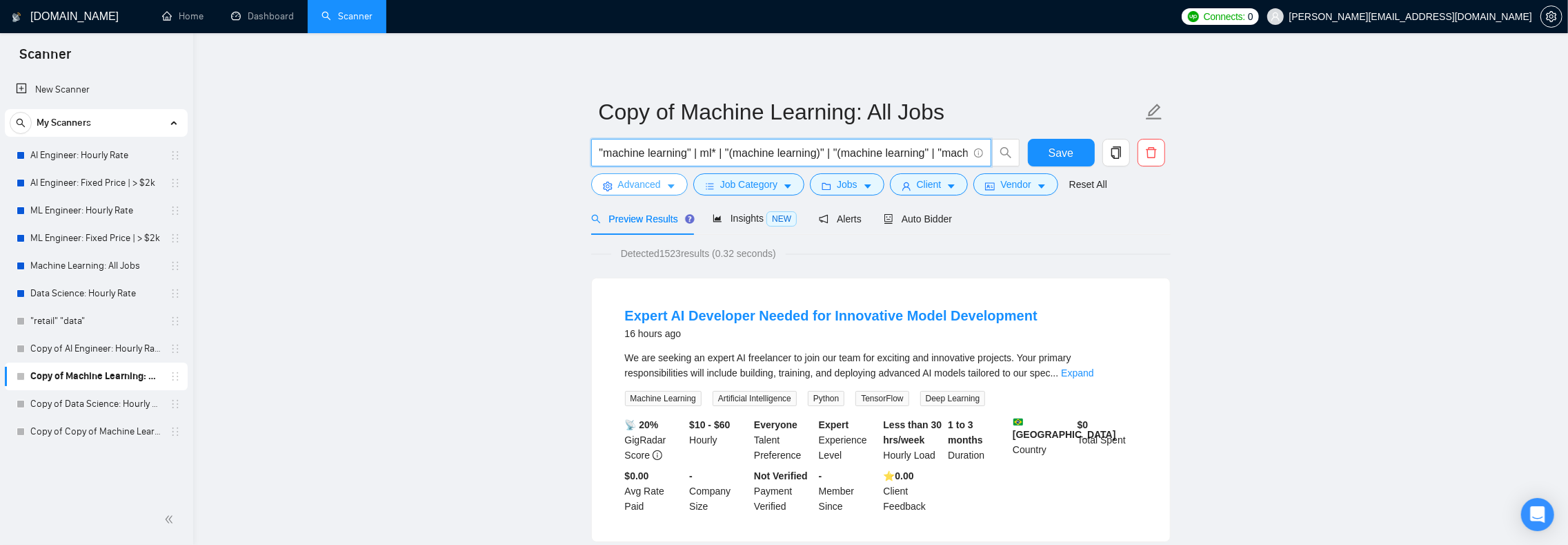
click at [648, 180] on span "Advanced" at bounding box center [639, 183] width 42 height 15
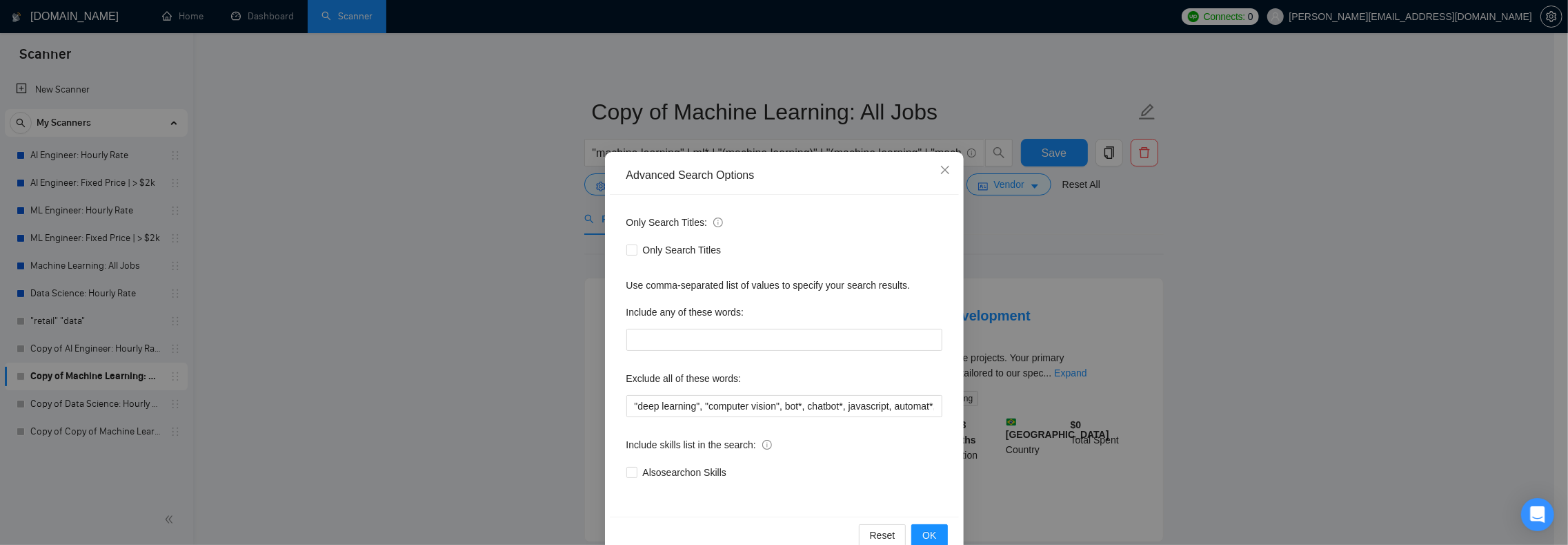
scroll to position [117, 0]
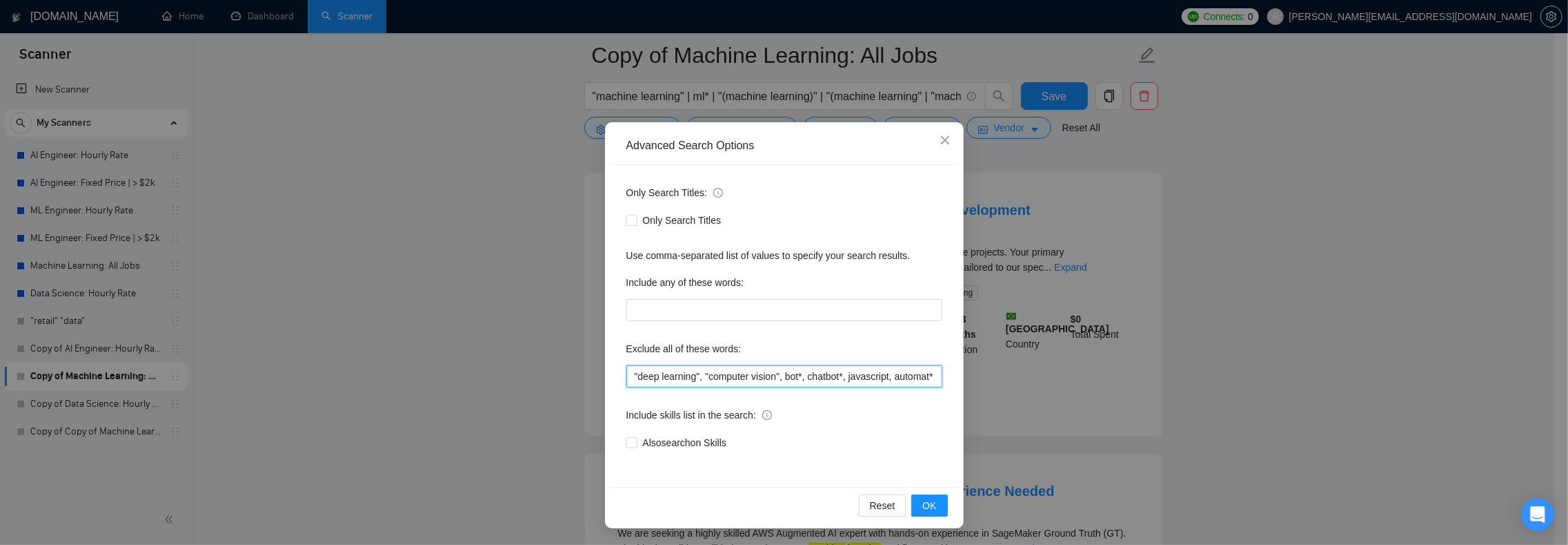
click at [746, 373] on input ""deep learning", "computer vision", bot*, chatbot*, javascript, automat*, "java…" at bounding box center [784, 376] width 316 height 22
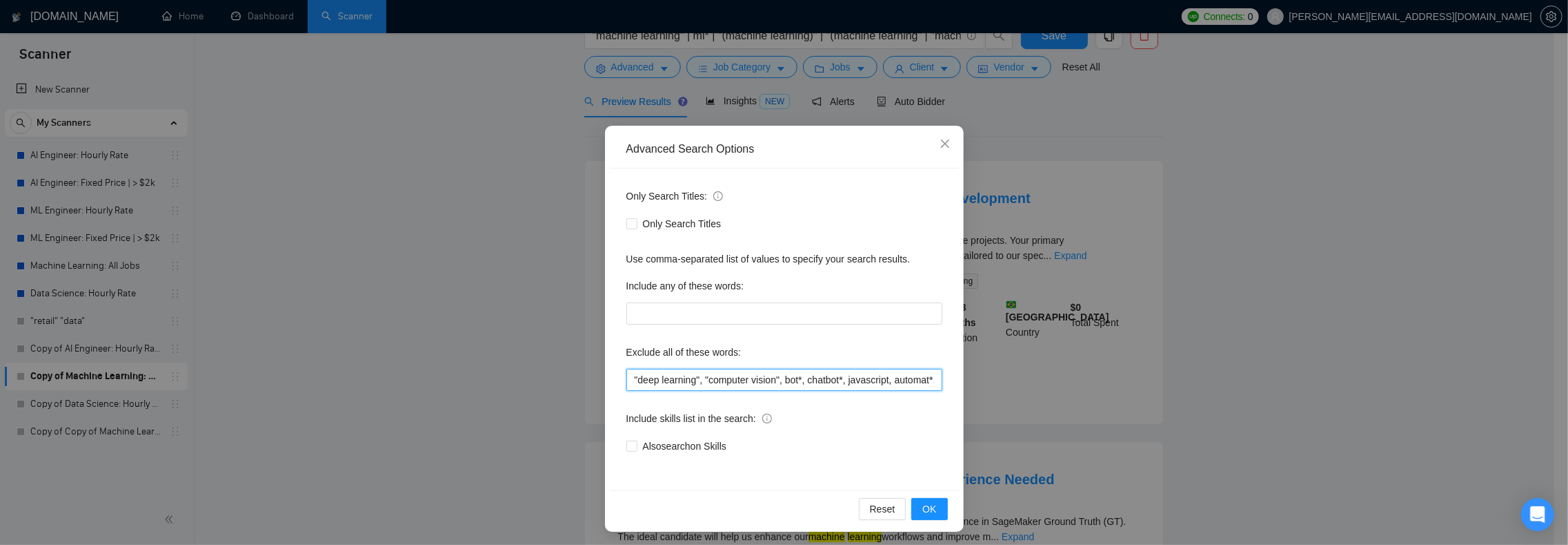
scroll to position [0, 0]
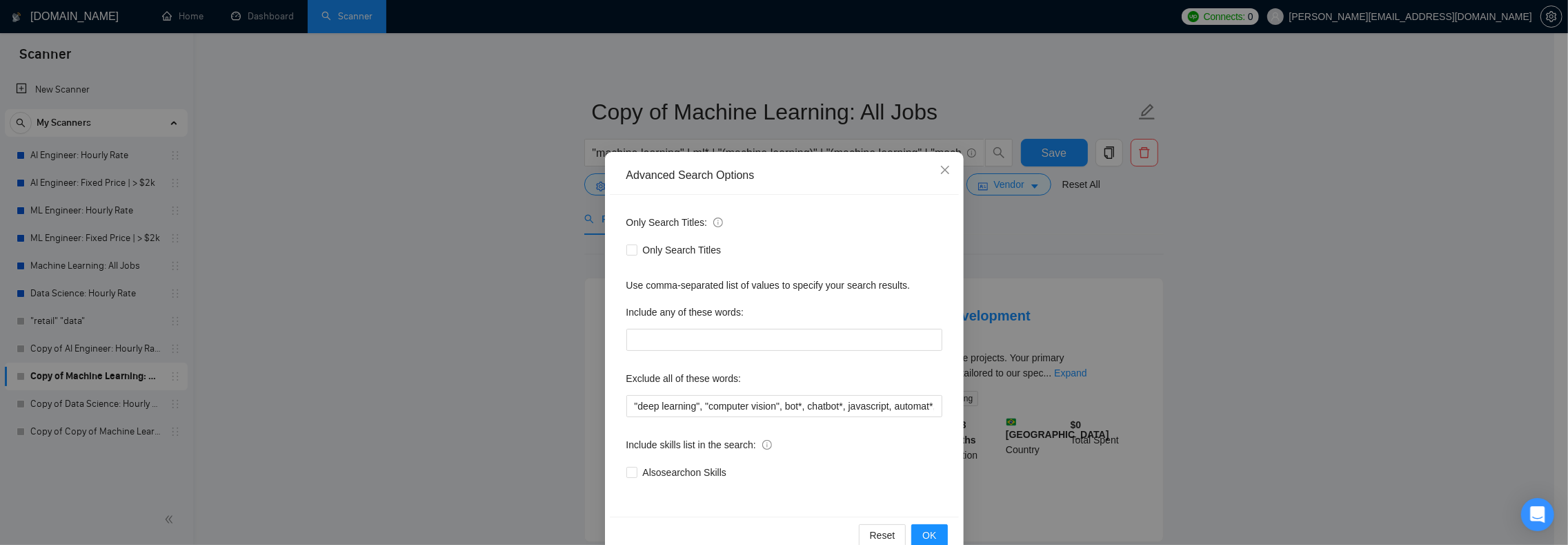
click at [389, 302] on div "Advanced Search Options Only Search Titles: Only Search Titles Use comma-separa…" at bounding box center [784, 272] width 1568 height 545
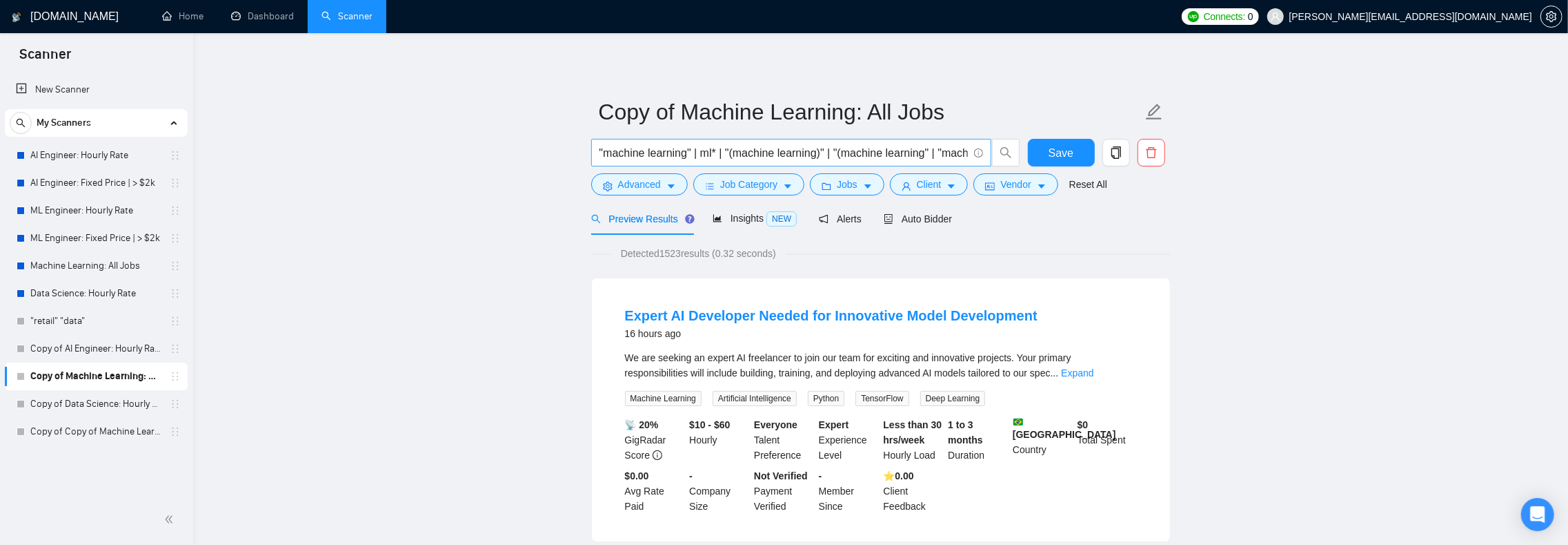
click at [674, 151] on input ""machine learning" | ml* | "(machine learning)" | "(machine learning" | "machin…" at bounding box center [784, 153] width 368 height 18
click at [113, 400] on link "Copy of Data Science: Hourly Rate" at bounding box center [96, 404] width 131 height 28
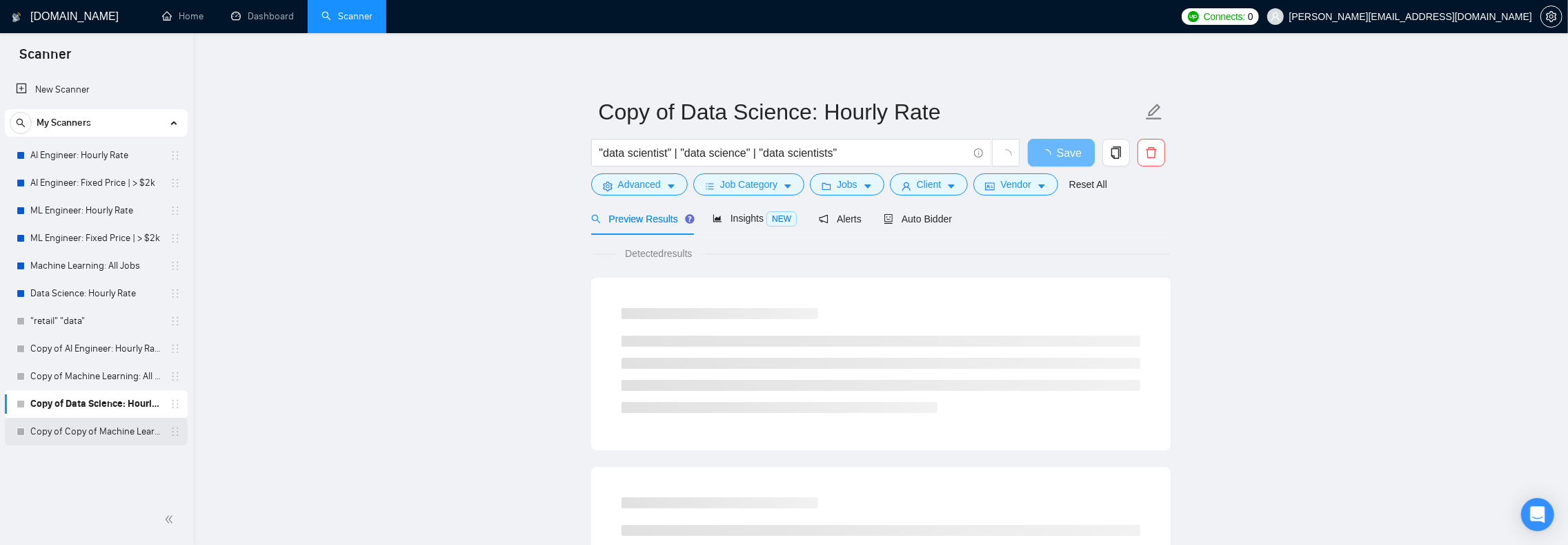
click at [67, 430] on link "Copy of Copy of Machine Learning: All Jobs" at bounding box center [96, 432] width 131 height 28
click at [77, 410] on link "Copy of Data Science: Hourly Rate" at bounding box center [96, 404] width 131 height 28
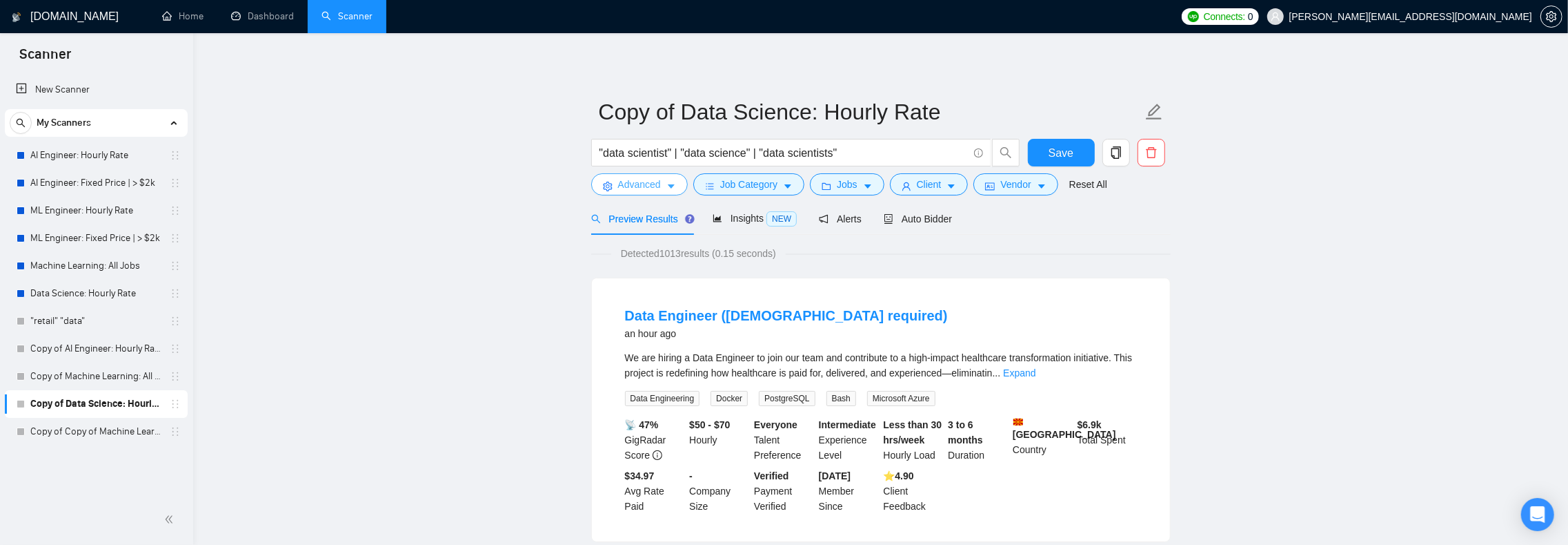
click at [641, 188] on span "Advanced" at bounding box center [639, 183] width 42 height 15
click at [1035, 372] on link "Expand" at bounding box center [1018, 373] width 33 height 11
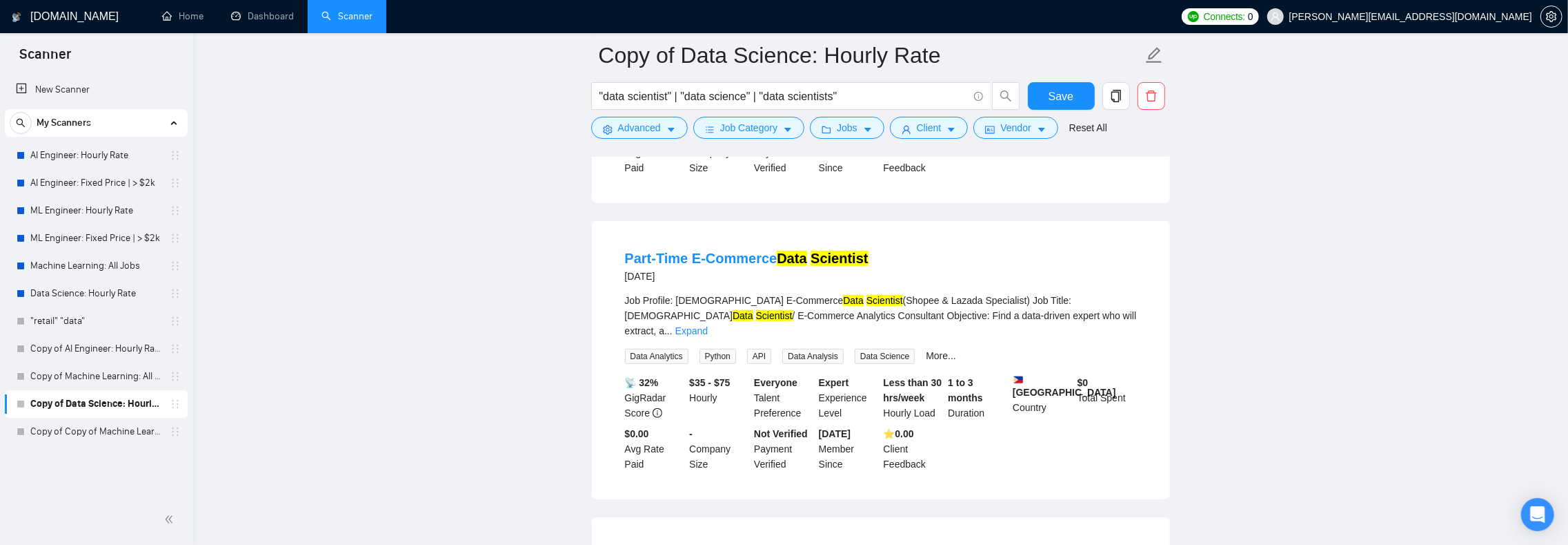
scroll to position [824, 0]
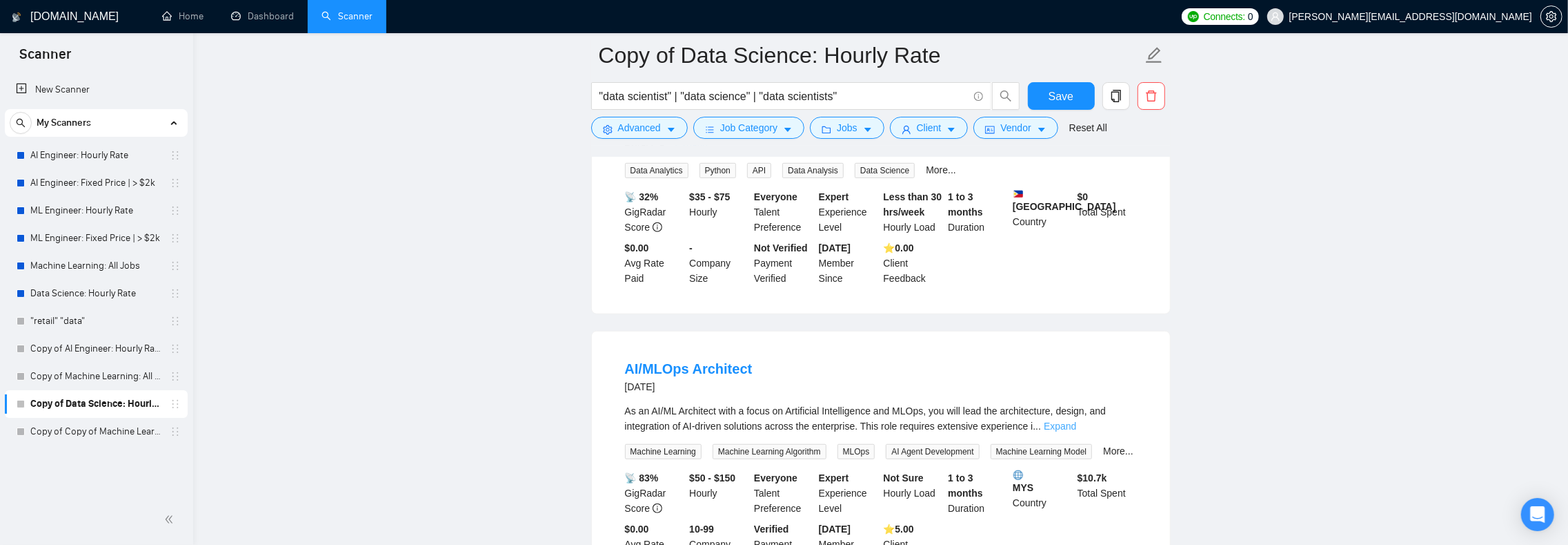
click at [1077, 432] on link "Expand" at bounding box center [1060, 426] width 33 height 11
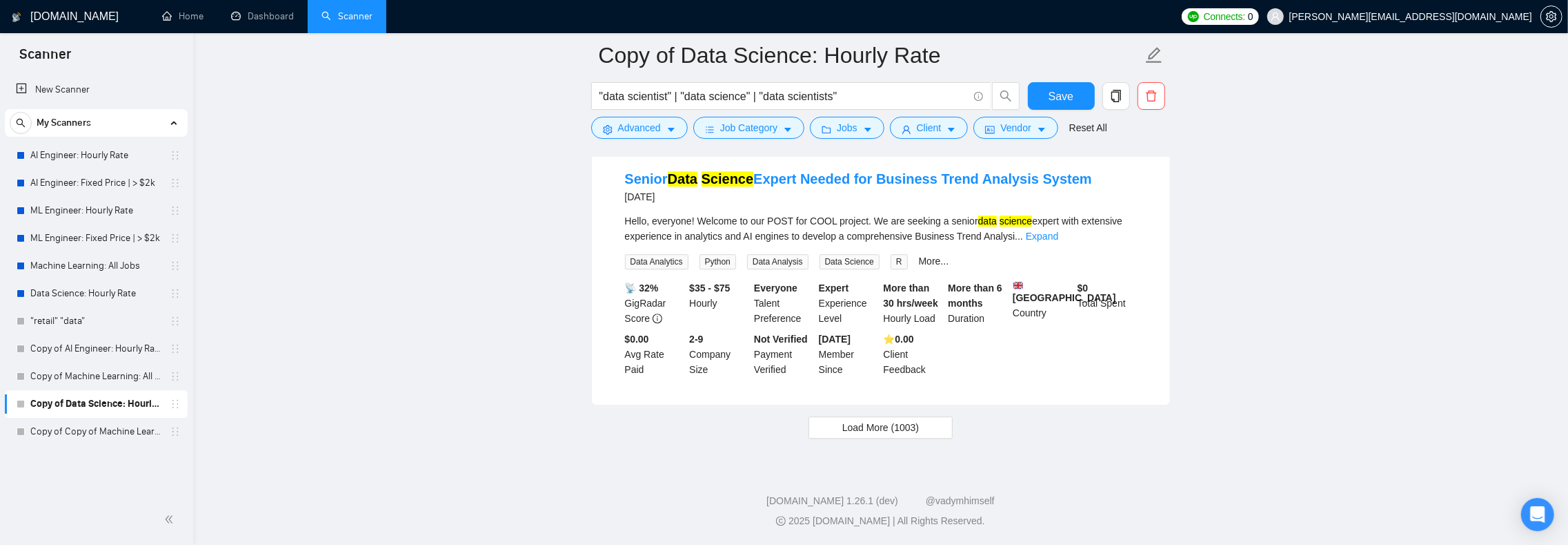
scroll to position [2434, 0]
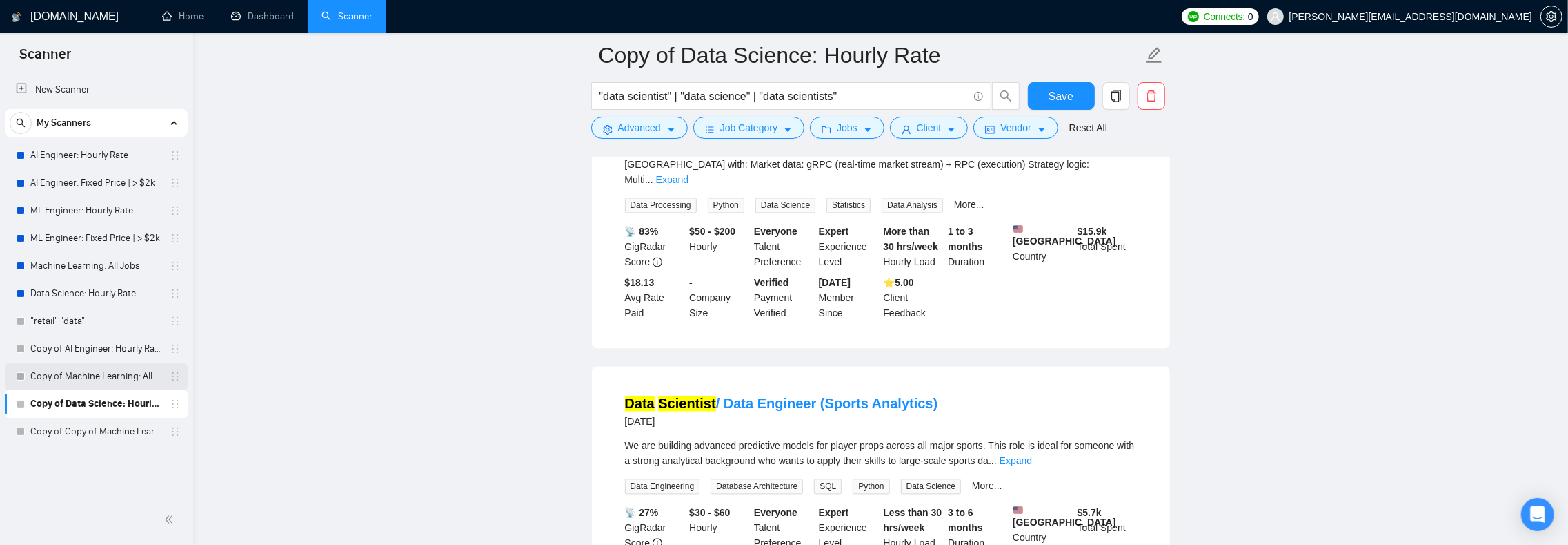
click at [45, 375] on link "Copy of Machine Learning: All Jobs" at bounding box center [96, 376] width 131 height 28
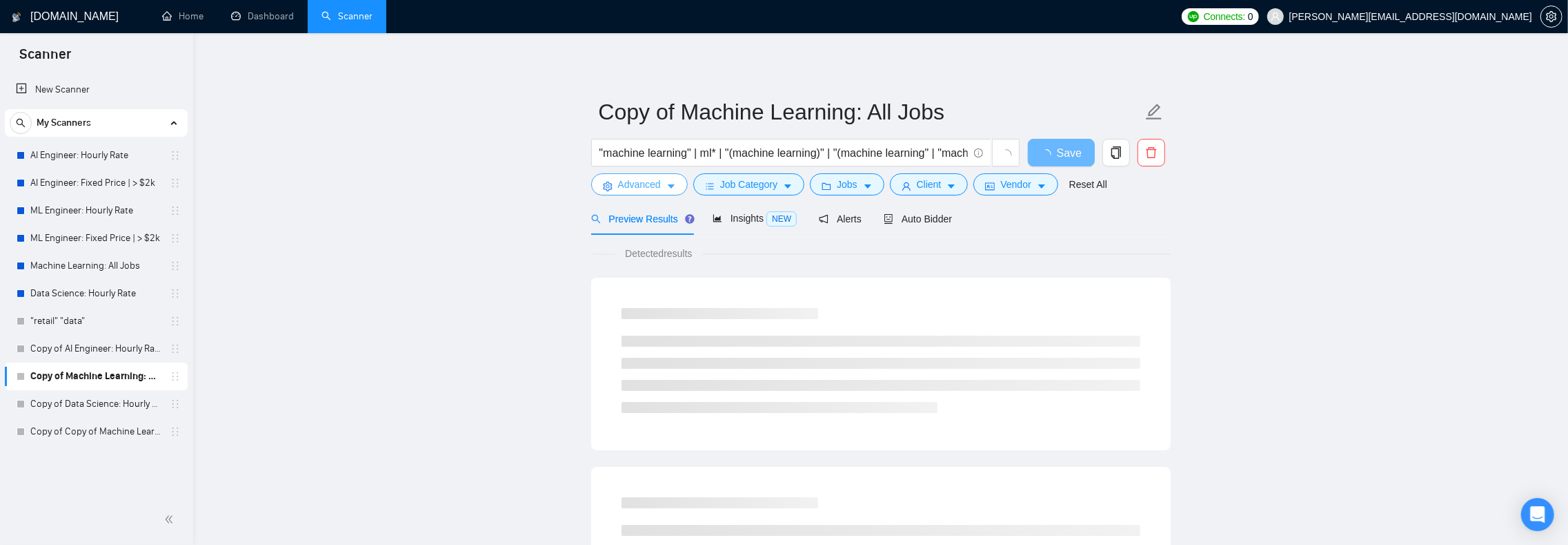
click at [675, 185] on icon "caret-down" at bounding box center [671, 187] width 7 height 4
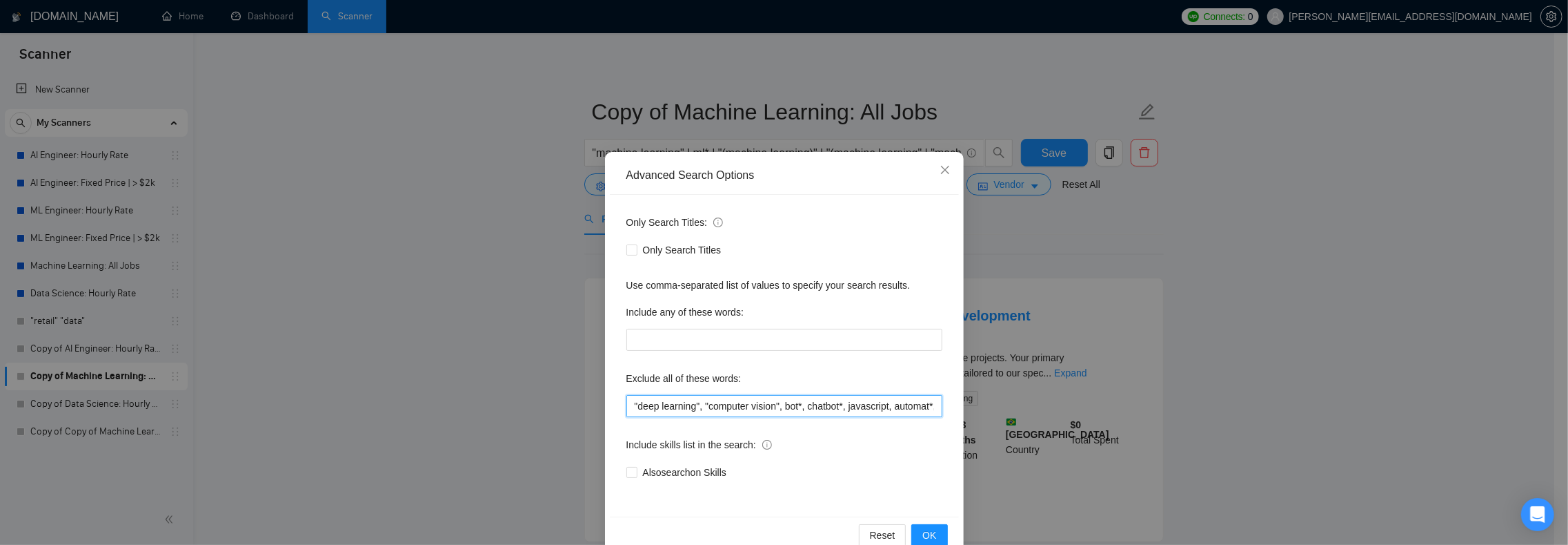
click at [709, 402] on input ""deep learning", "computer vision", bot*, chatbot*, javascript, automat*, "java…" at bounding box center [784, 406] width 316 height 22
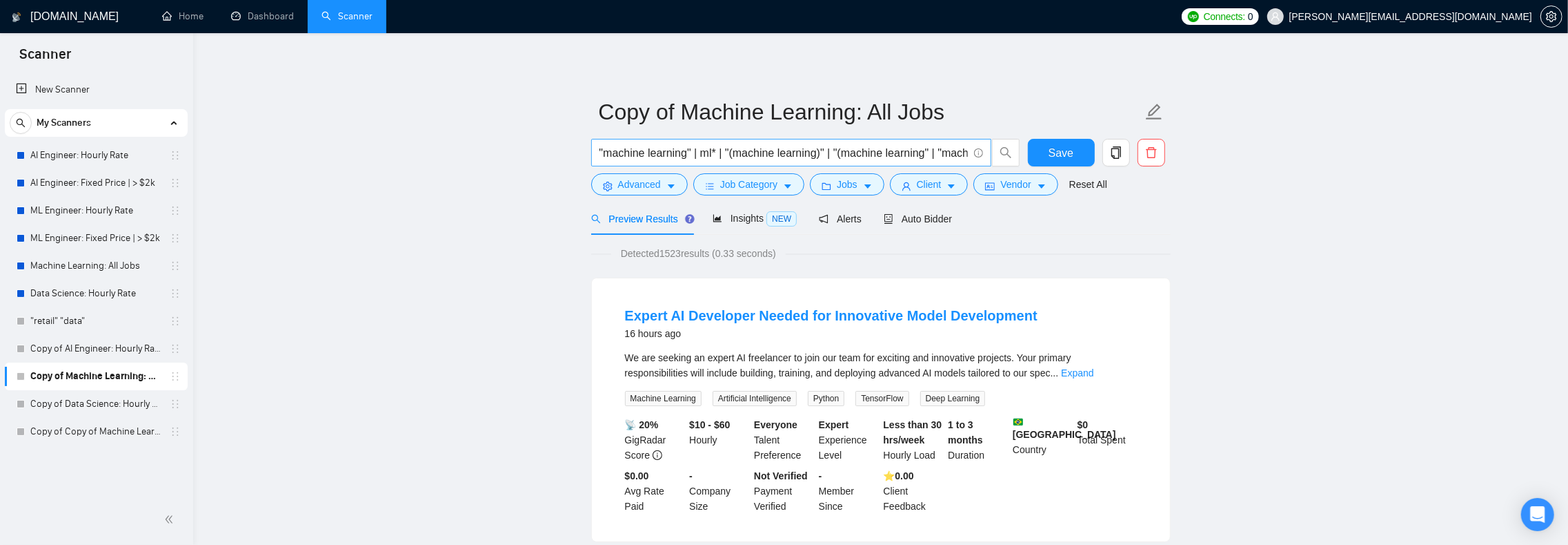
click at [678, 151] on input ""machine learning" | ml* | "(machine learning)" | "(machine learning" | "machin…" at bounding box center [784, 153] width 368 height 18
paste input "text"
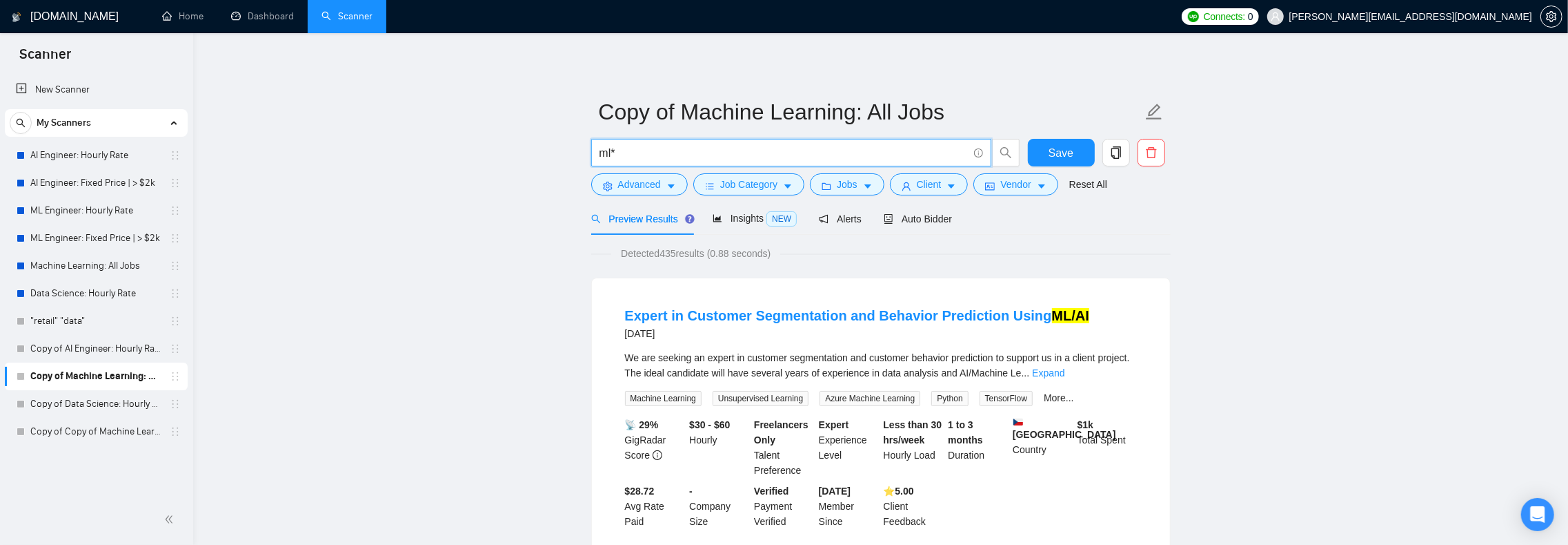
paste input "("
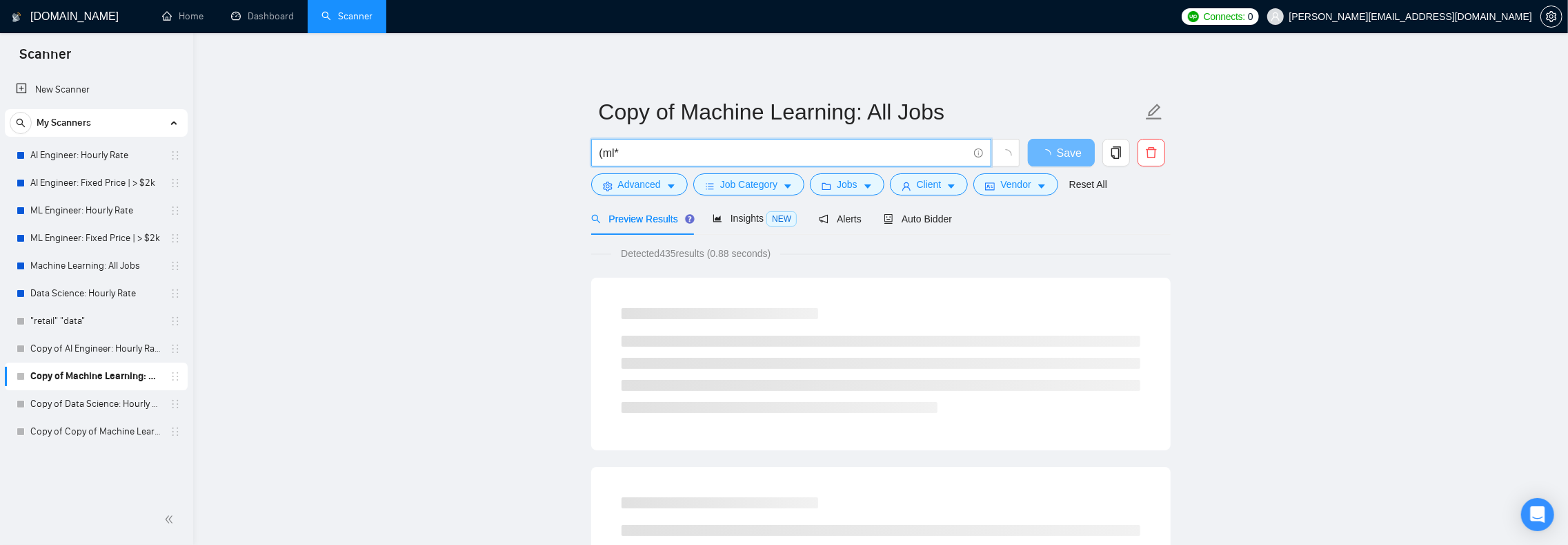
click at [696, 156] on input "(ml*" at bounding box center [784, 153] width 368 height 18
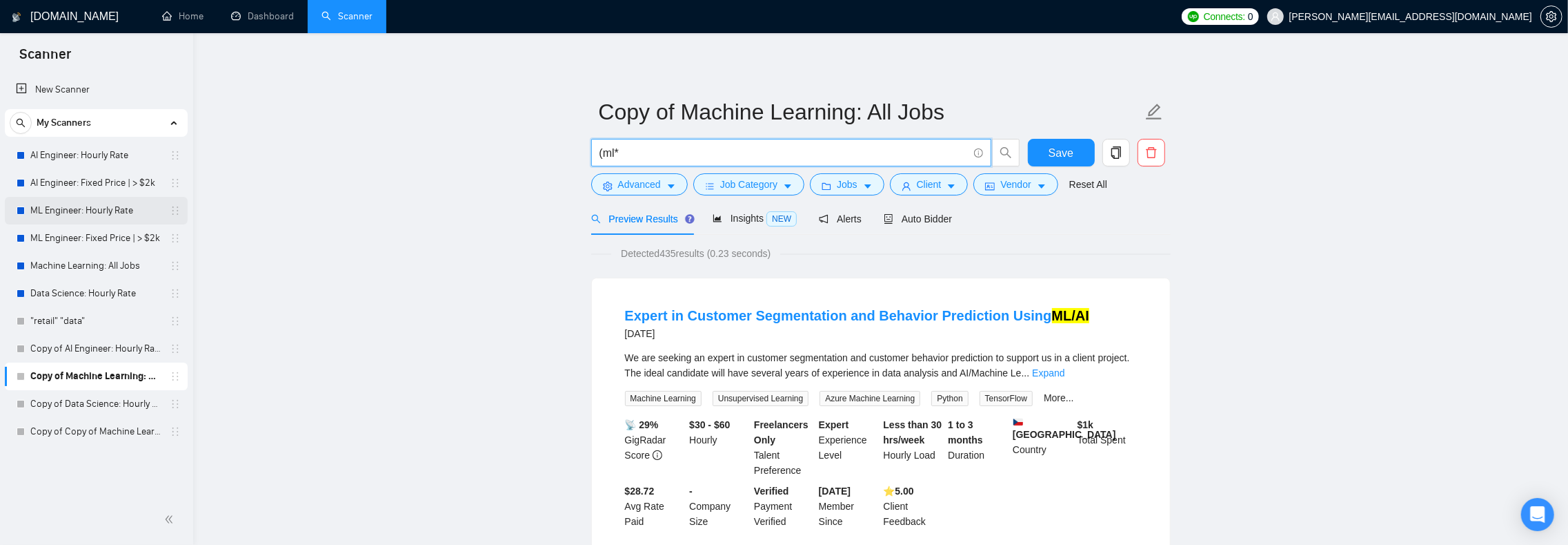
type input "(ml*"
click at [82, 204] on link "ML Engineer: Hourly Rate" at bounding box center [96, 211] width 131 height 28
click at [63, 213] on link "ML Engineer: Hourly Rate" at bounding box center [96, 211] width 131 height 28
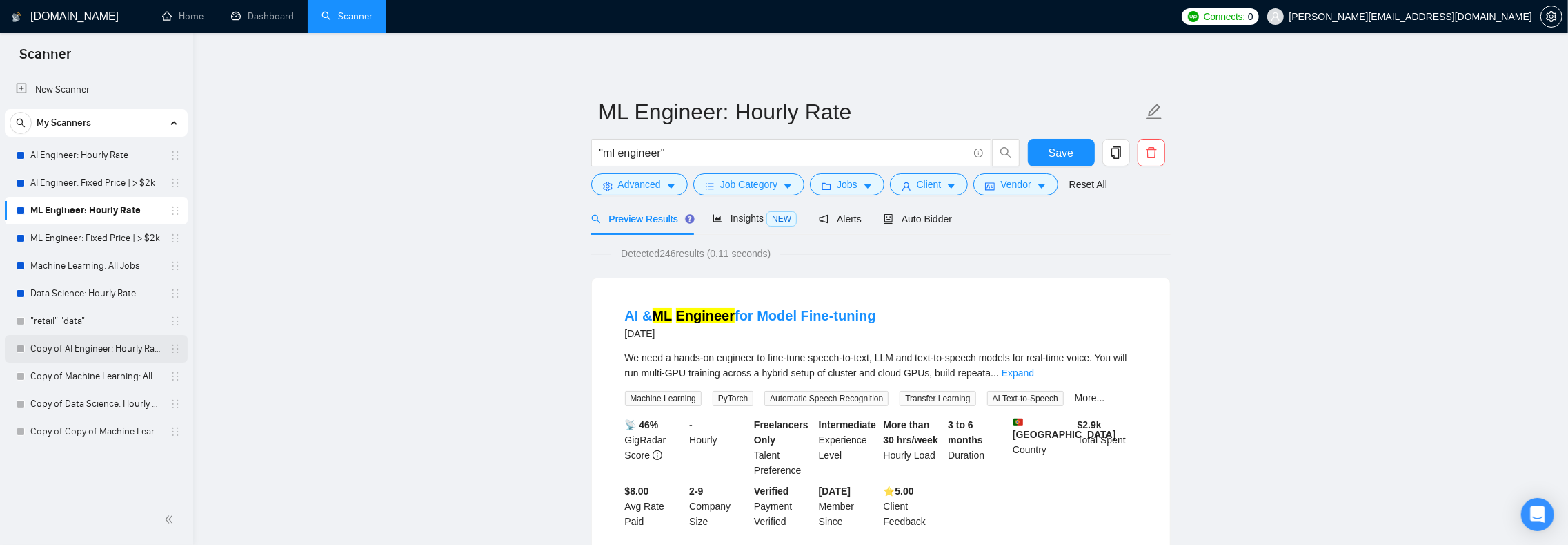
click at [96, 345] on link "Copy of AI Engineer: Hourly Rate" at bounding box center [96, 349] width 131 height 28
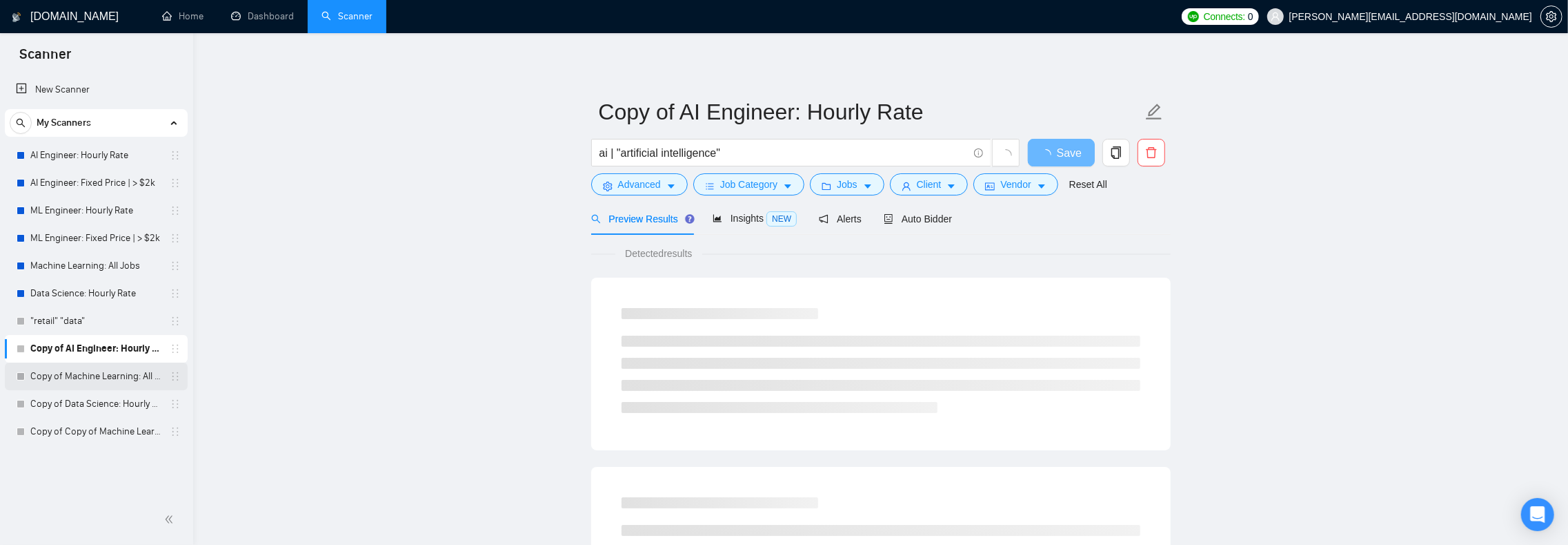
click at [87, 372] on link "Copy of Machine Learning: All Jobs" at bounding box center [96, 376] width 131 height 28
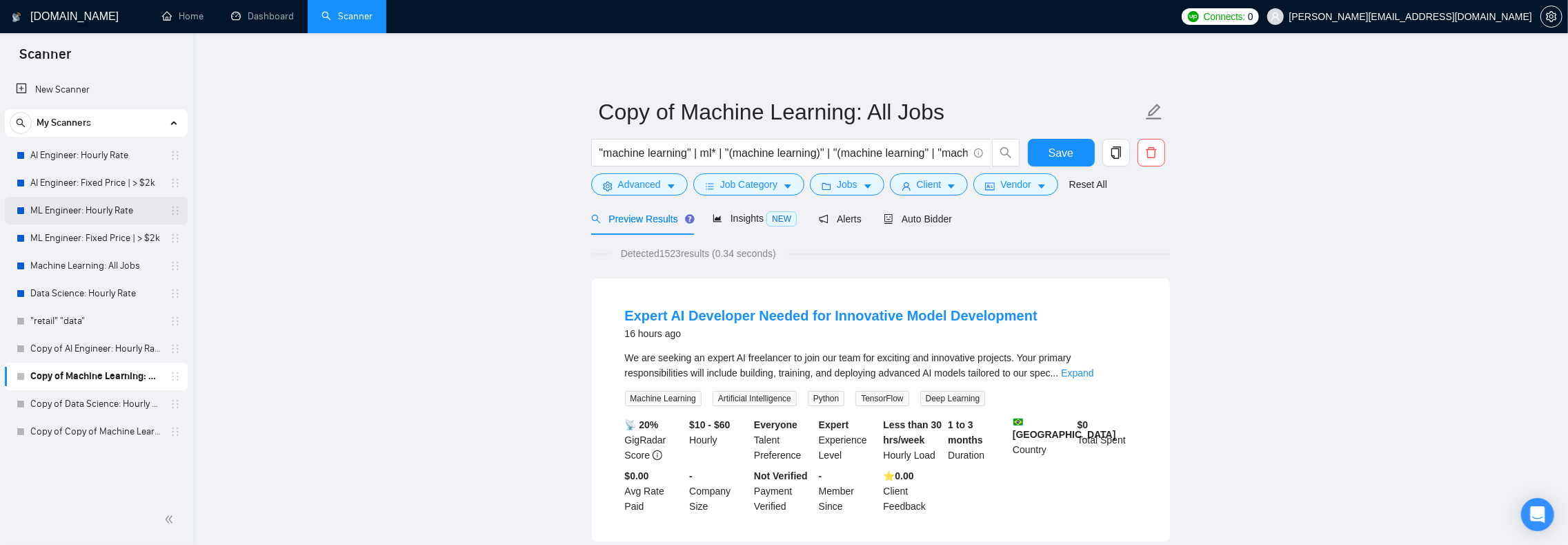
click at [72, 210] on link "ML Engineer: Hourly Rate" at bounding box center [96, 211] width 131 height 28
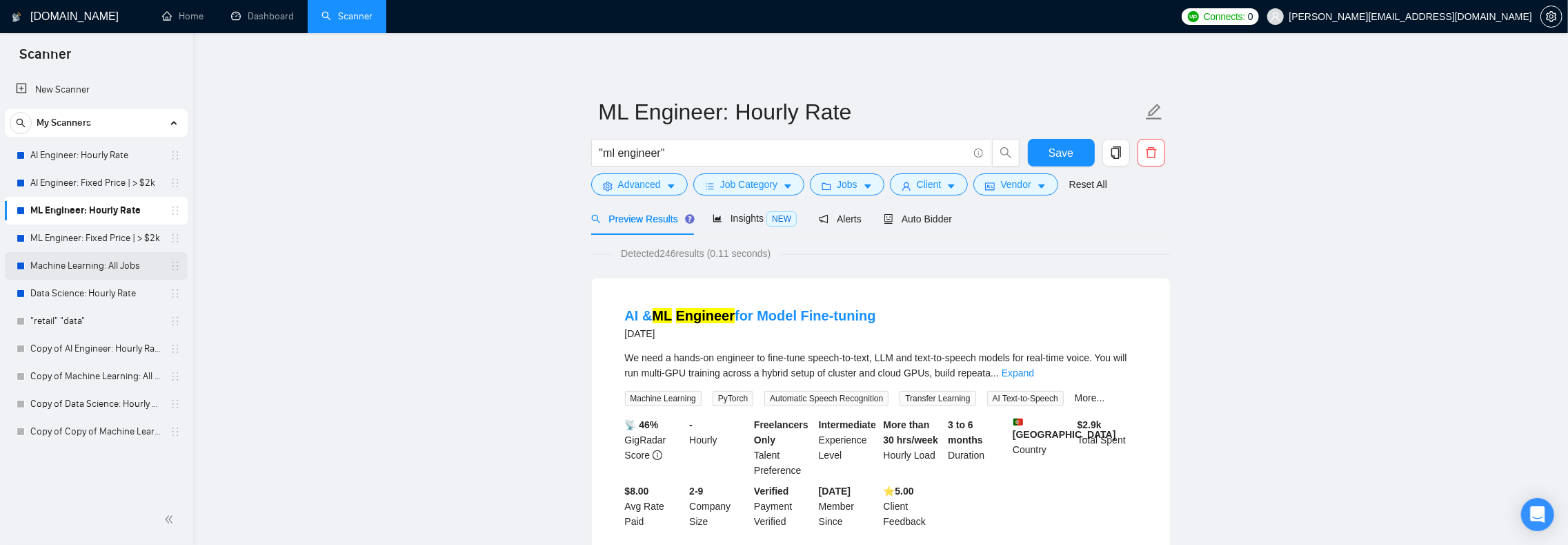
click at [75, 264] on link "Machine Learning: All Jobs" at bounding box center [96, 266] width 131 height 28
